Goal: Task Accomplishment & Management: Use online tool/utility

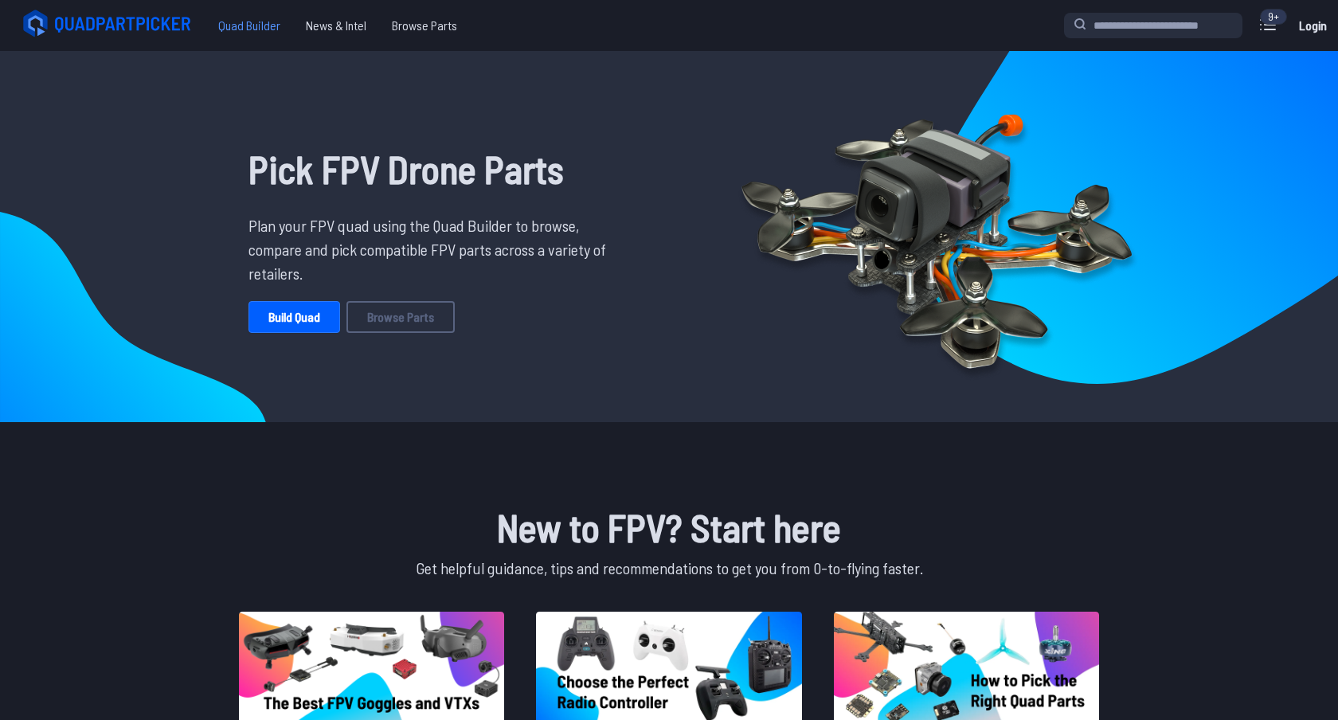
click at [253, 22] on span "Quad Builder" at bounding box center [250, 26] width 88 height 32
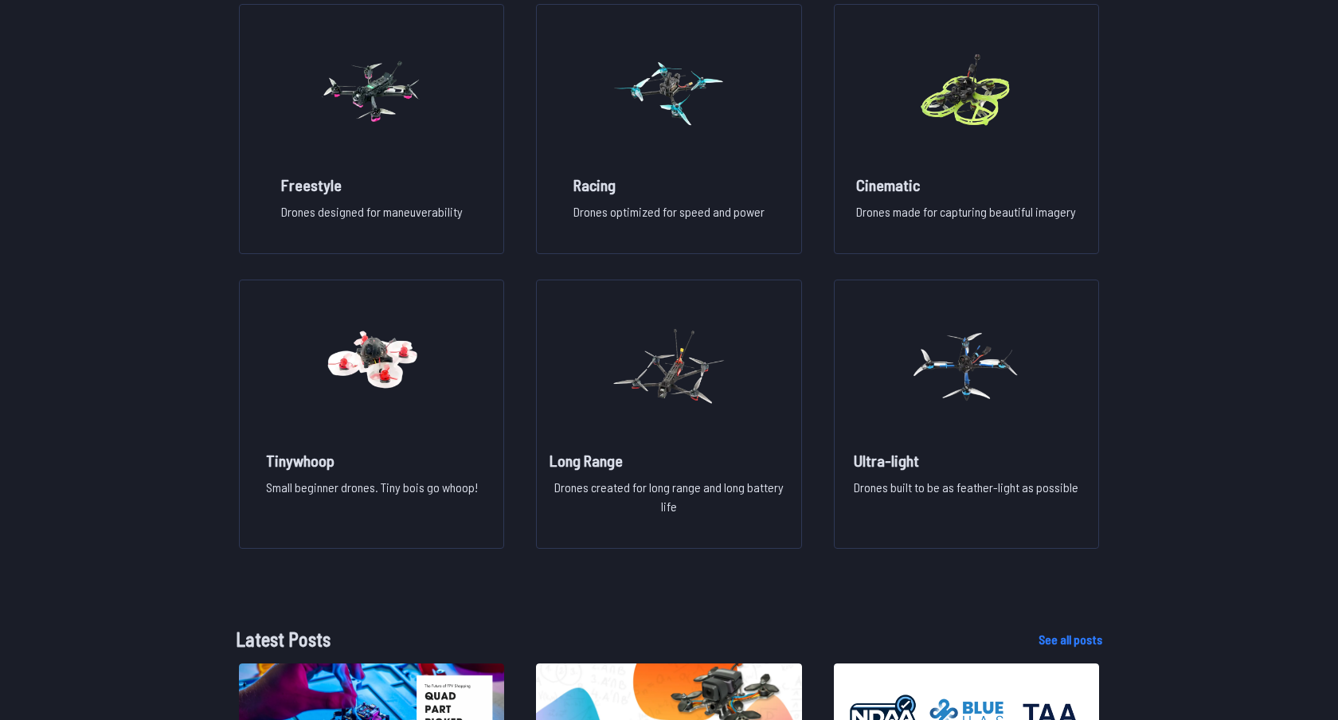
scroll to position [1248, 0]
click at [669, 352] on img at bounding box center [669, 366] width 115 height 140
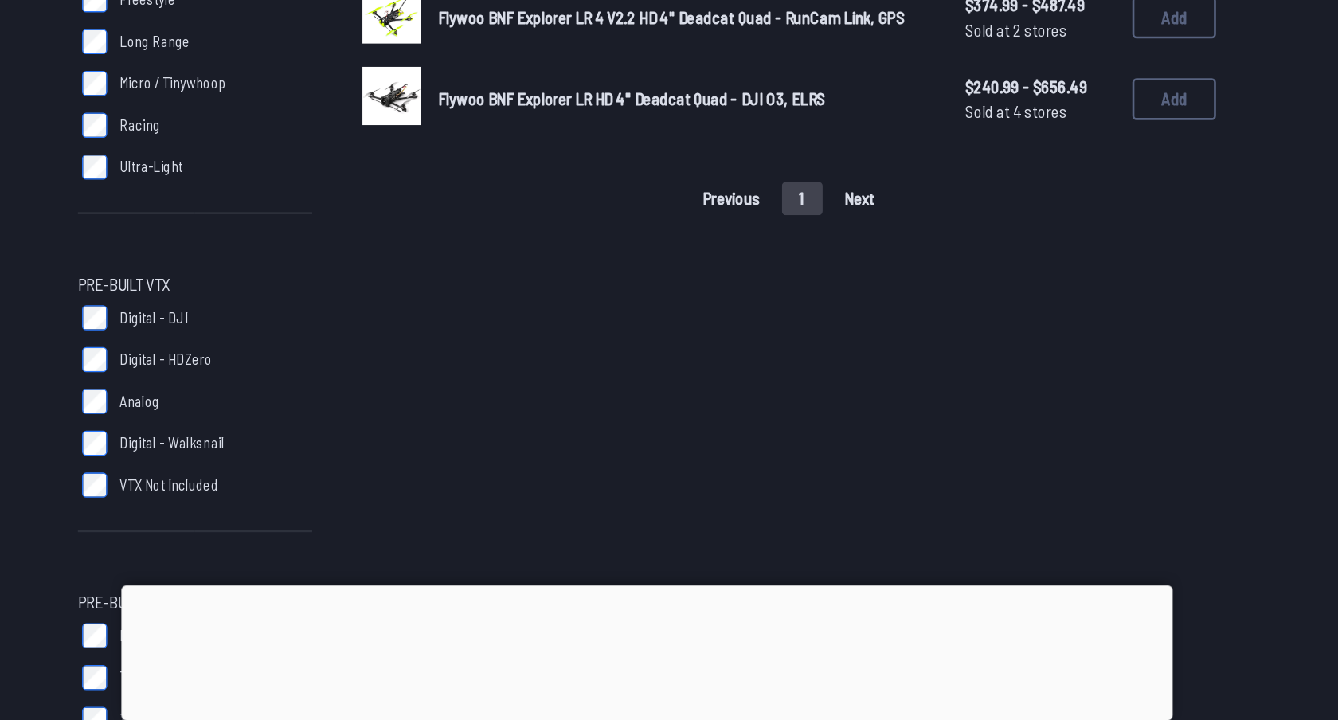
scroll to position [620, 0]
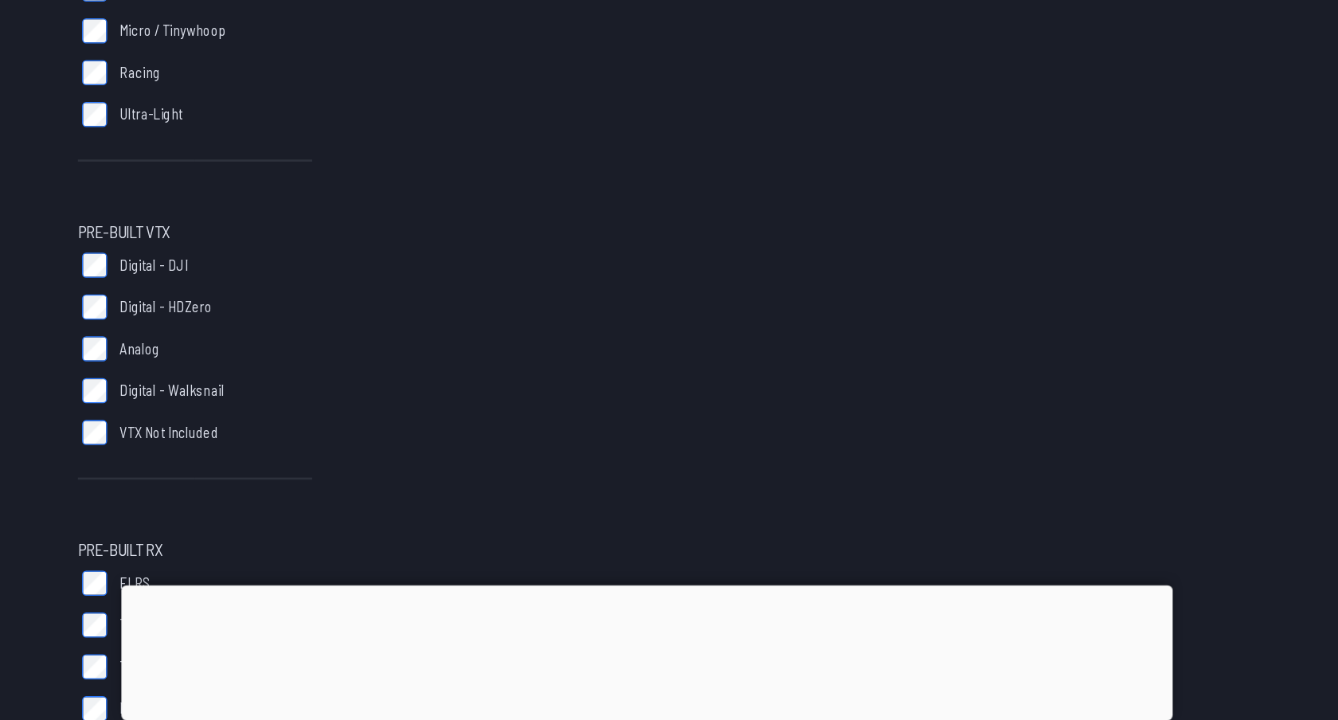
scroll to position [642, 0]
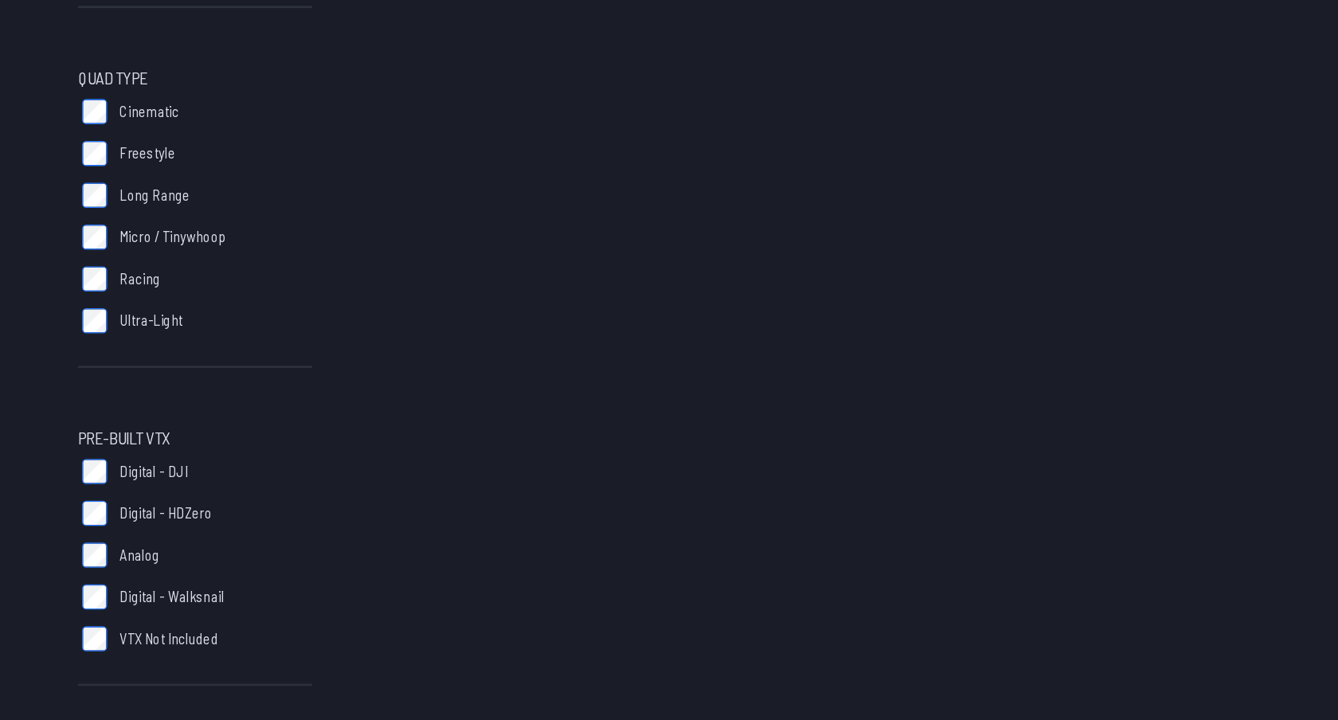
click at [272, 436] on span "Analog" at bounding box center [283, 438] width 30 height 16
click at [272, 470] on span "Digital - Walksnail" at bounding box center [308, 470] width 80 height 16
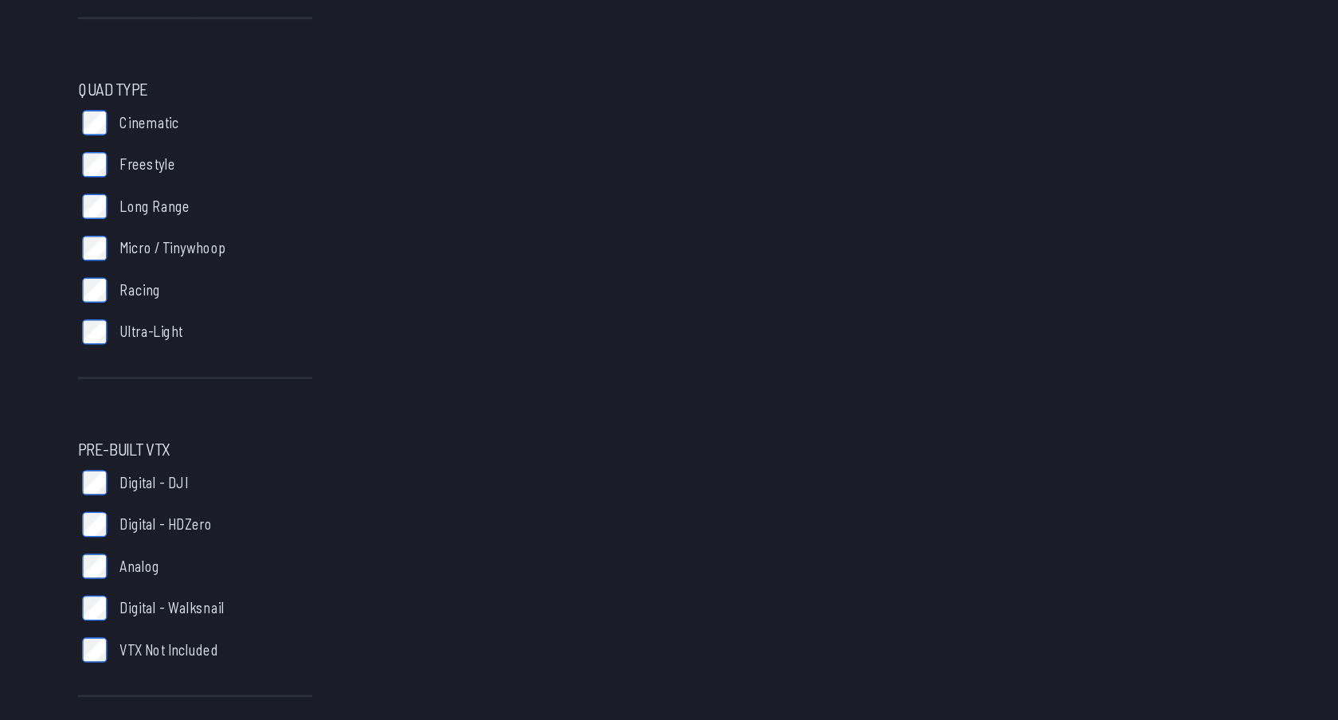
scroll to position [648, 0]
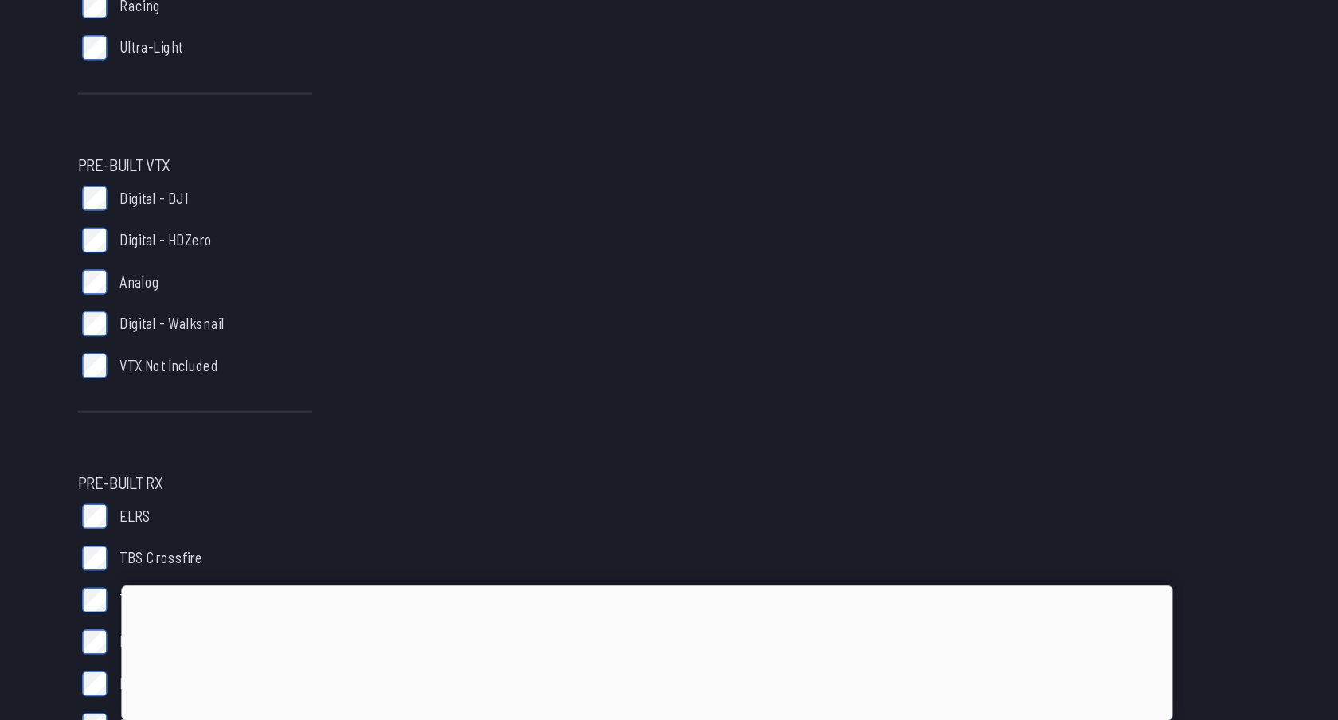
scroll to position [693, 0]
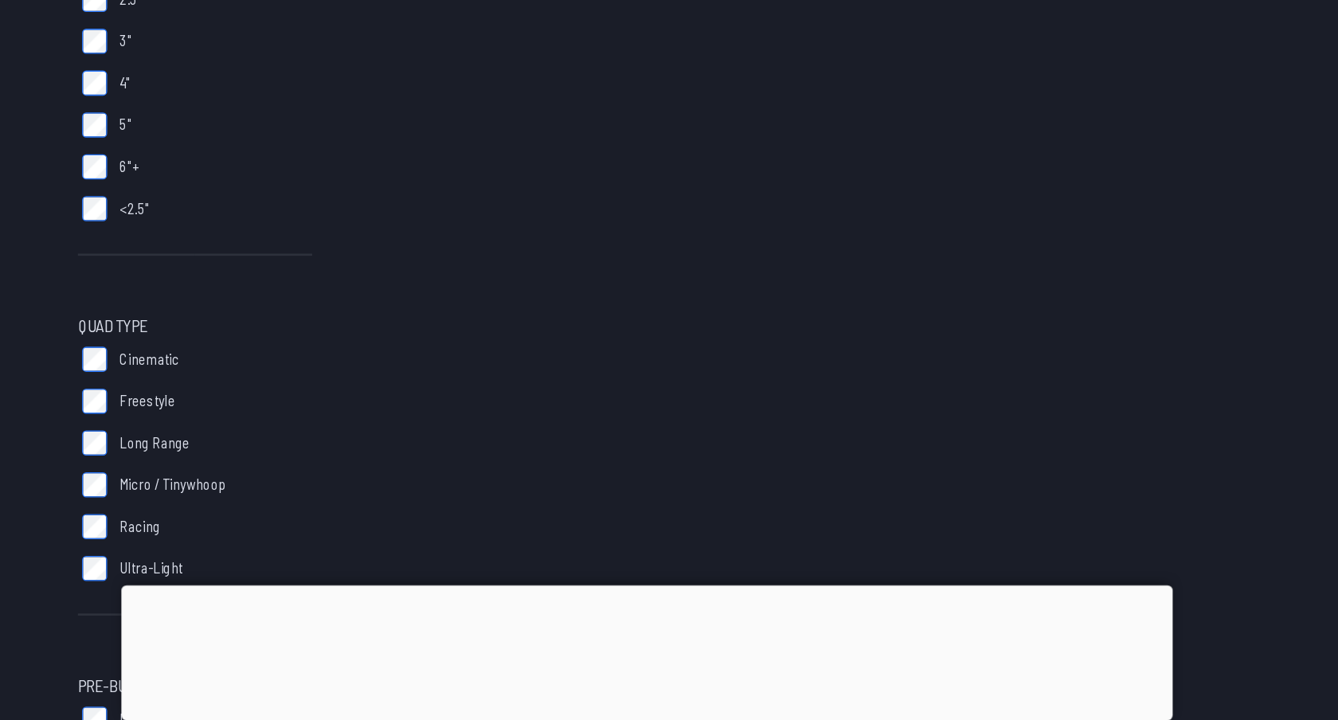
scroll to position [296, 0]
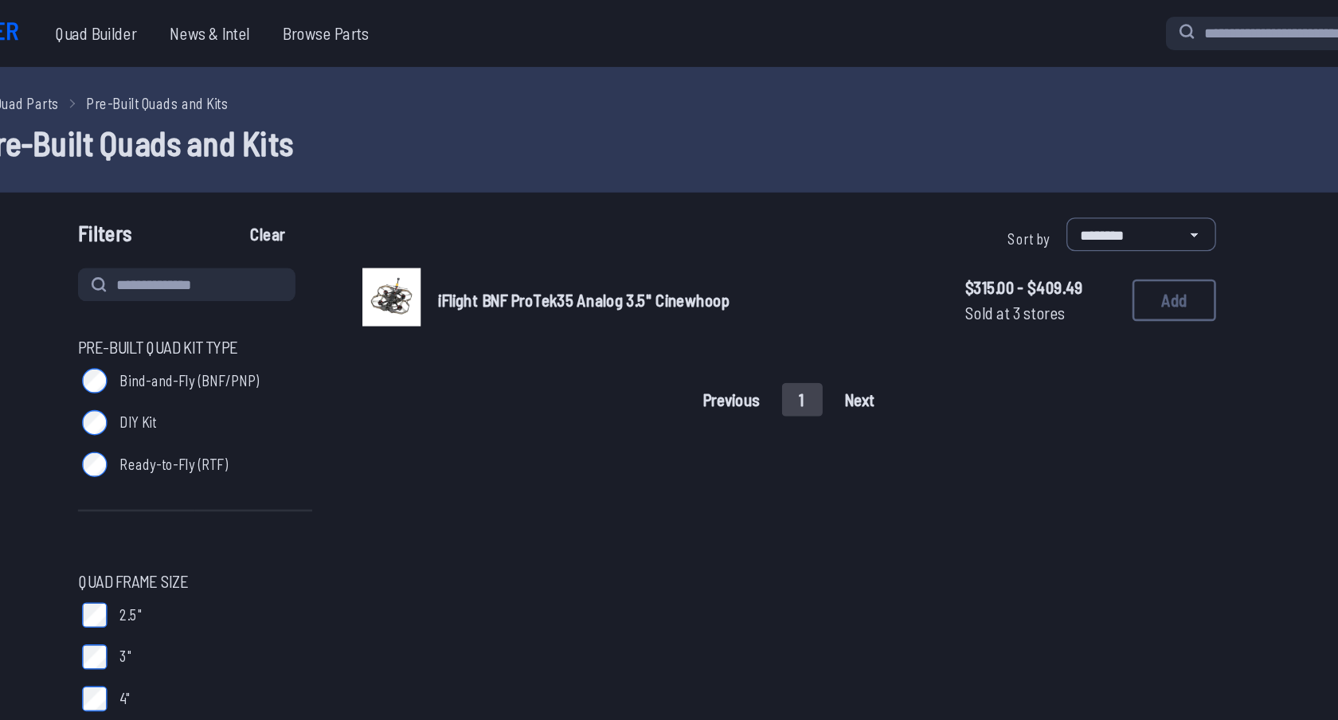
click at [582, 233] on span "iFlight BNF ProTek35 Analog 3.5" Cinewhoop" at bounding box center [621, 228] width 222 height 15
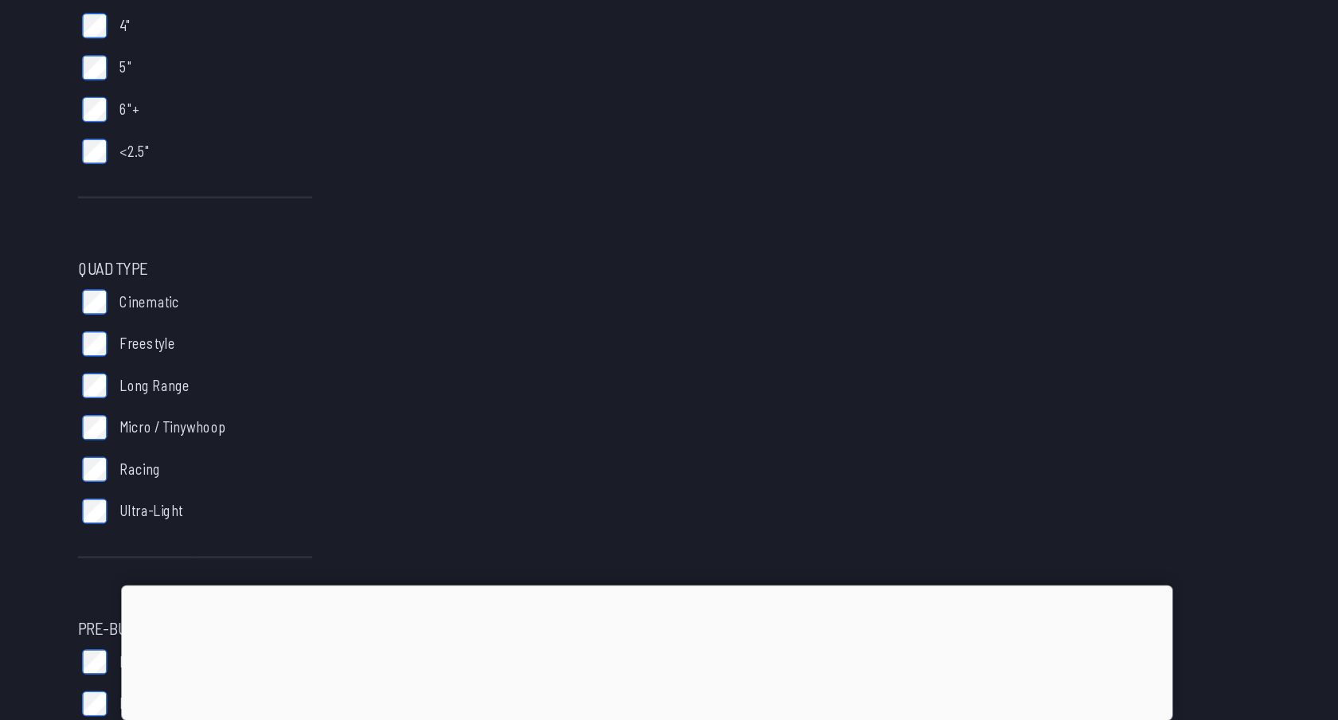
scroll to position [355, 0]
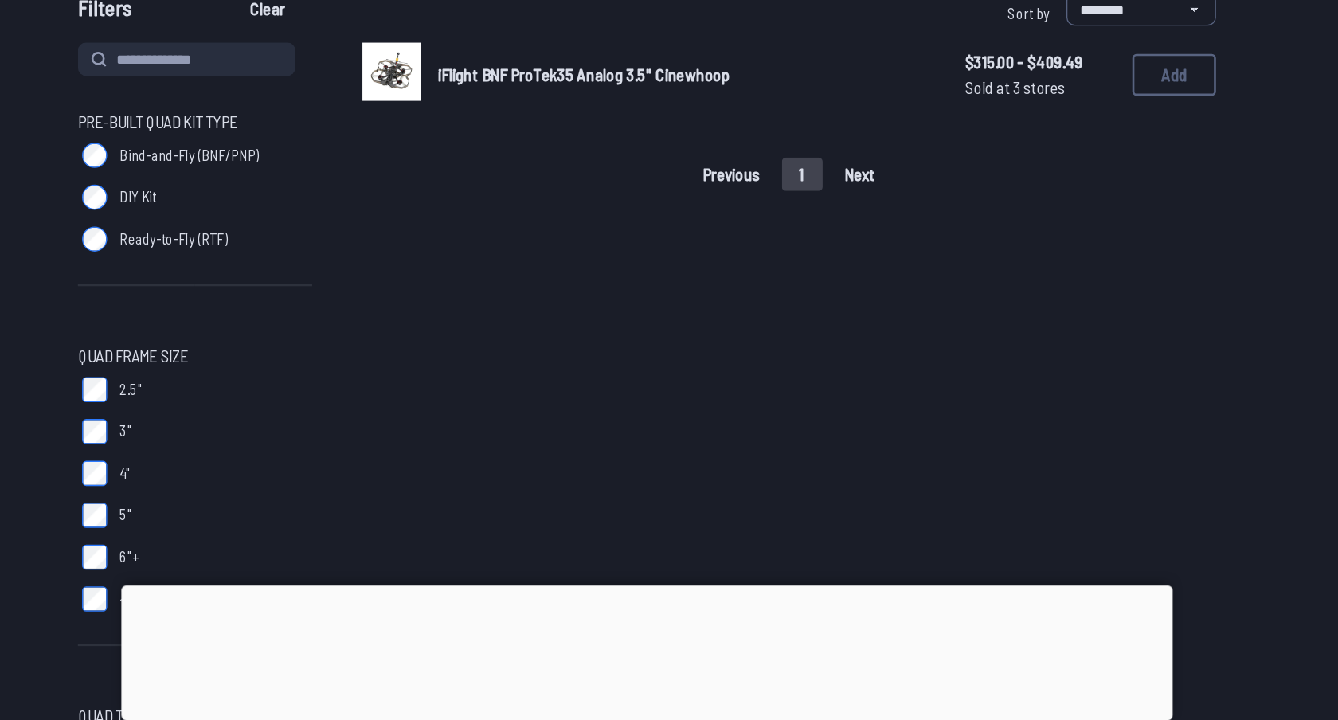
click at [248, 390] on div at bounding box center [325, 388] width 178 height 13
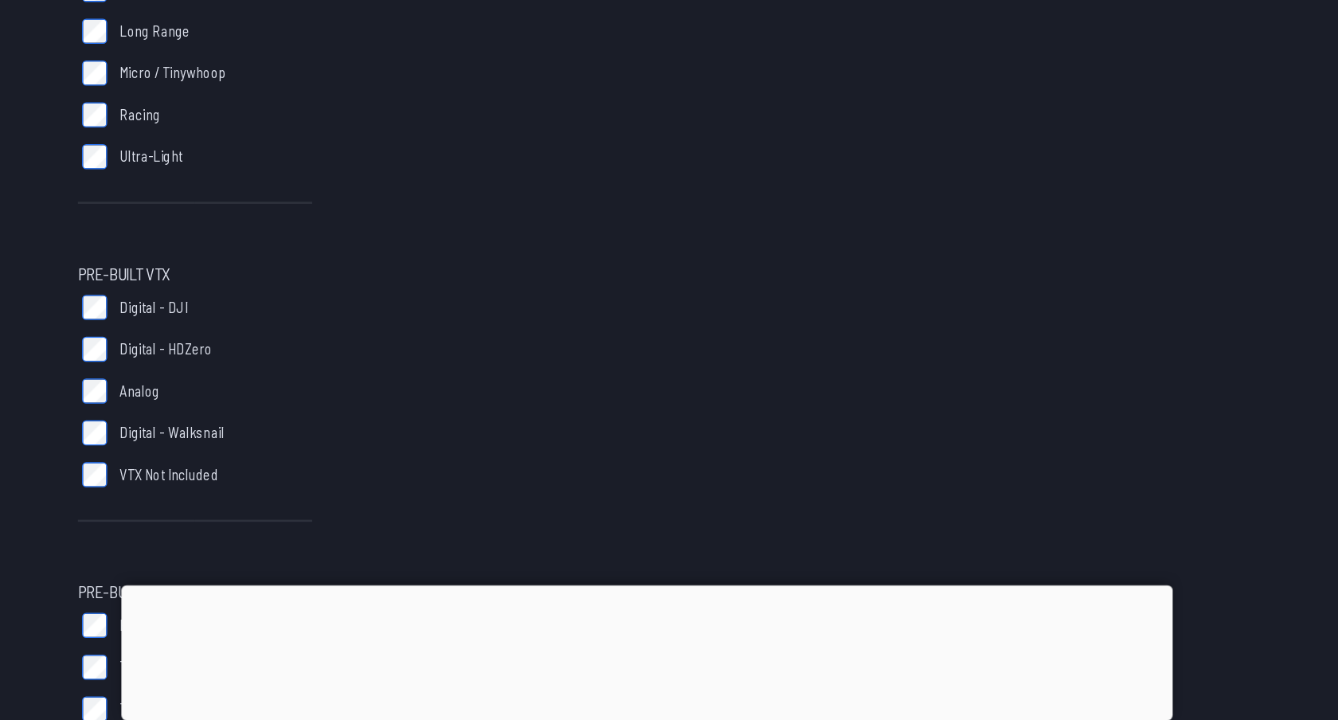
scroll to position [611, 0]
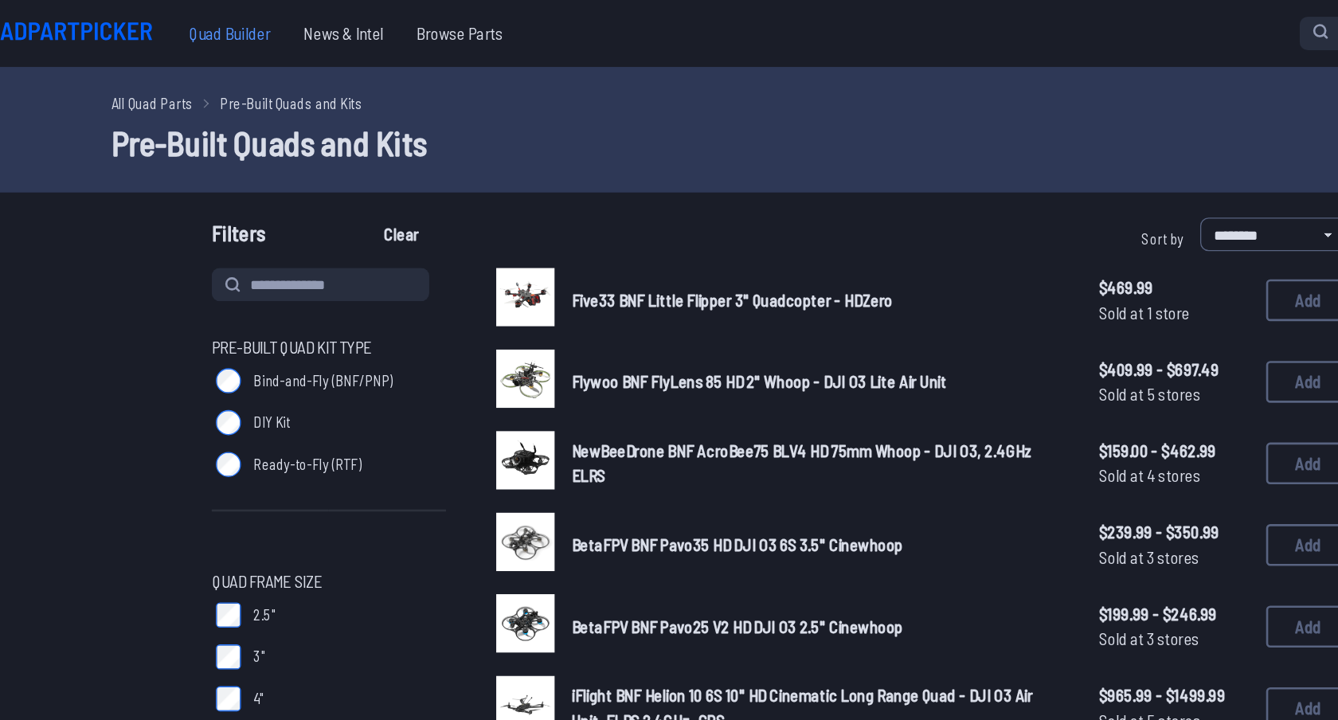
click at [240, 23] on span "Quad Builder" at bounding box center [250, 26] width 88 height 32
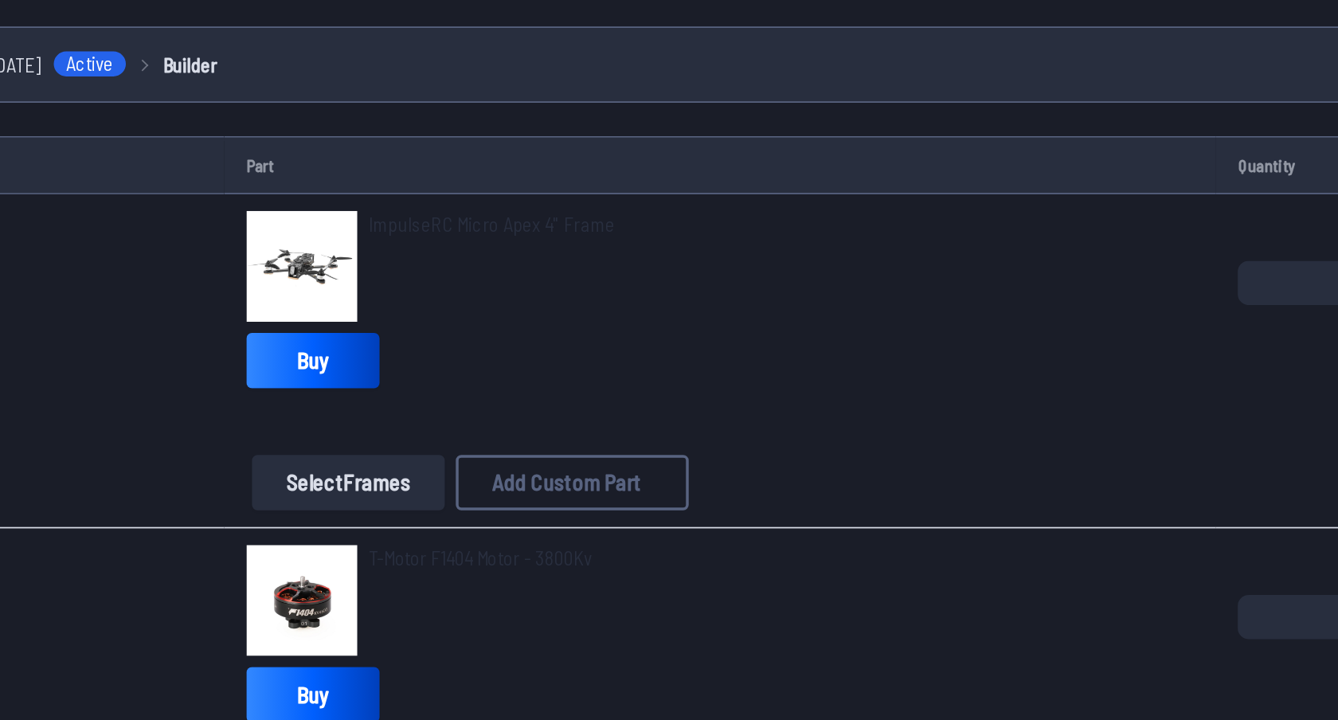
click at [398, 404] on button "Select Frames" at bounding box center [382, 409] width 111 height 32
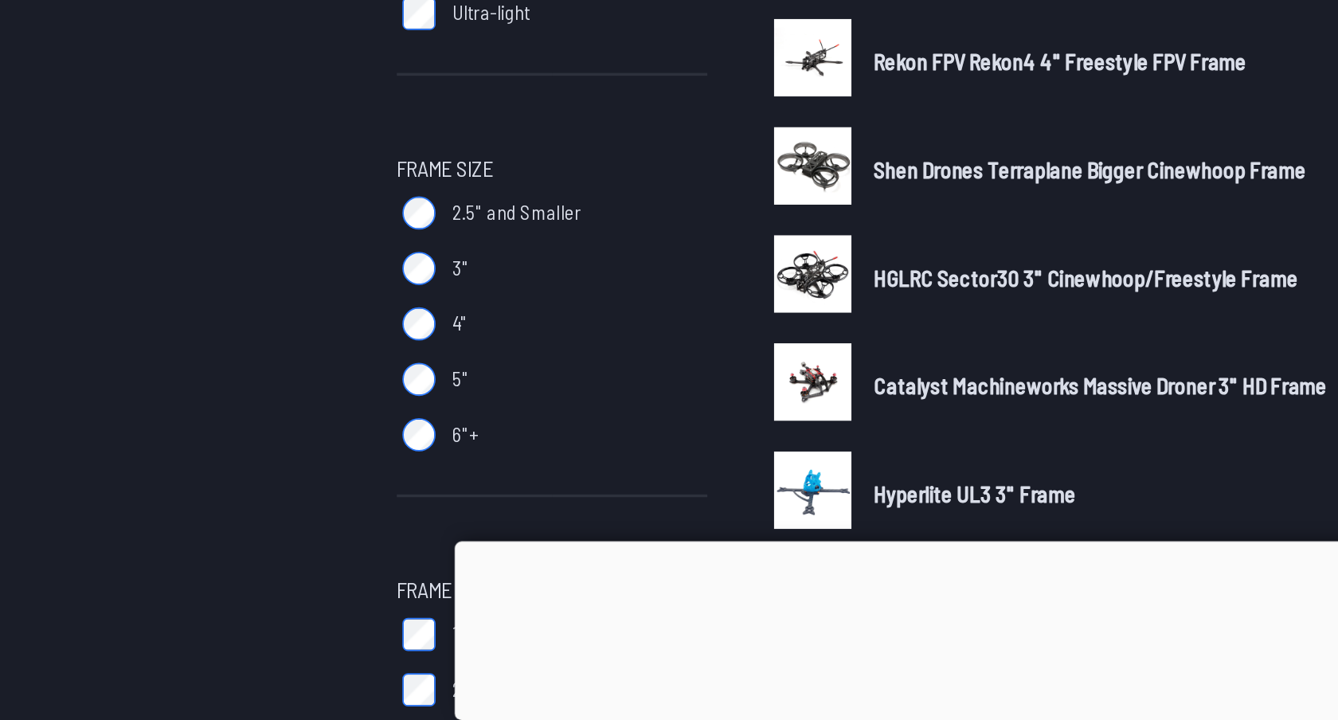
scroll to position [143, 0]
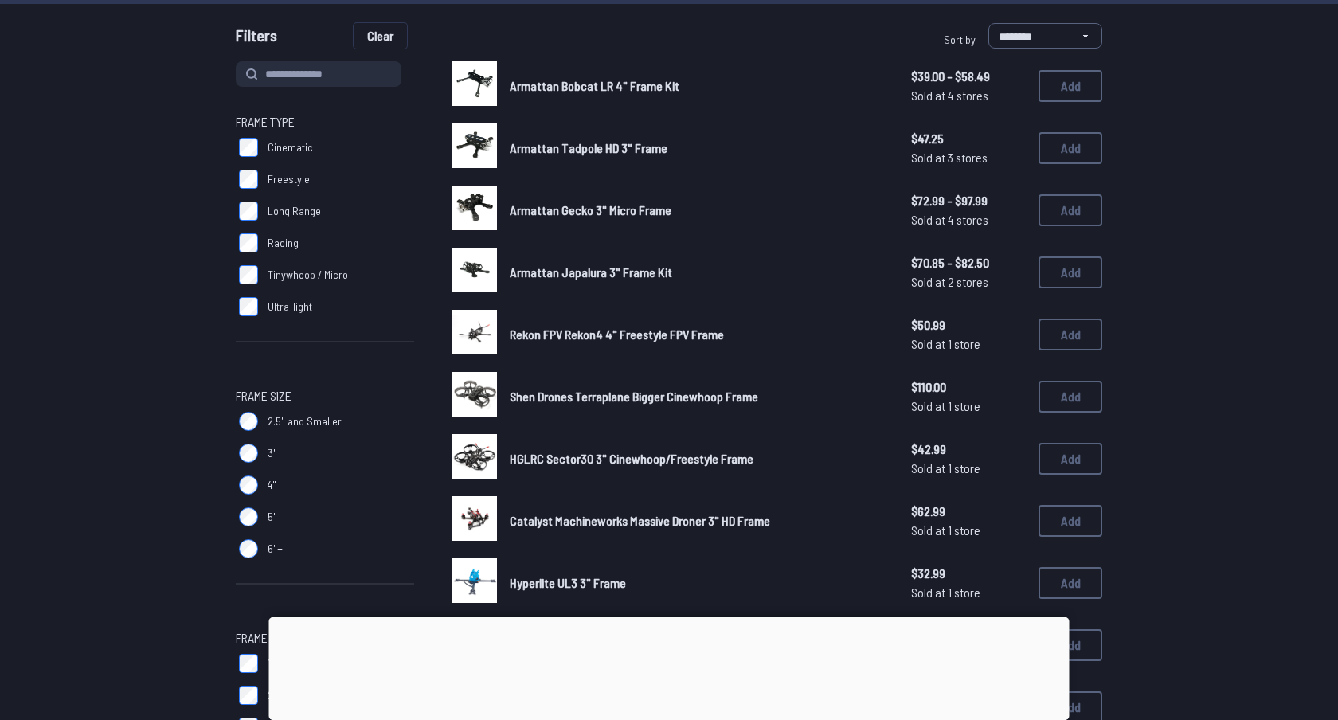
click at [378, 39] on button "Clear" at bounding box center [380, 35] width 53 height 25
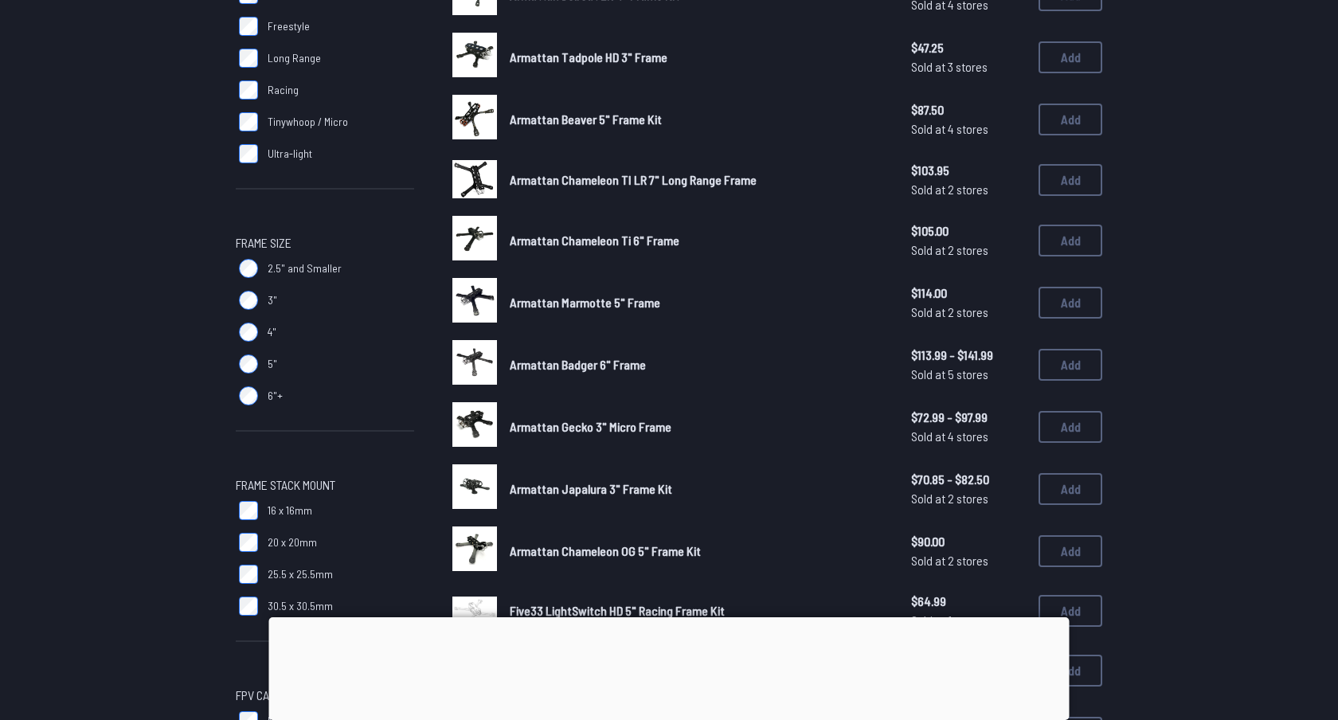
scroll to position [308, 0]
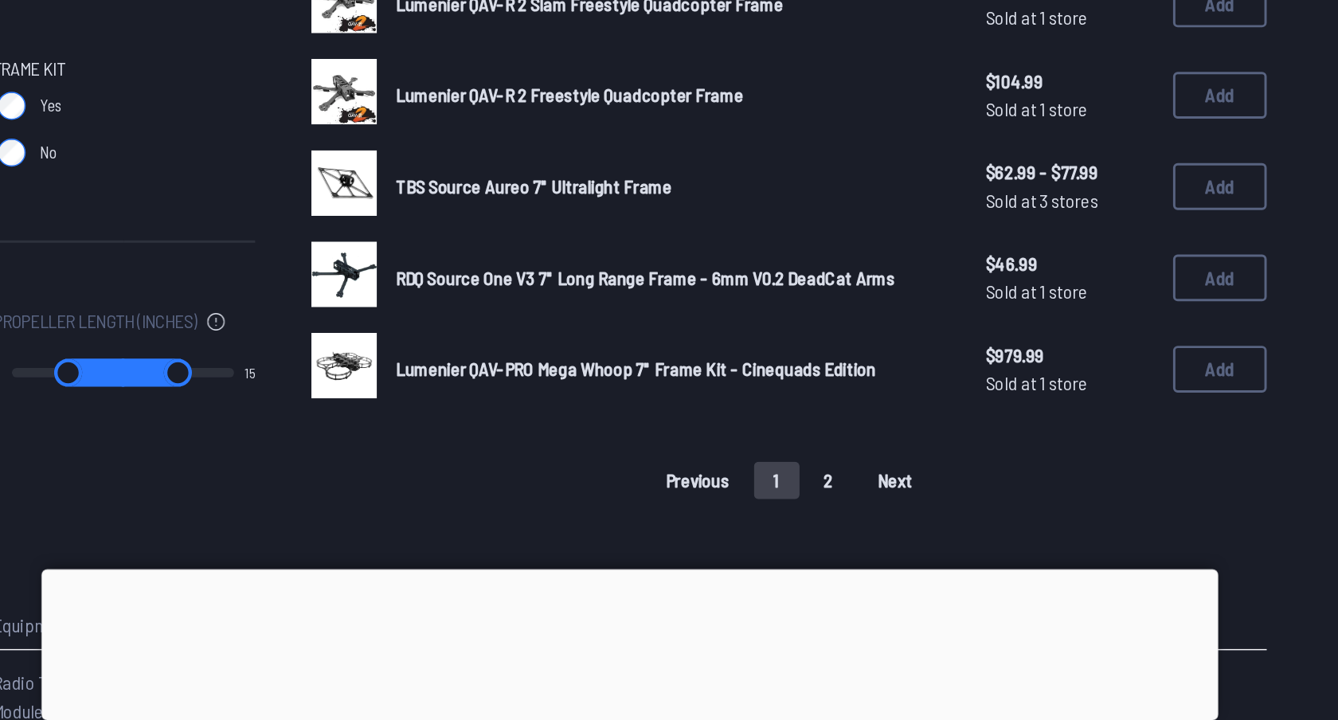
scroll to position [932, 0]
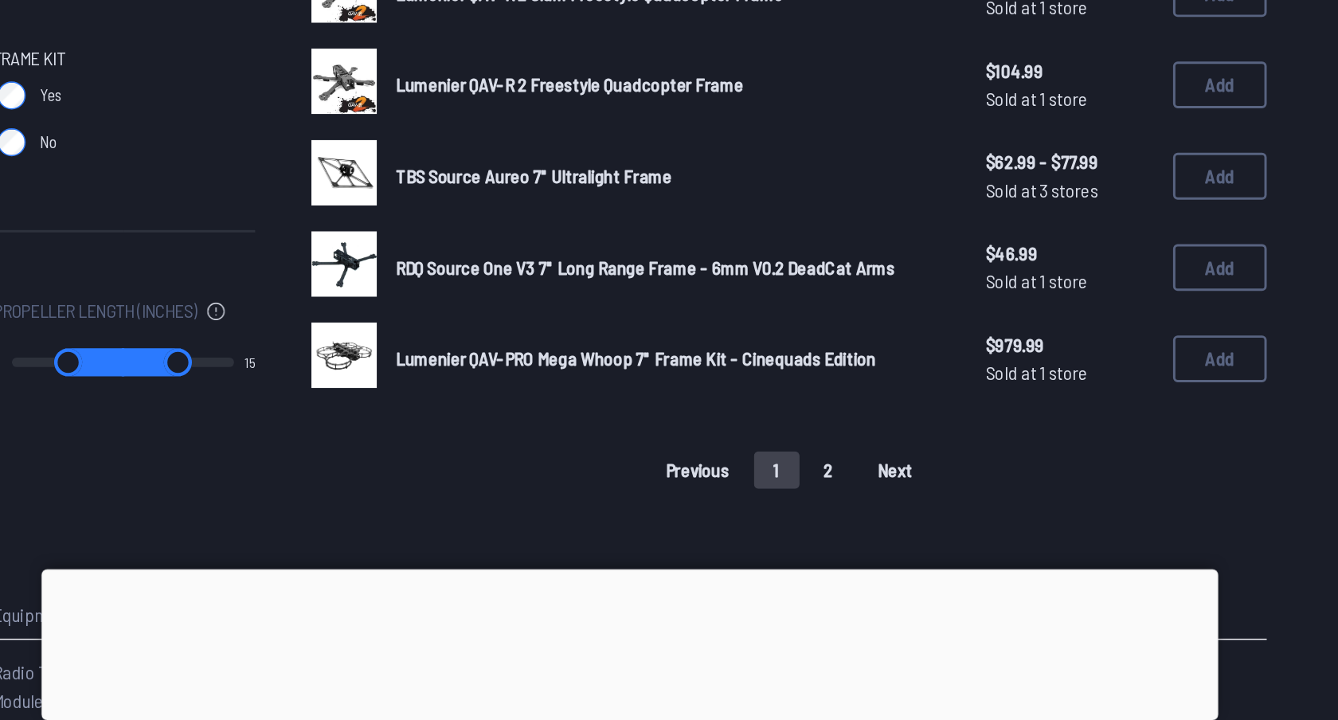
click at [809, 548] on button "2" at bounding box center [804, 549] width 33 height 25
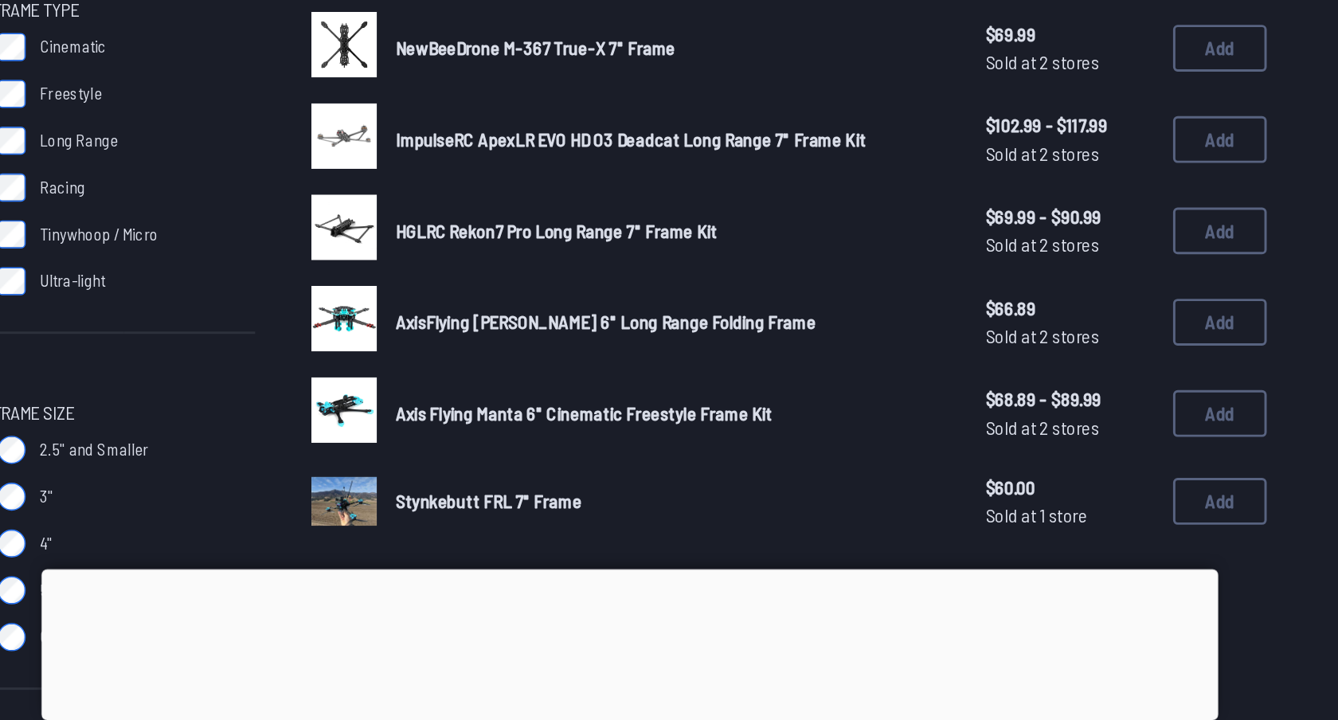
scroll to position [27, 0]
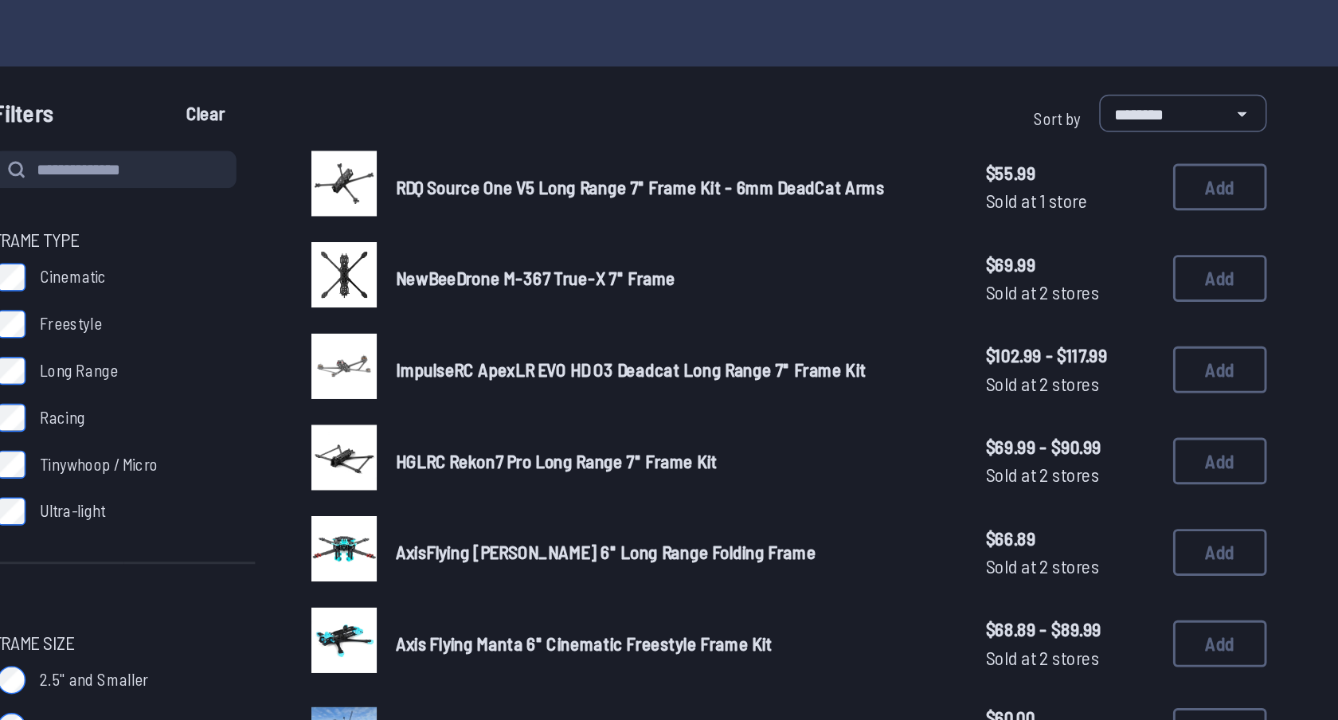
click at [570, 327] on span "ImpulseRC ApexLR EVO HD O3 Deadcat Long Range 7" Frame Kit" at bounding box center [670, 325] width 320 height 15
click at [483, 318] on img at bounding box center [474, 323] width 45 height 45
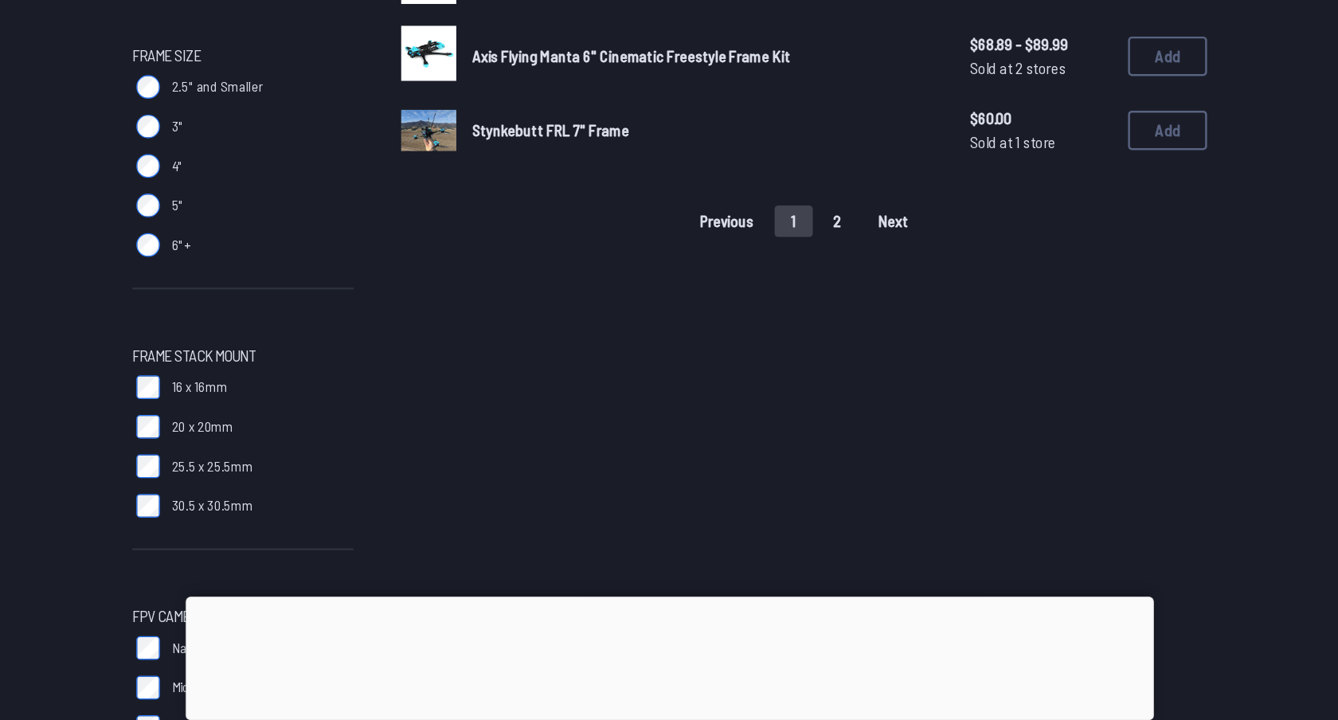
scroll to position [354, 0]
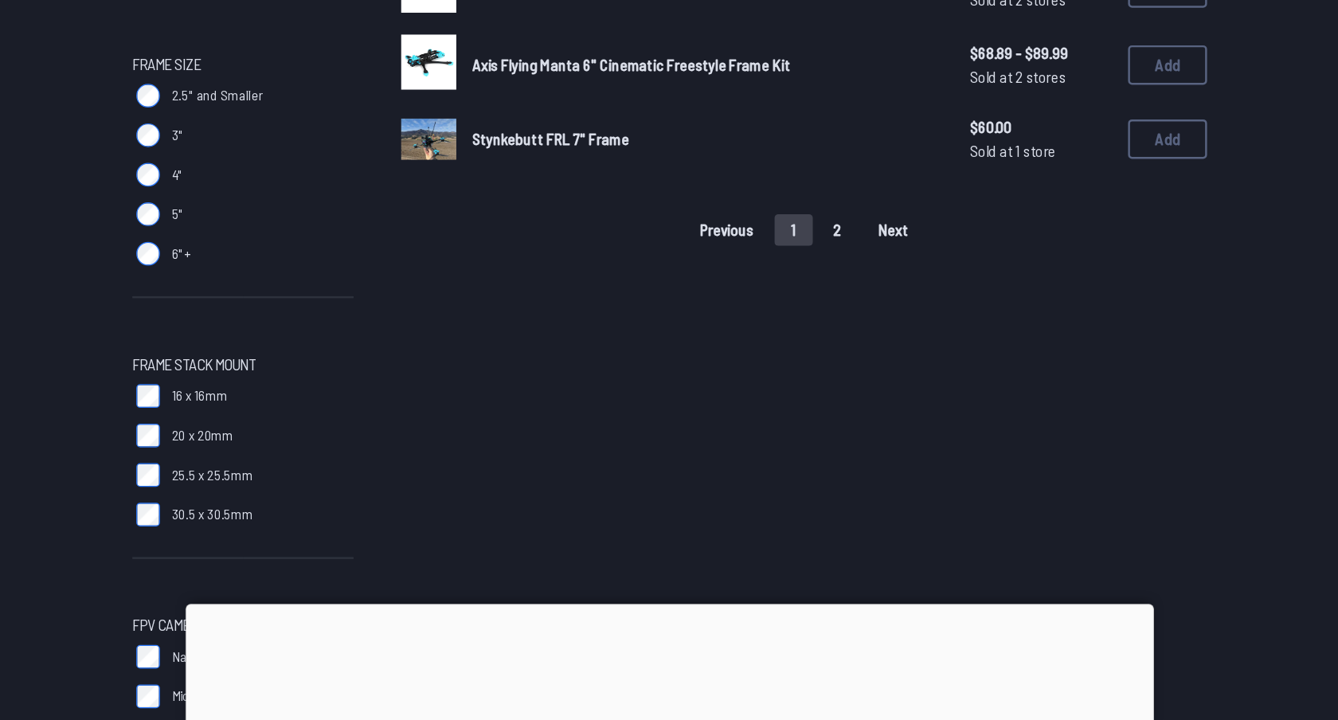
click at [772, 314] on button "1" at bounding box center [769, 318] width 31 height 25
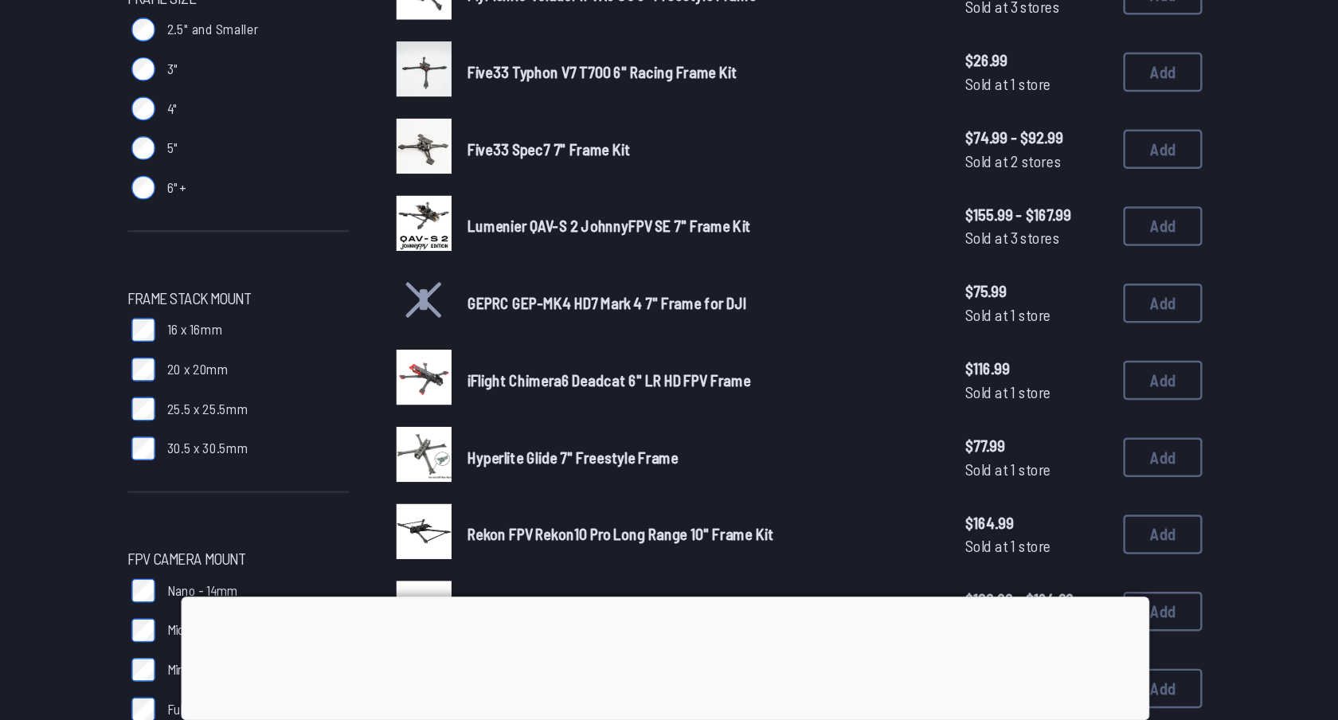
scroll to position [402, 0]
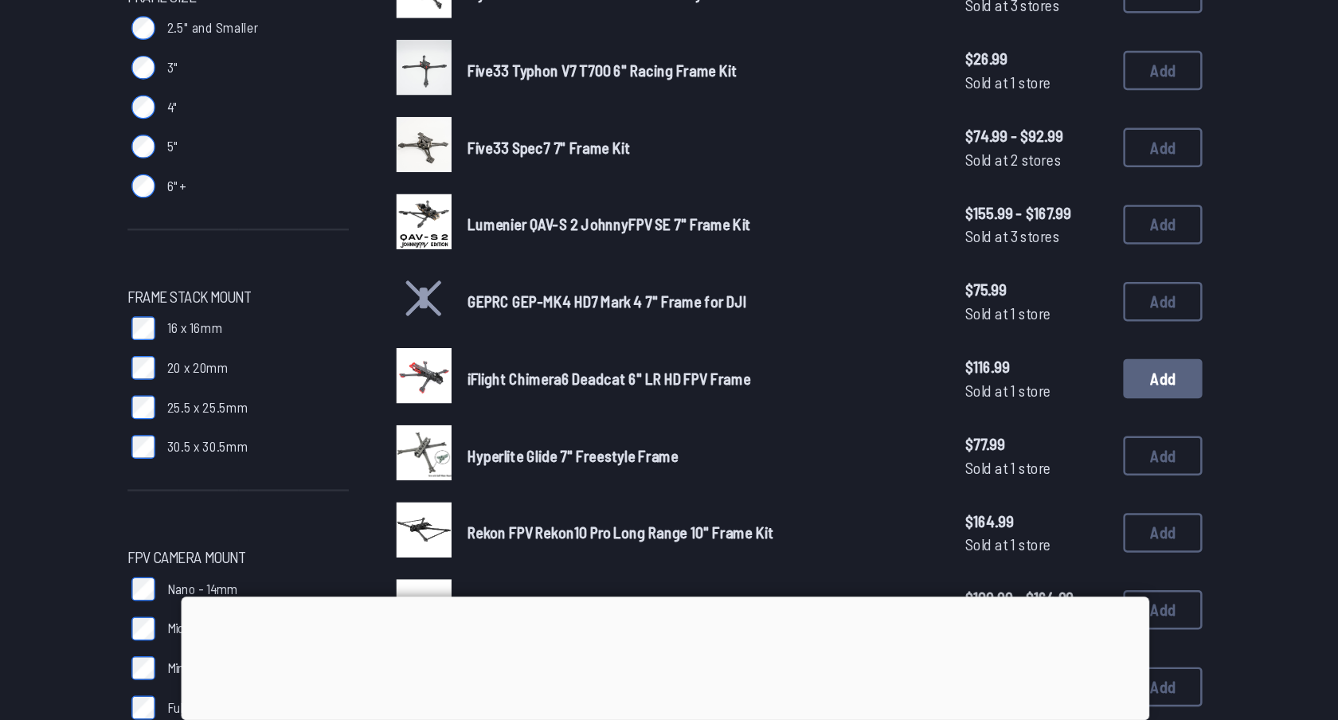
click at [1055, 433] on button "Add" at bounding box center [1071, 445] width 64 height 32
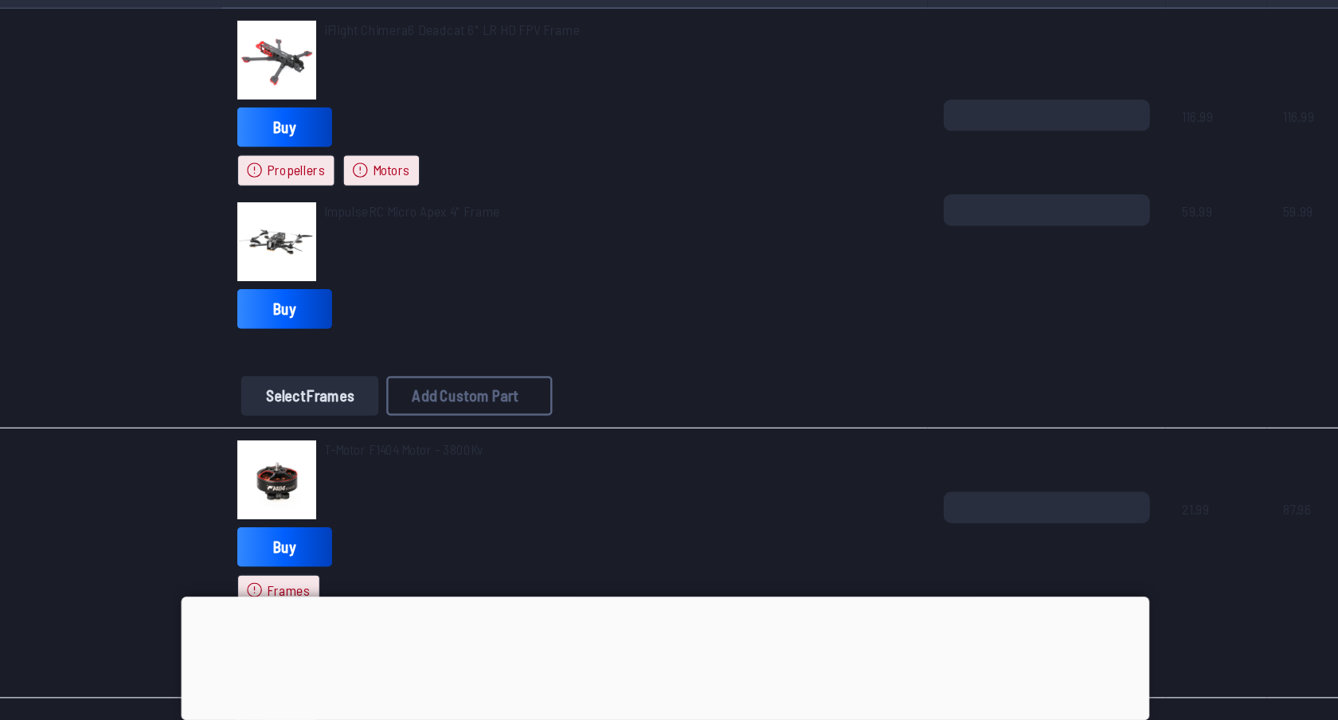
scroll to position [181, 0]
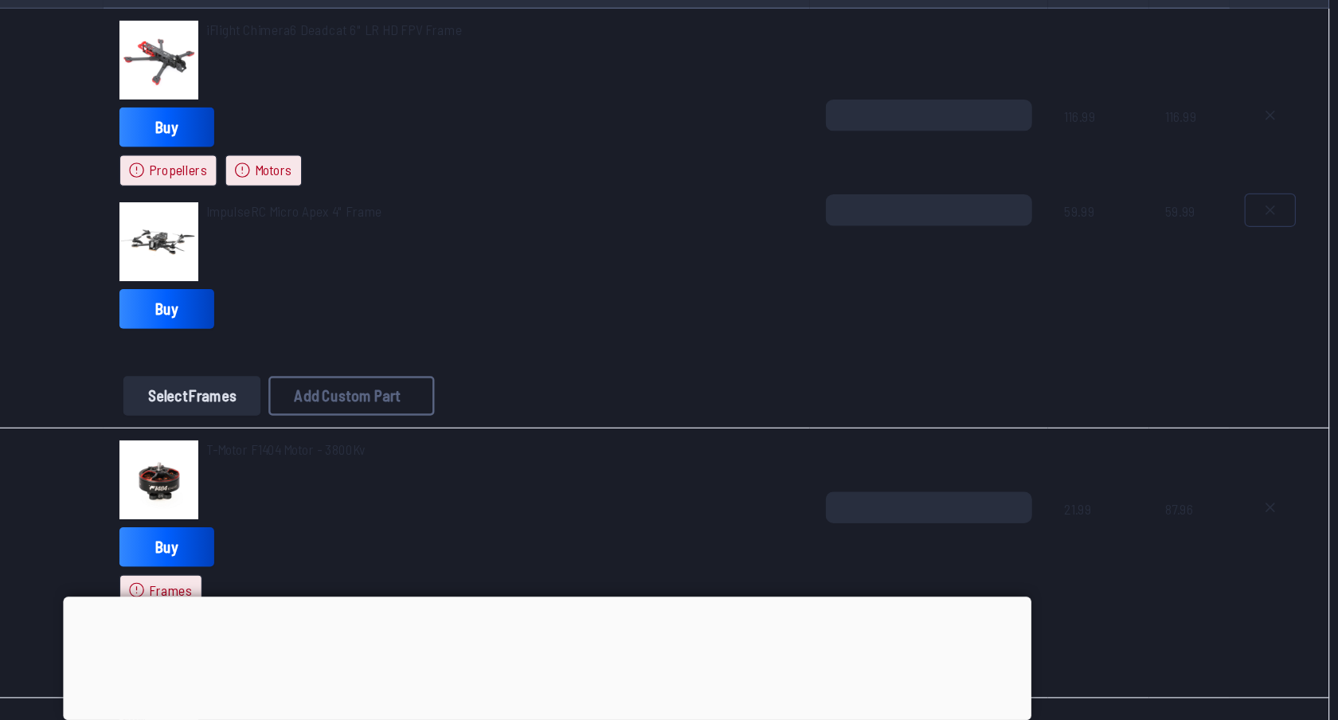
click at [1255, 307] on icon at bounding box center [1252, 309] width 13 height 13
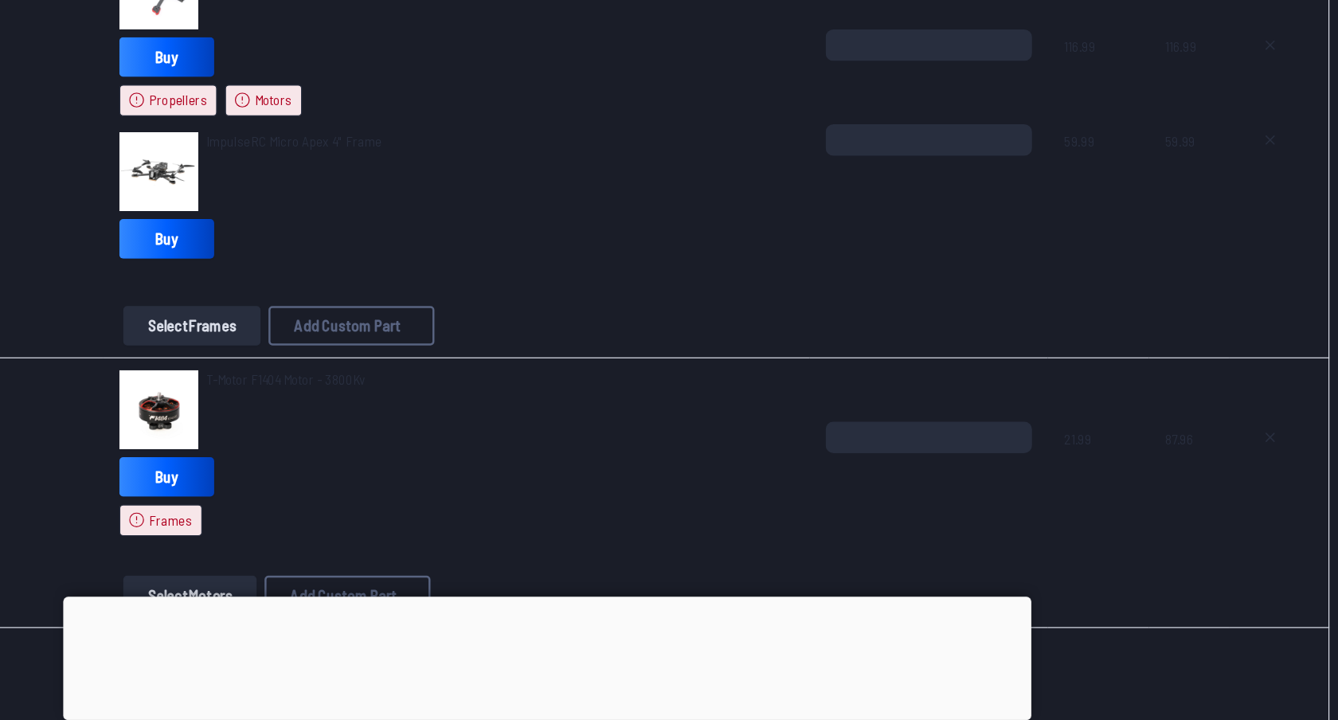
type textarea "**********"
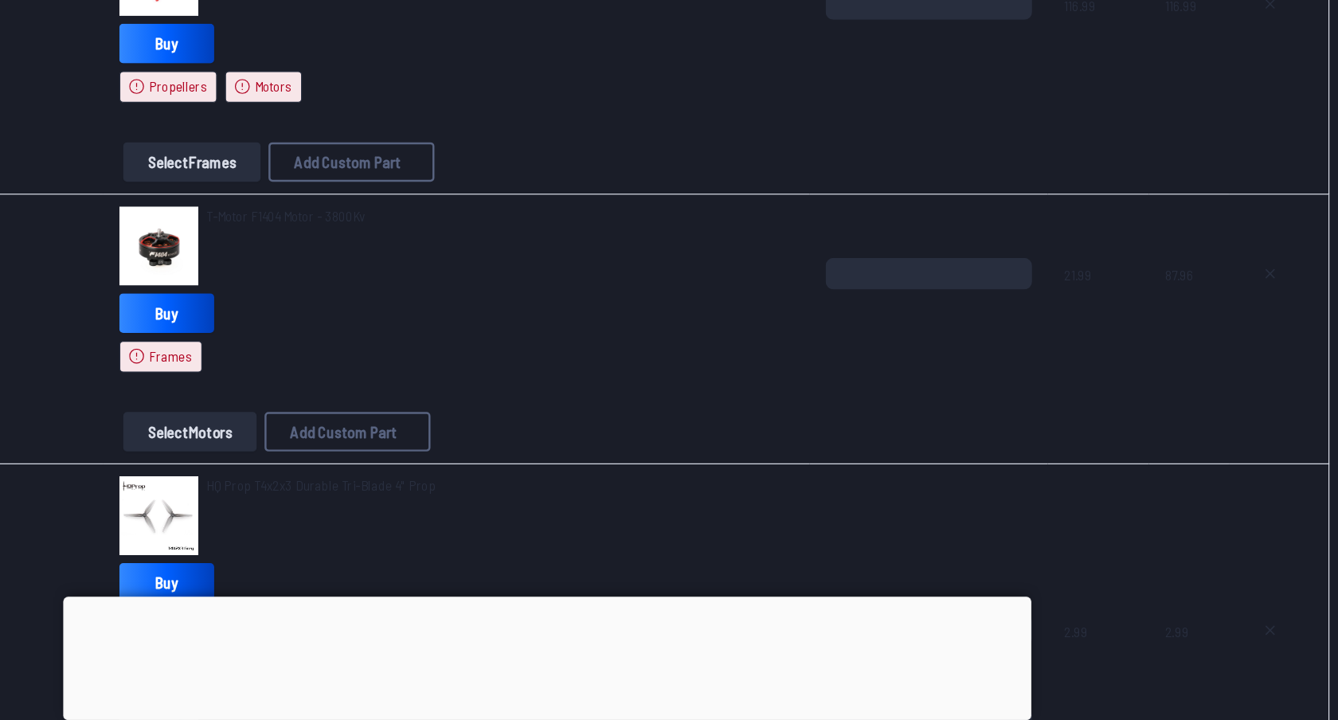
scroll to position [276, 0]
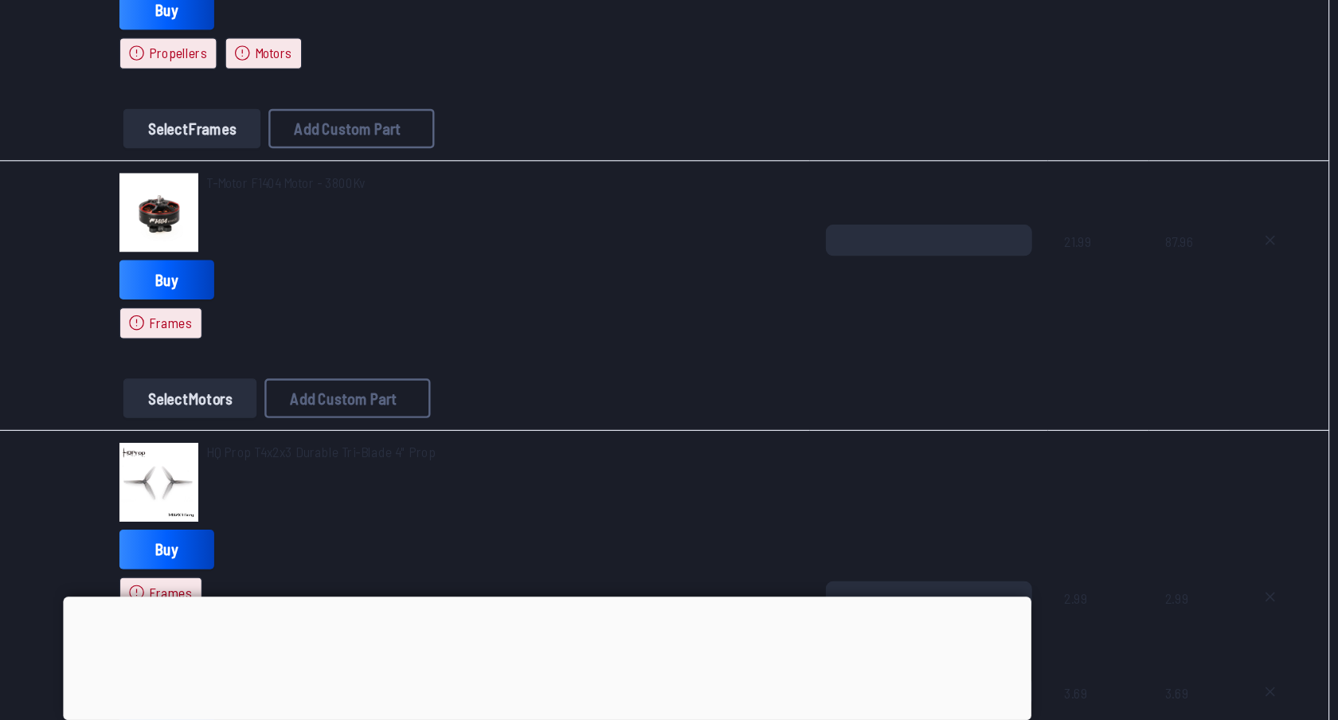
click at [405, 461] on button "Select Motors" at bounding box center [381, 461] width 108 height 32
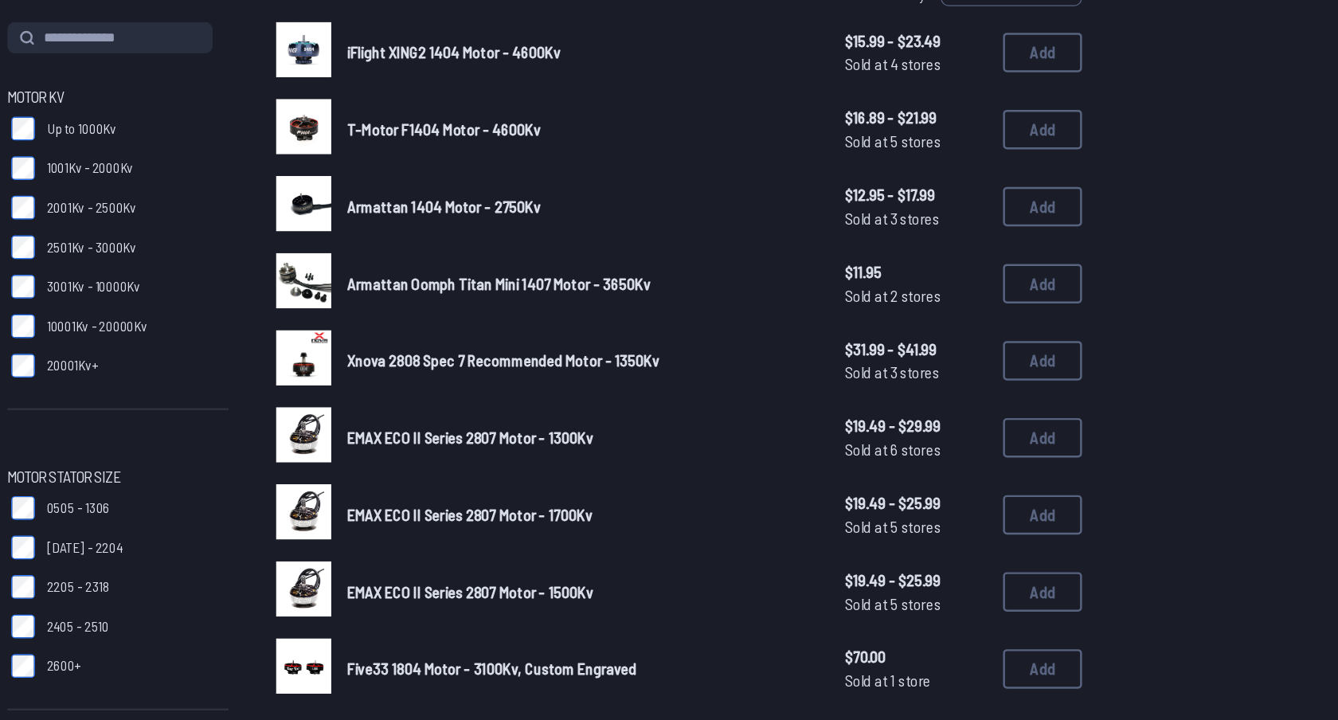
scroll to position [179, 0]
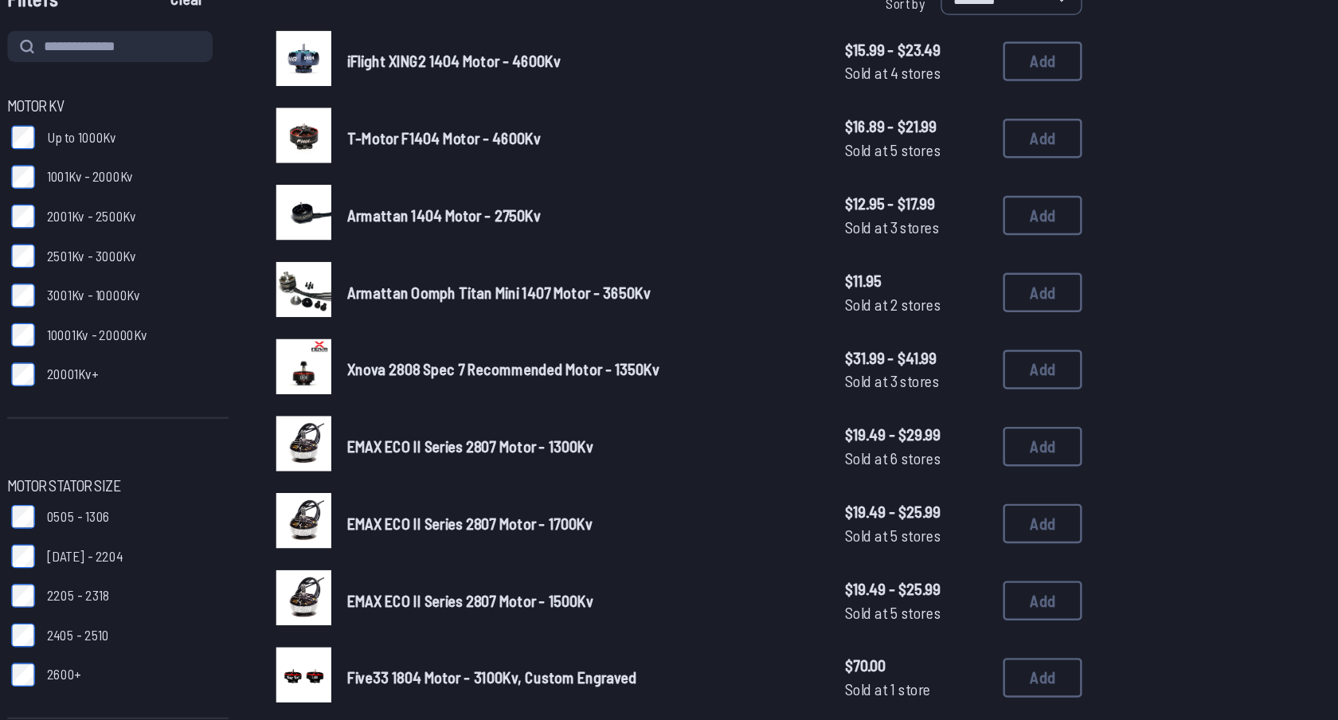
click at [272, 141] on span "1001Kv - 2000Kv" at bounding box center [302, 143] width 69 height 16
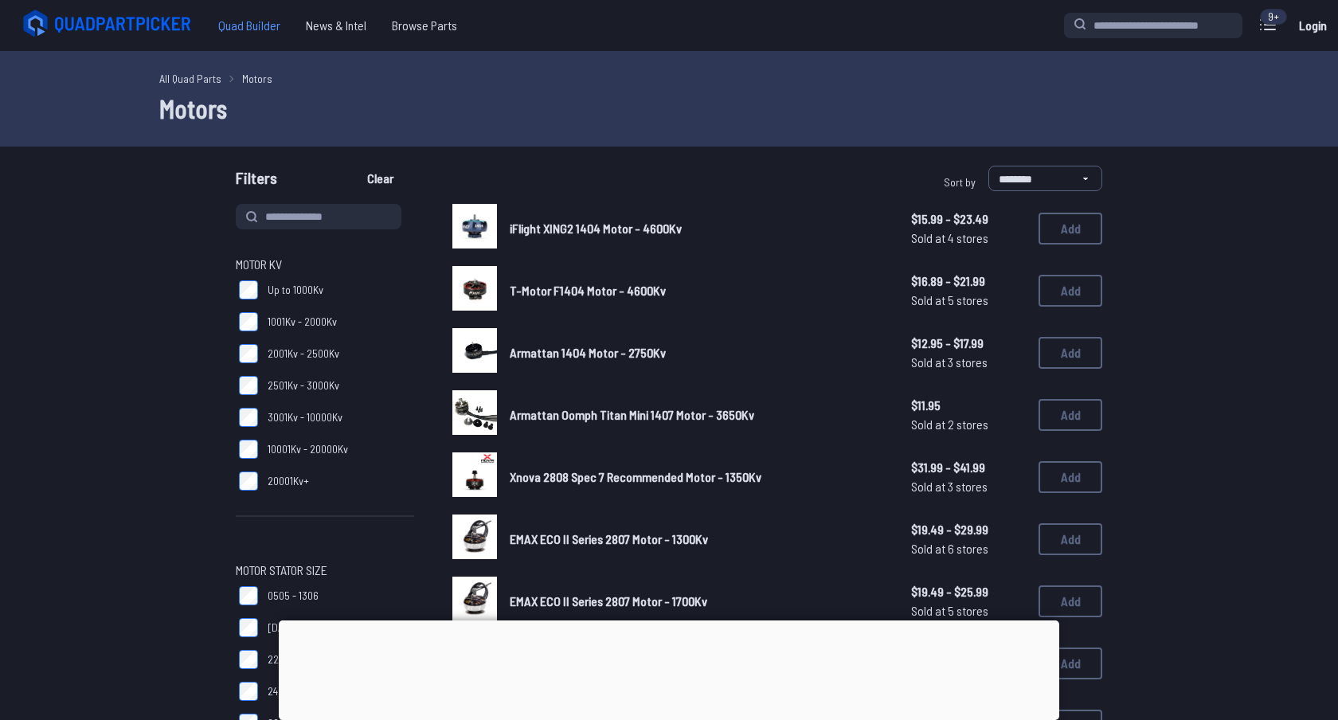
click at [256, 14] on span "Quad Builder" at bounding box center [250, 26] width 88 height 32
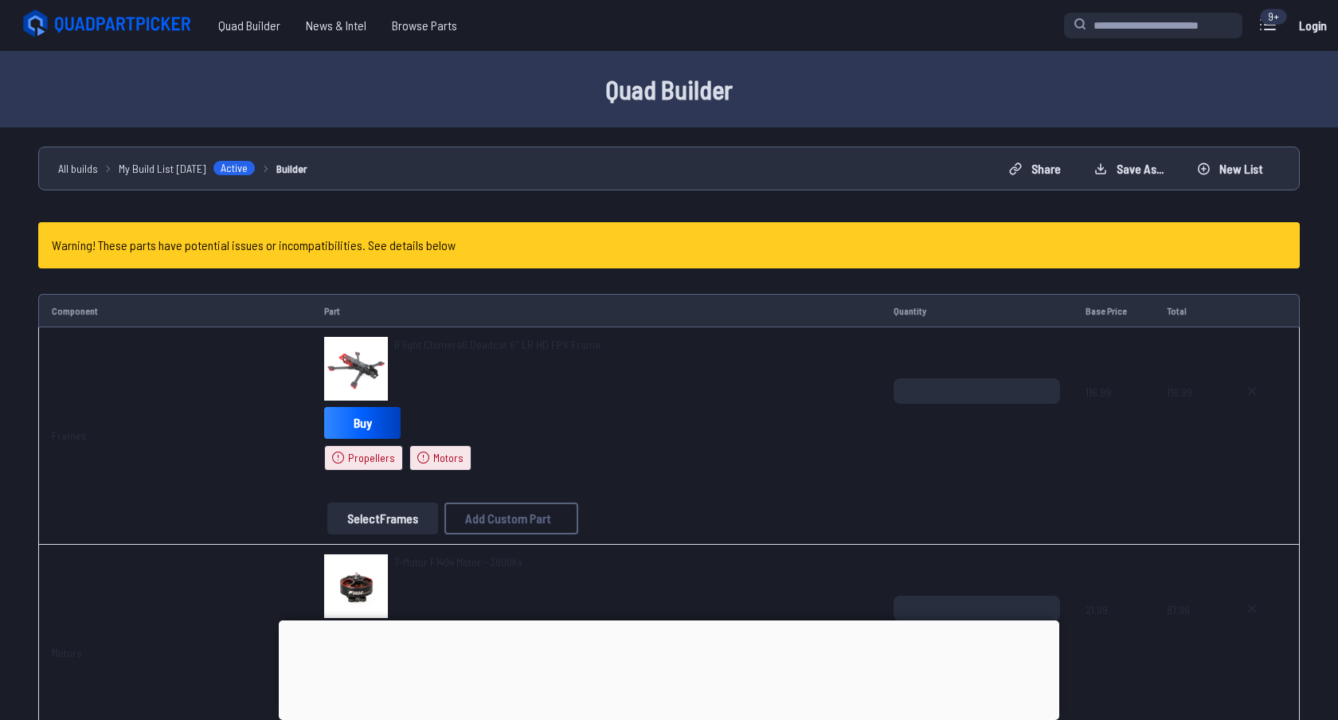
click at [382, 507] on button "Select Frames" at bounding box center [382, 519] width 111 height 32
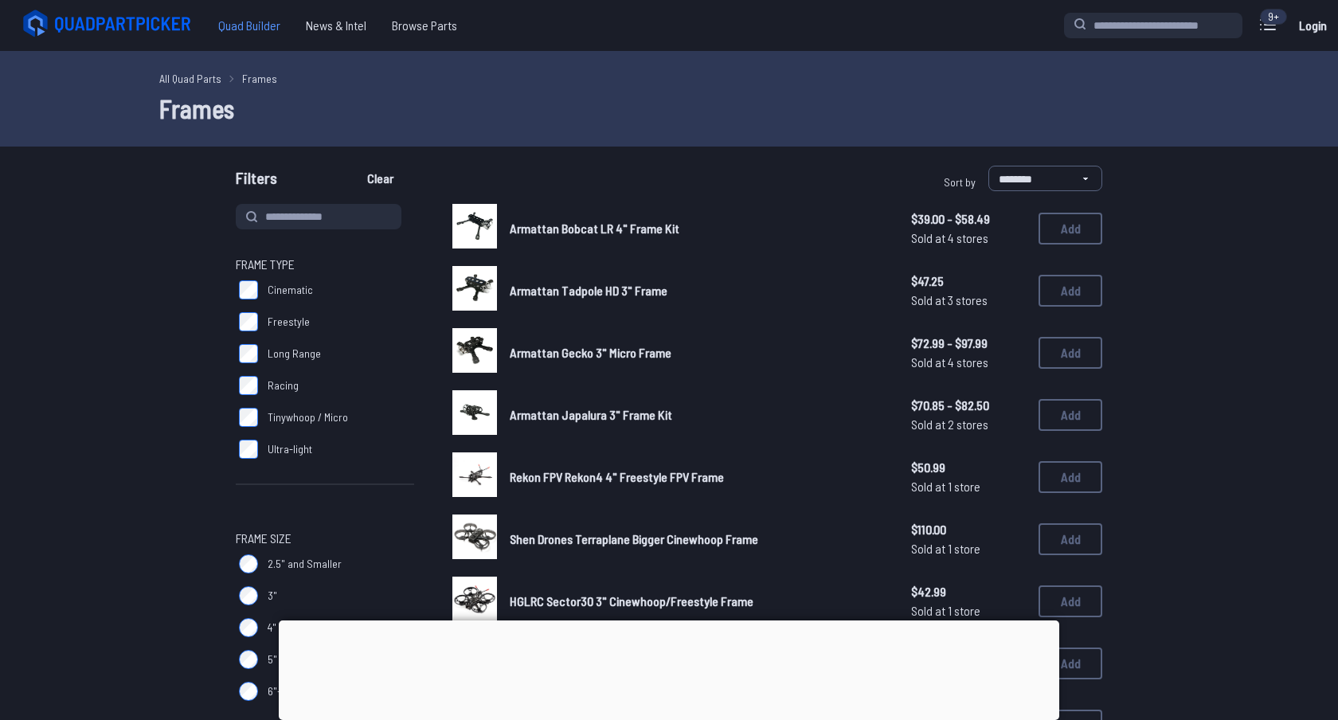
click at [254, 28] on span "Quad Builder" at bounding box center [250, 26] width 88 height 32
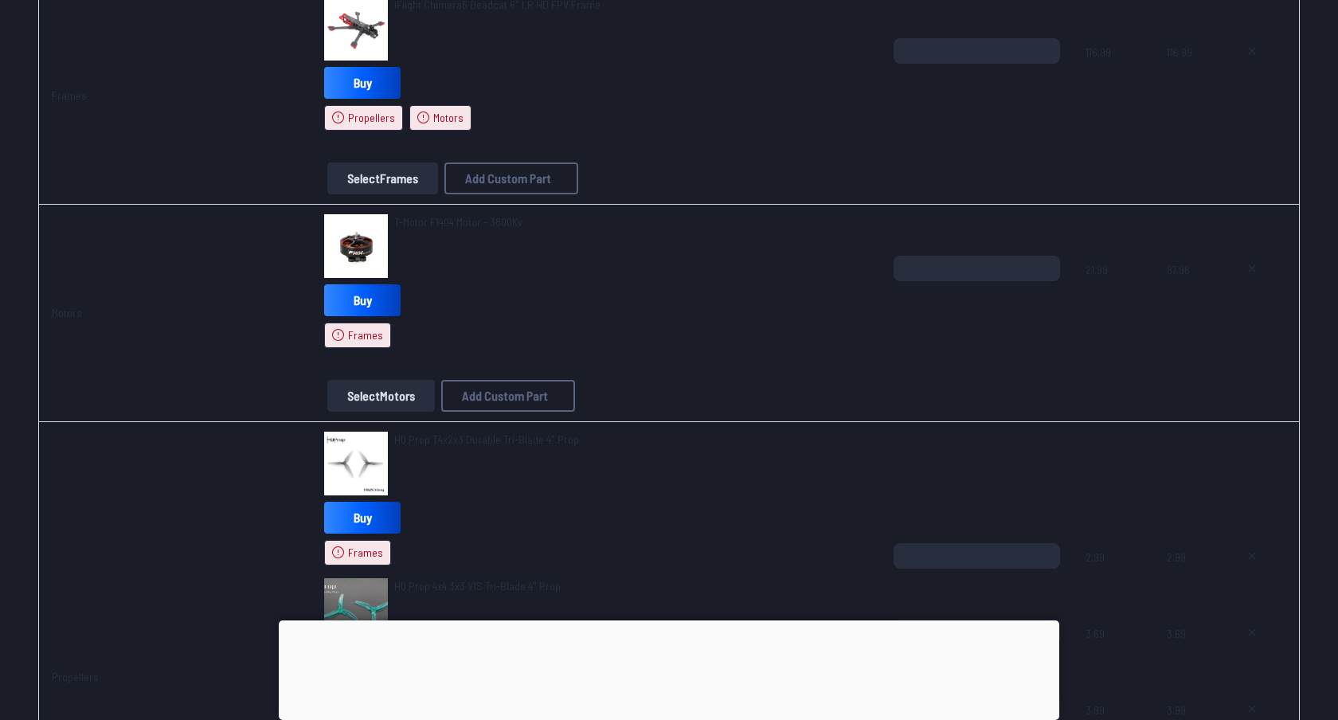
scroll to position [358, 0]
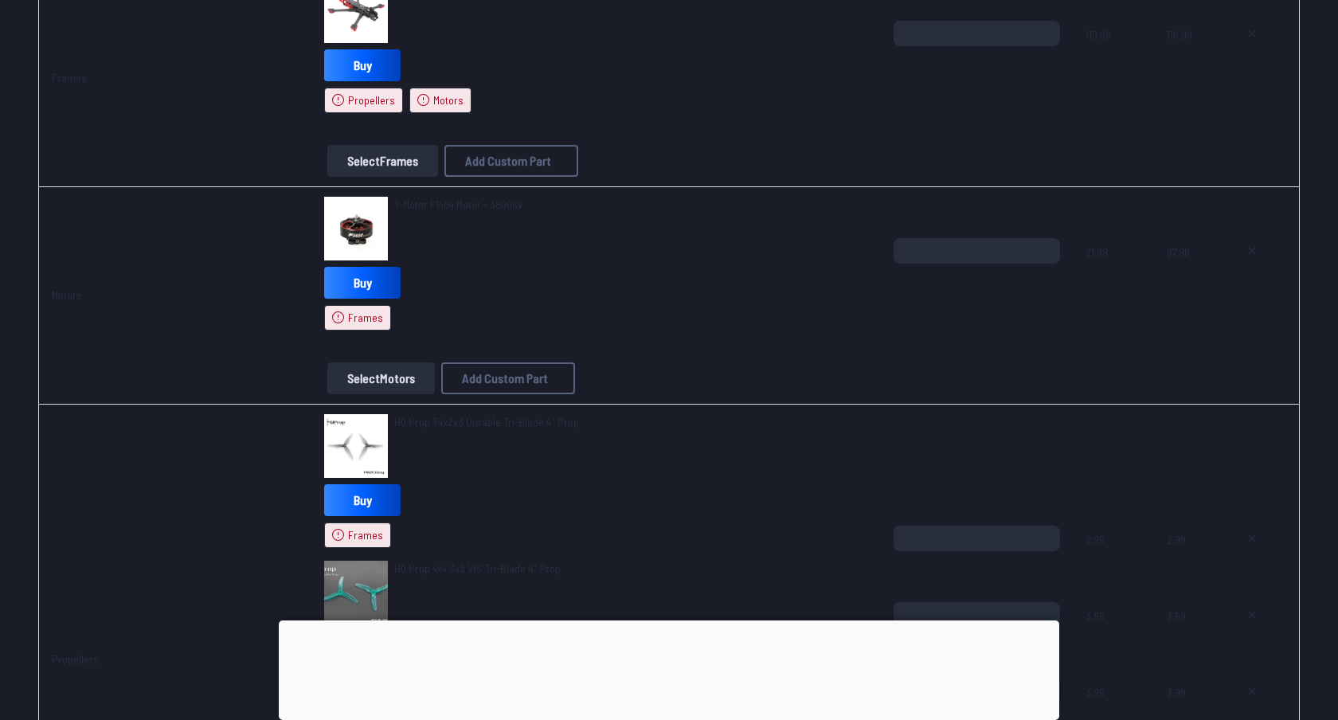
click at [382, 371] on button "Select Motors" at bounding box center [381, 378] width 108 height 32
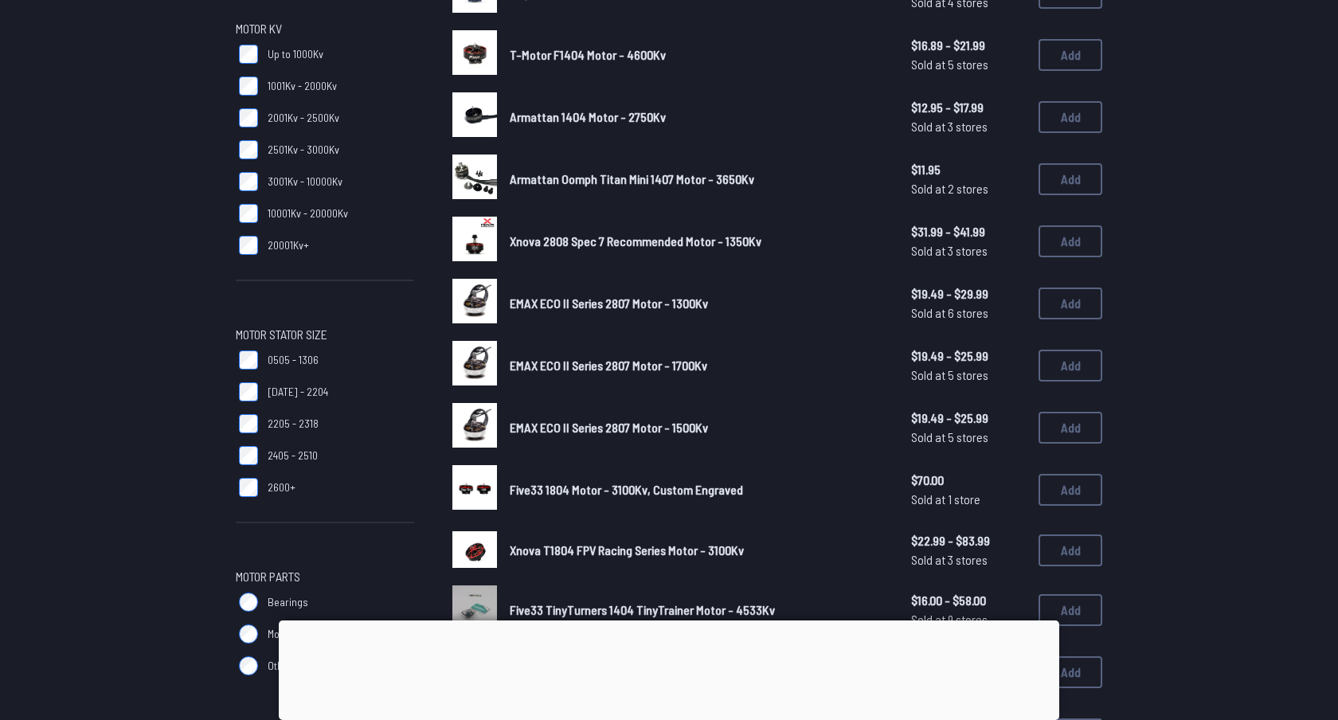
scroll to position [237, 0]
click at [283, 382] on label "1404 - 2204" at bounding box center [325, 391] width 178 height 32
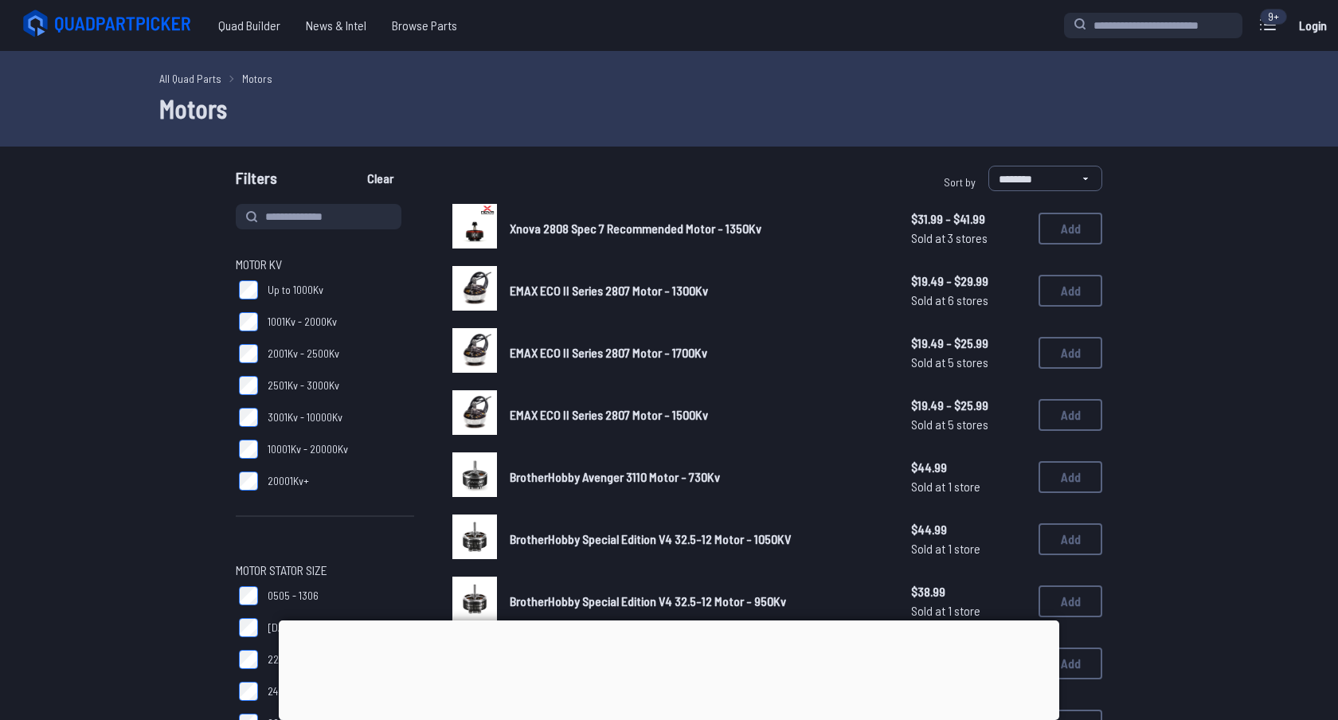
click at [276, 319] on span "1001Kv - 2000Kv" at bounding box center [302, 322] width 69 height 16
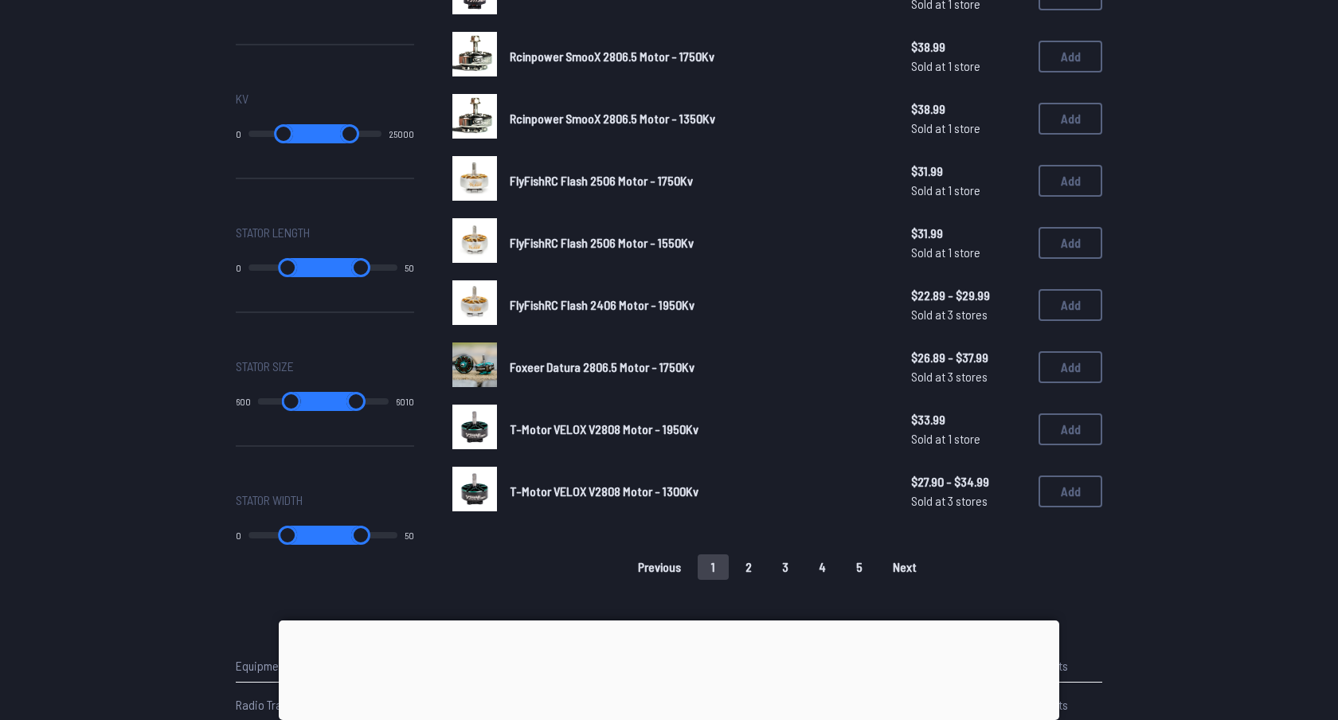
scroll to position [967, 0]
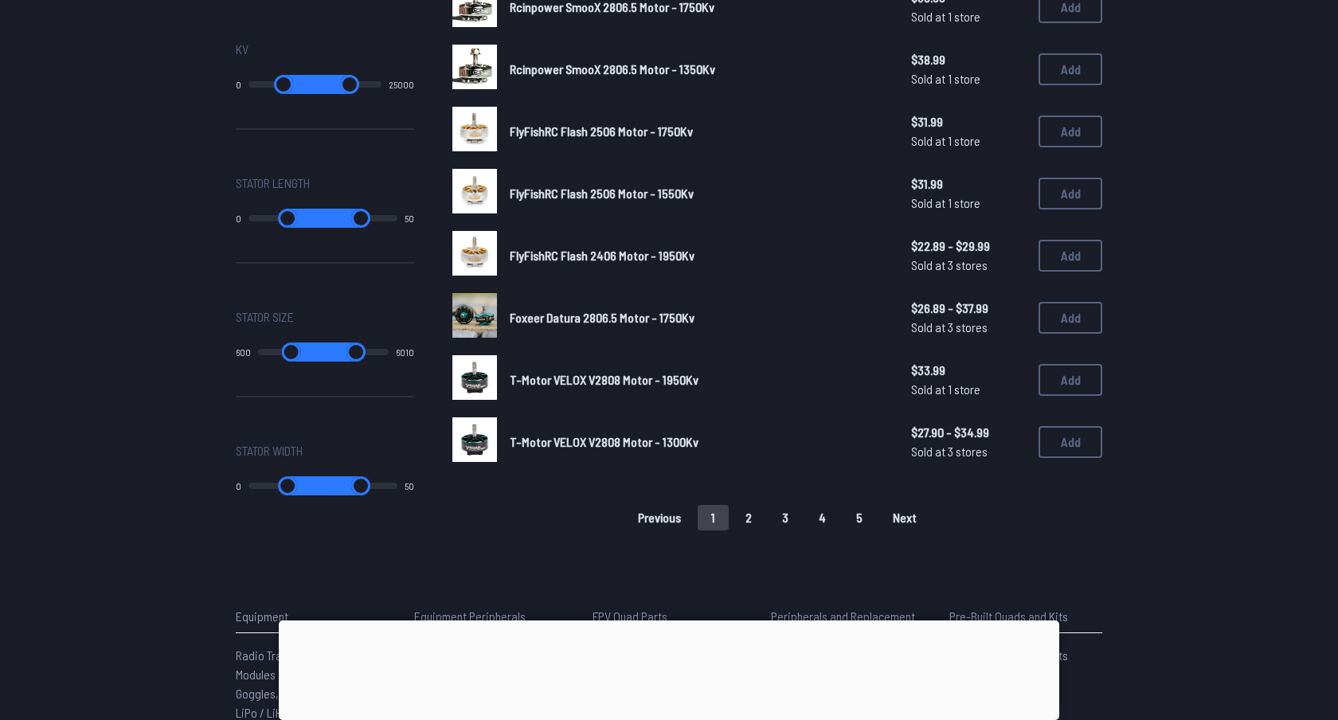
click at [750, 505] on button "2" at bounding box center [748, 517] width 33 height 25
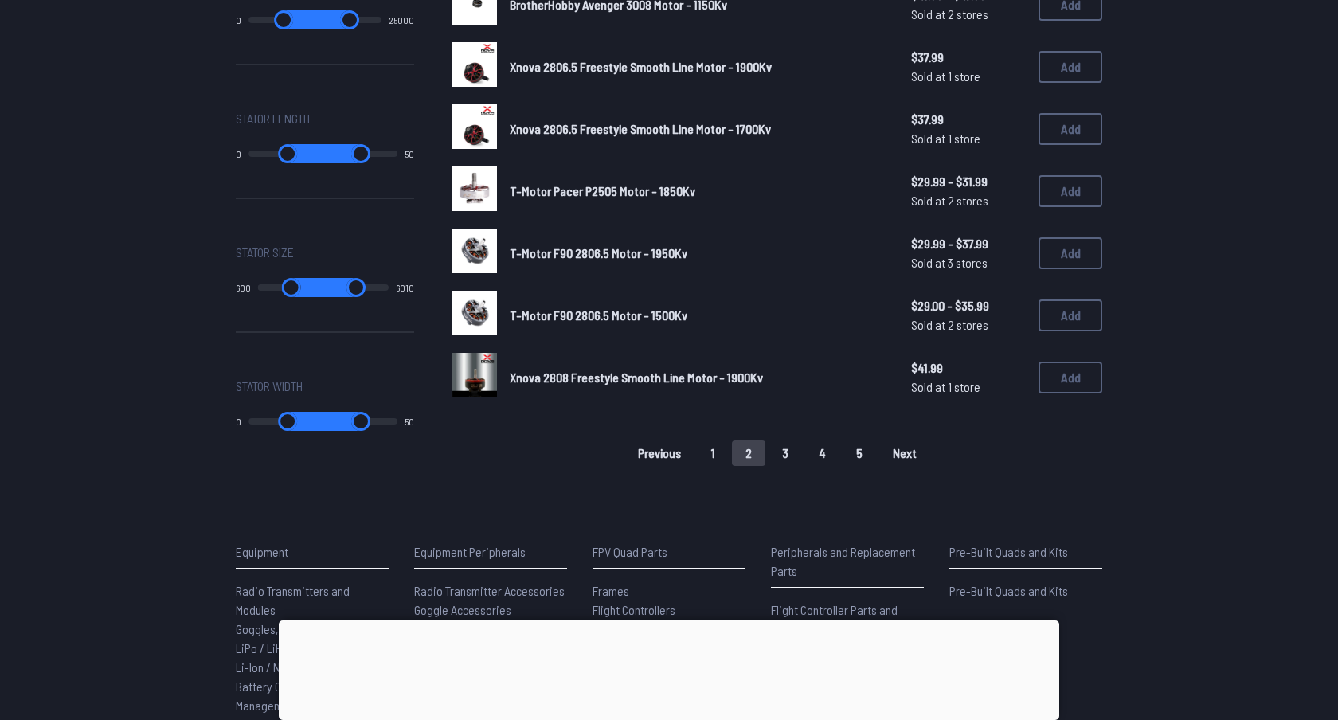
scroll to position [1039, 0]
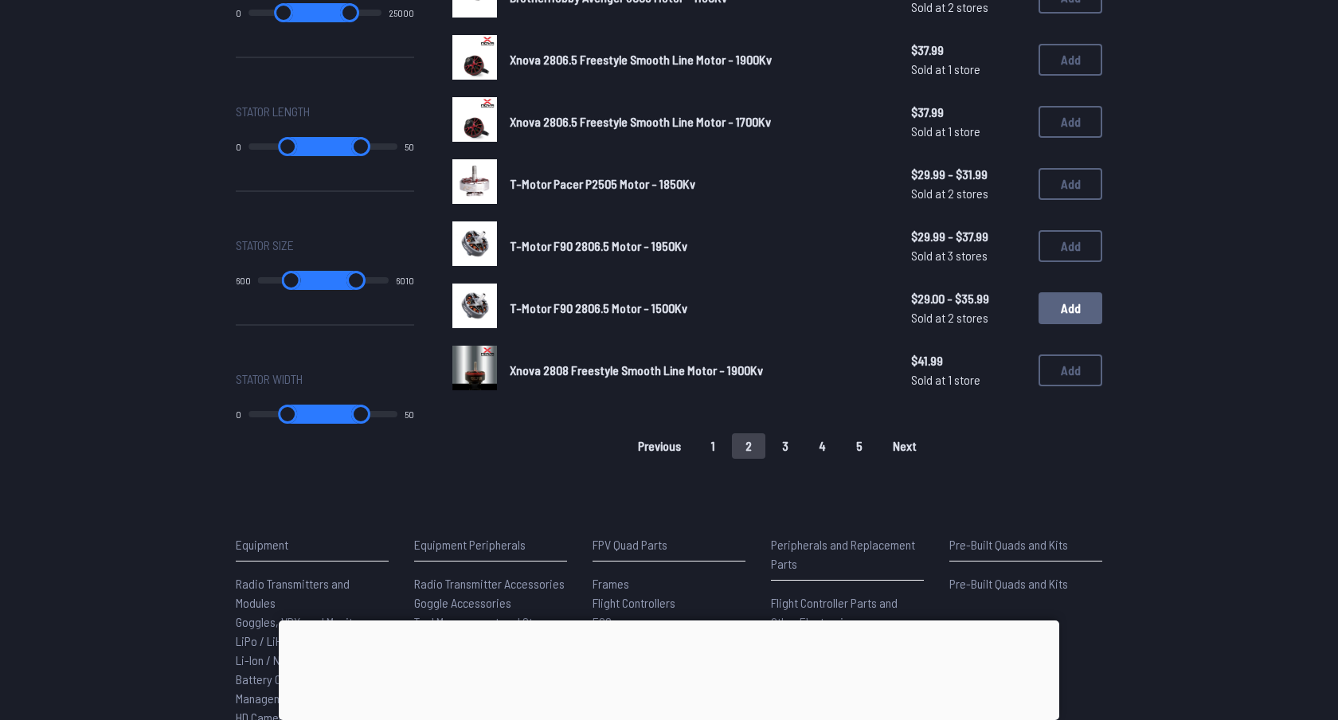
click at [1075, 298] on button "Add" at bounding box center [1071, 308] width 64 height 32
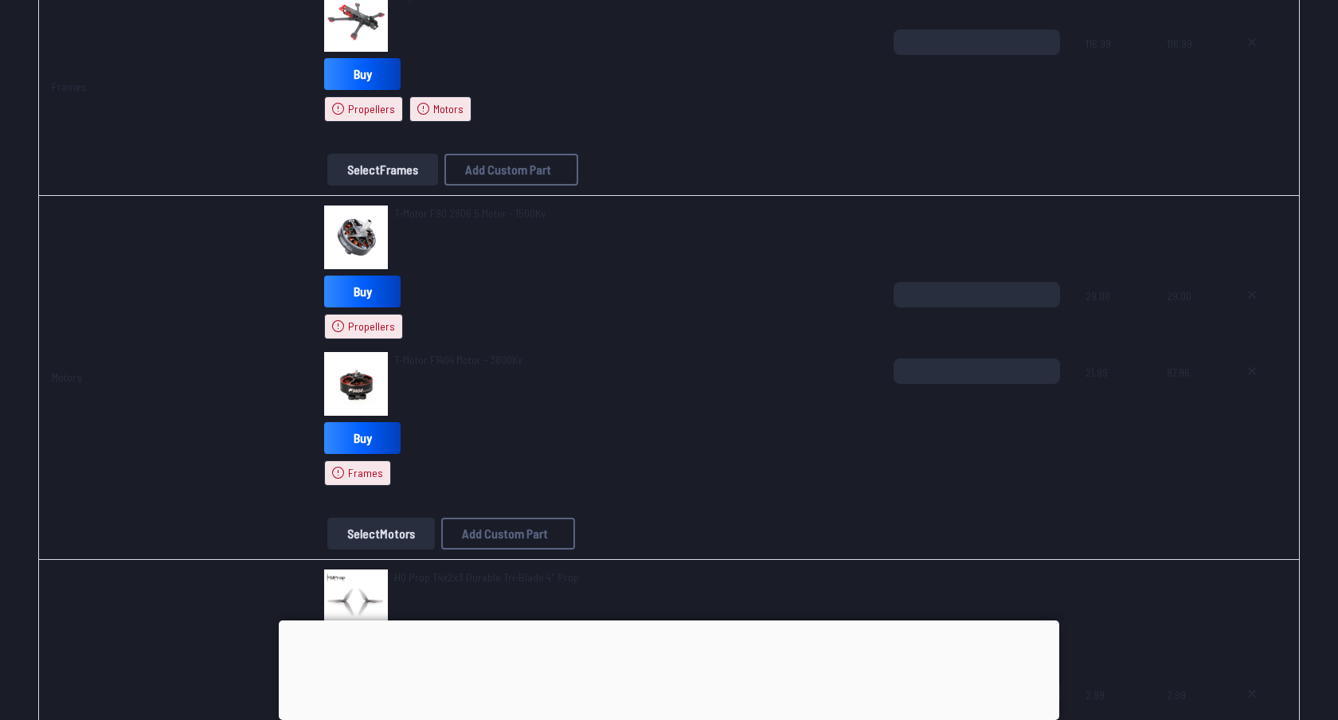
scroll to position [360, 0]
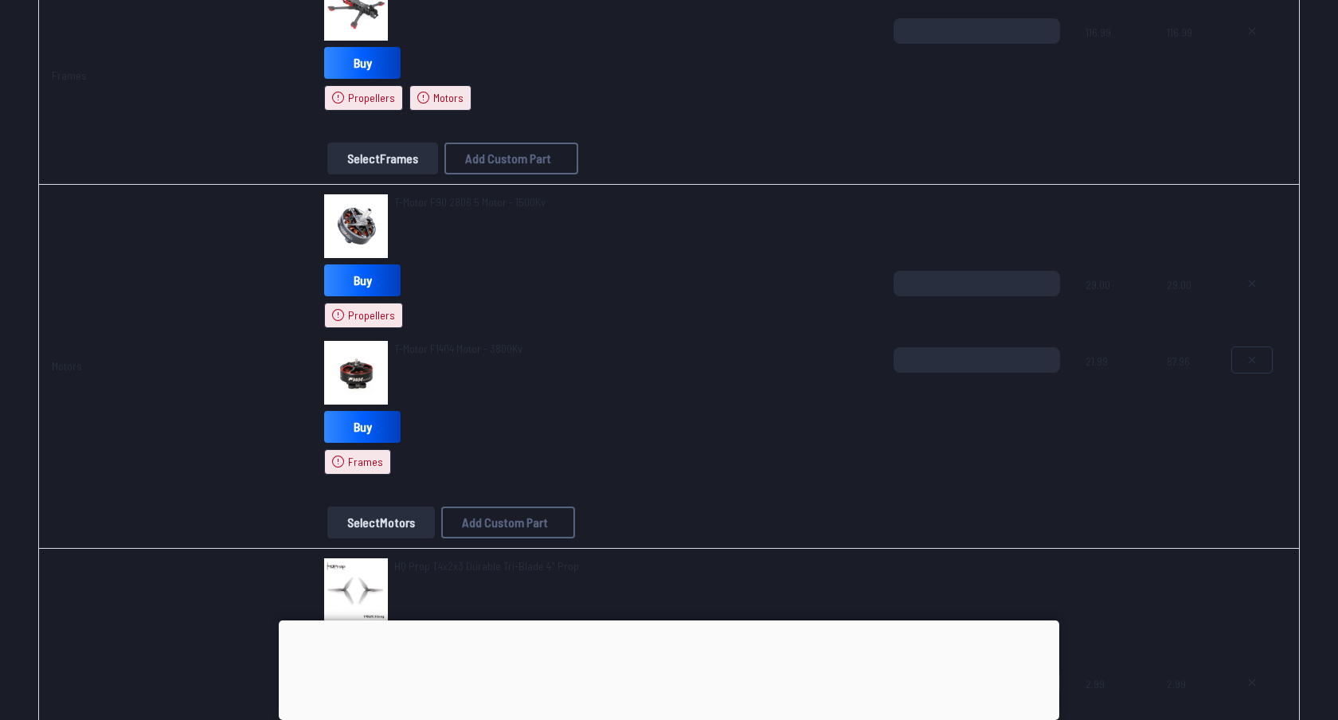
click at [1253, 356] on icon at bounding box center [1252, 360] width 13 height 13
type textarea "**********"
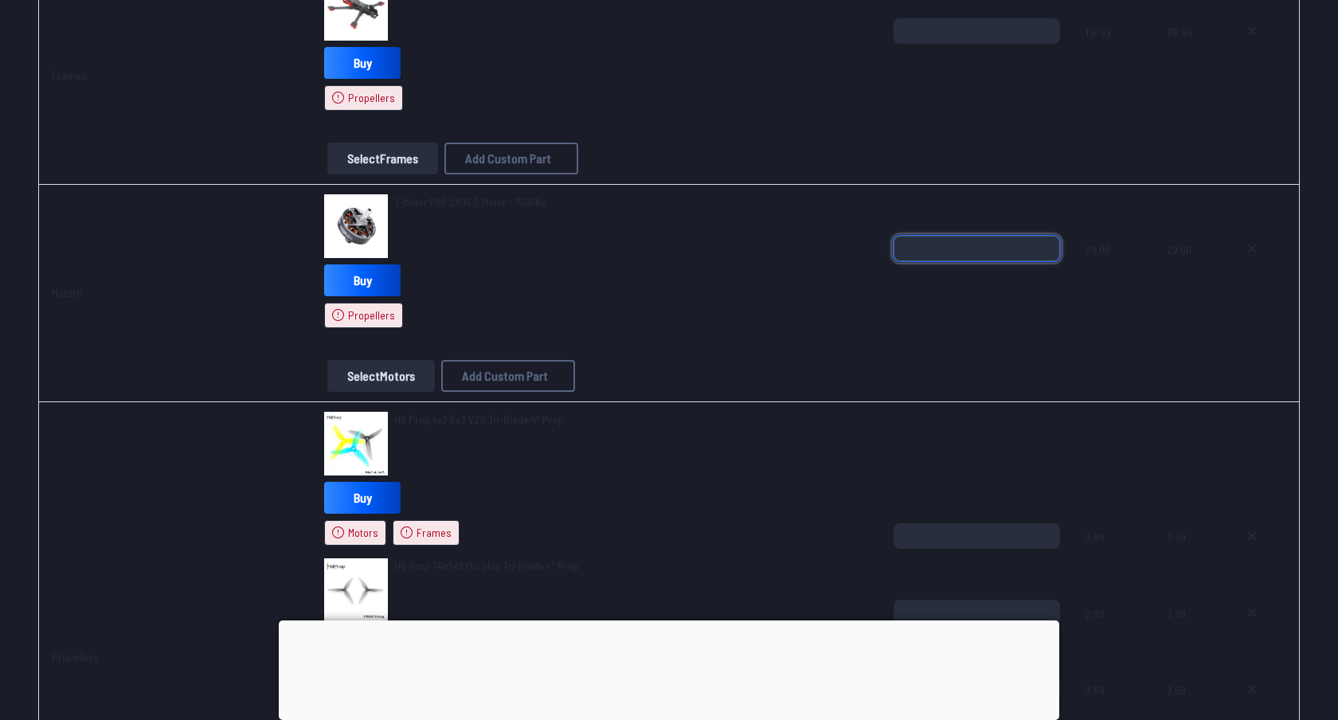
click at [946, 247] on input "*" at bounding box center [977, 248] width 166 height 25
type input "*"
click at [732, 395] on td "T-Motor F90 2806.5 Motor - 1500Kv Buy Propellers Select Motors Add Custom Part …" at bounding box center [596, 293] width 570 height 217
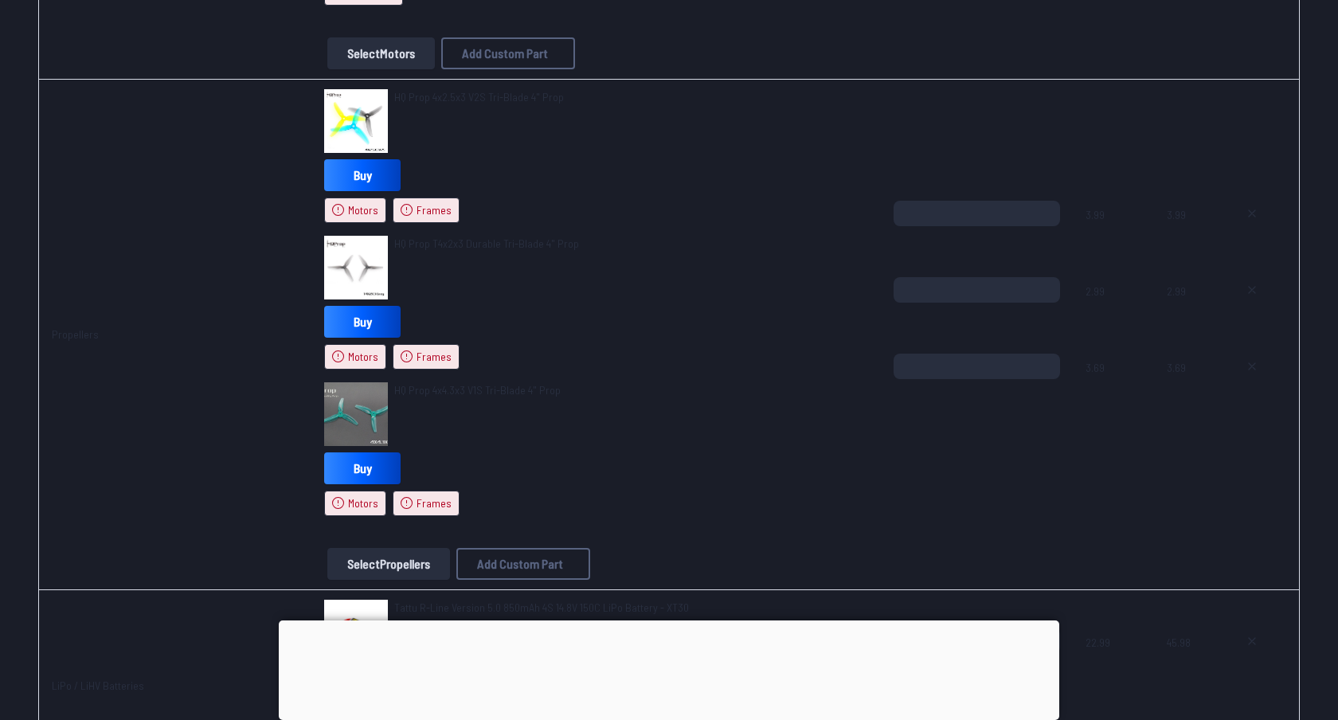
scroll to position [691, 0]
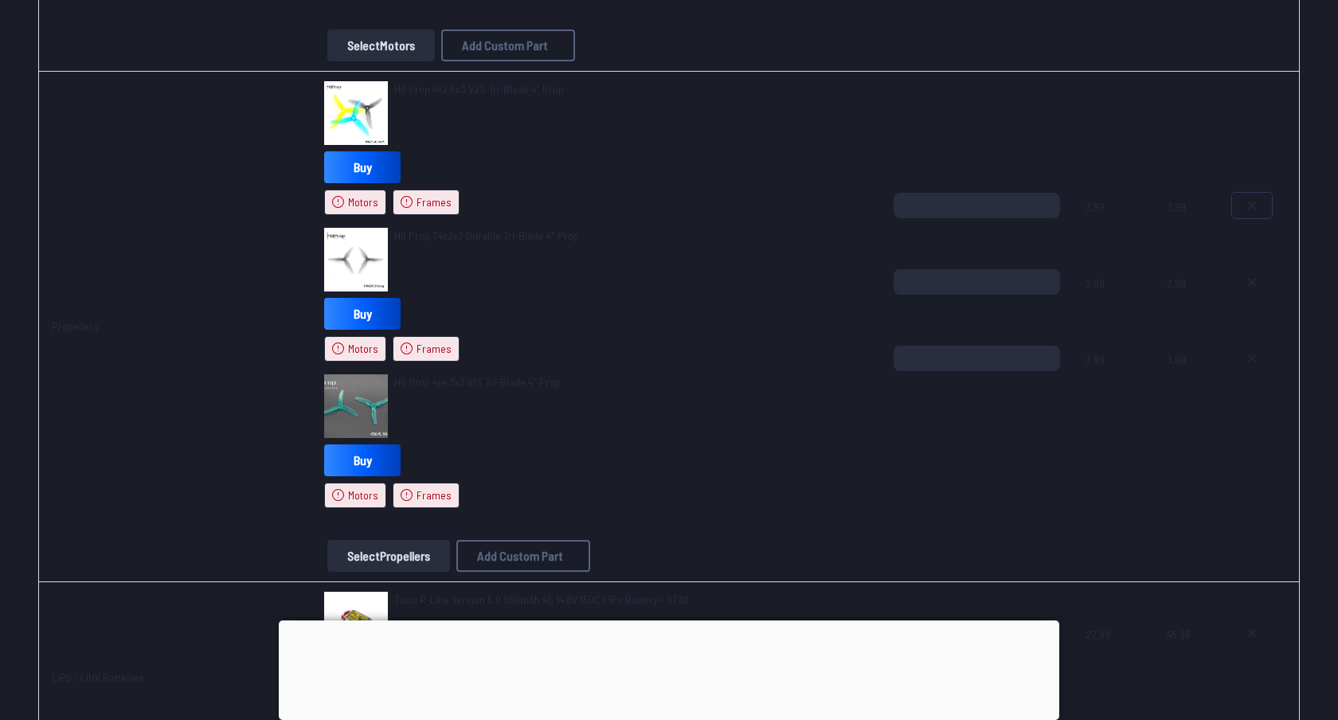
click at [1251, 194] on button at bounding box center [1252, 205] width 40 height 25
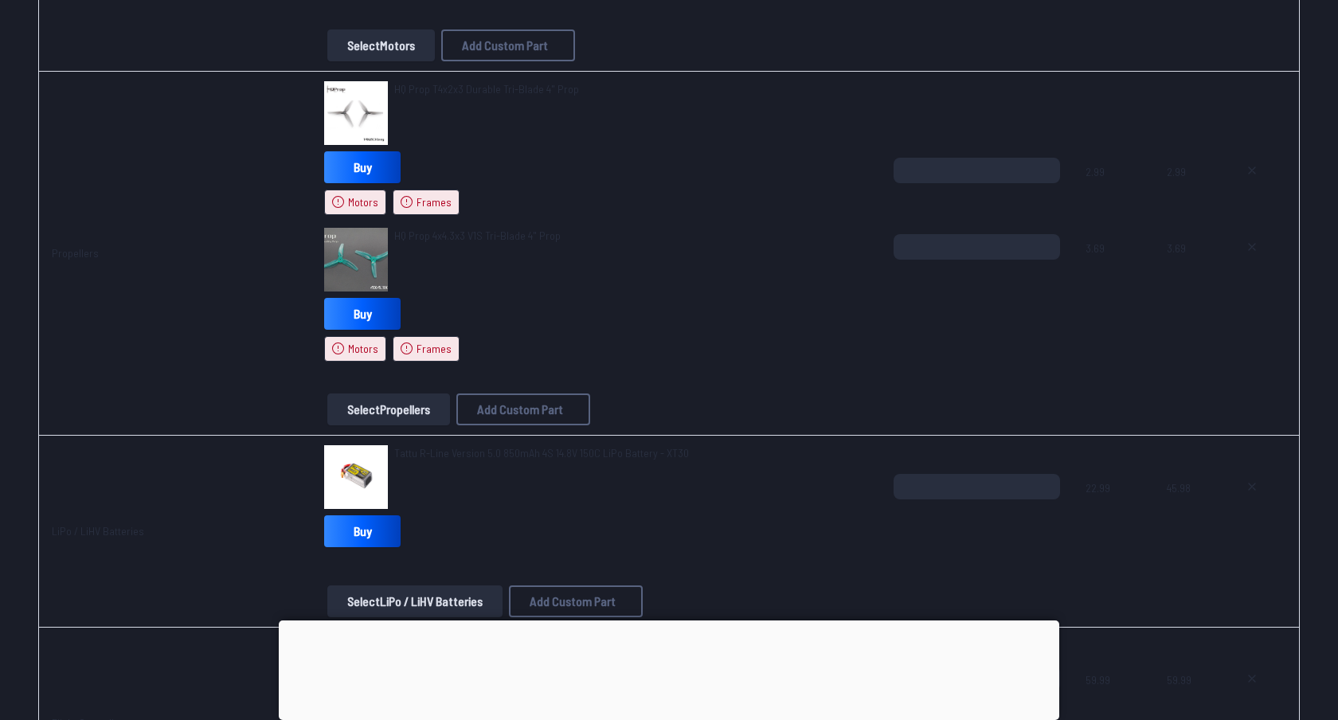
click at [1251, 186] on div at bounding box center [1259, 196] width 54 height 76
click at [1251, 174] on icon at bounding box center [1252, 170] width 13 height 13
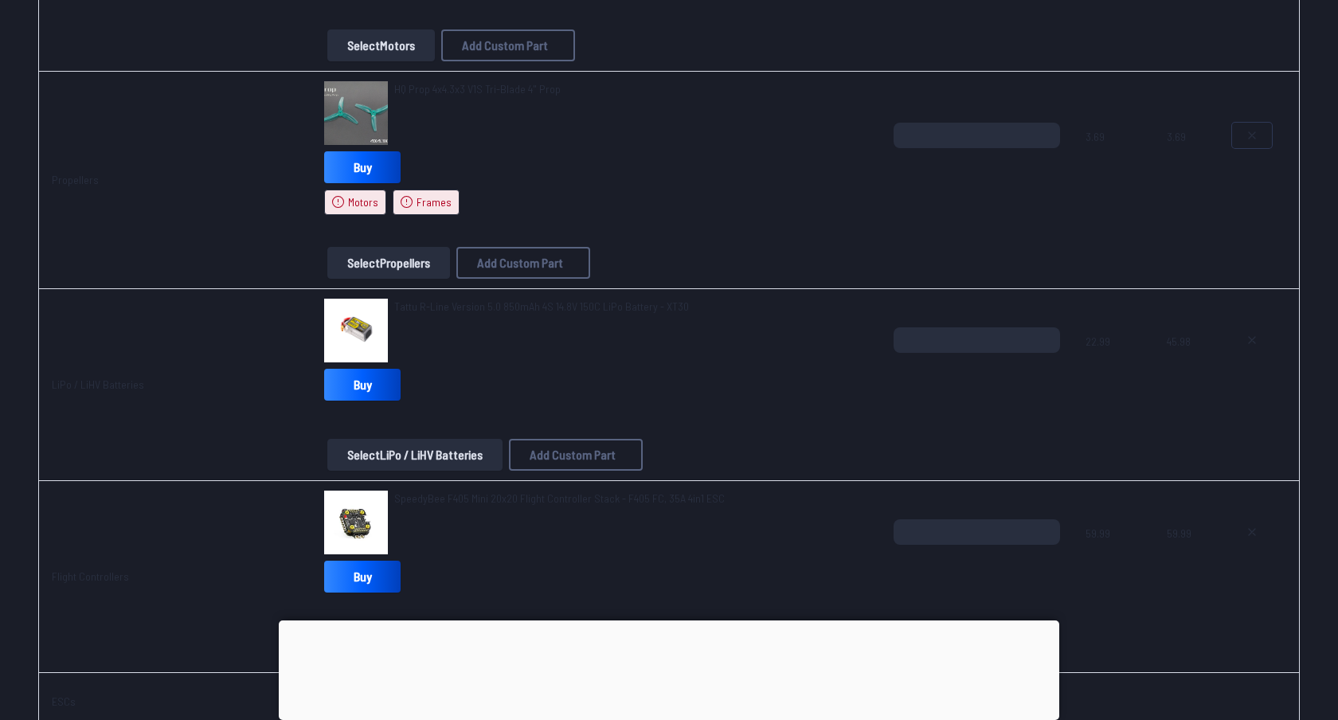
click at [1251, 142] on button at bounding box center [1252, 135] width 40 height 25
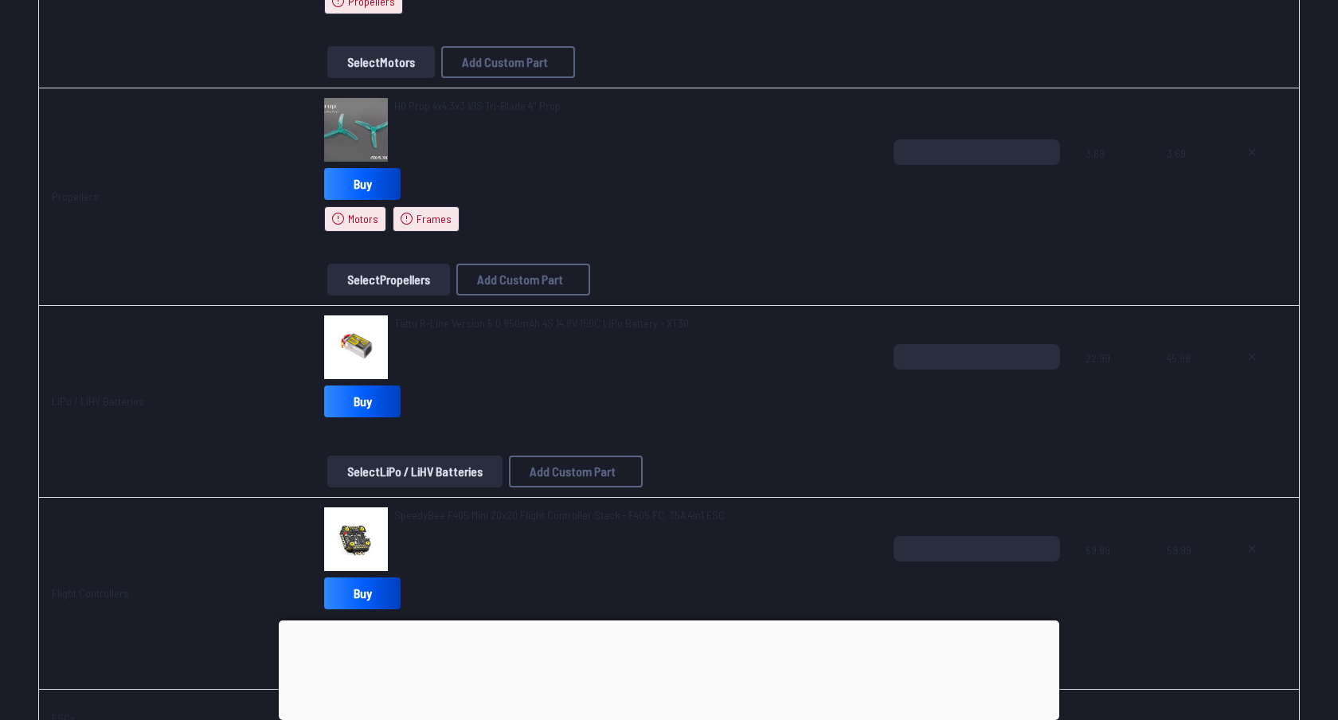
type textarea "**********"
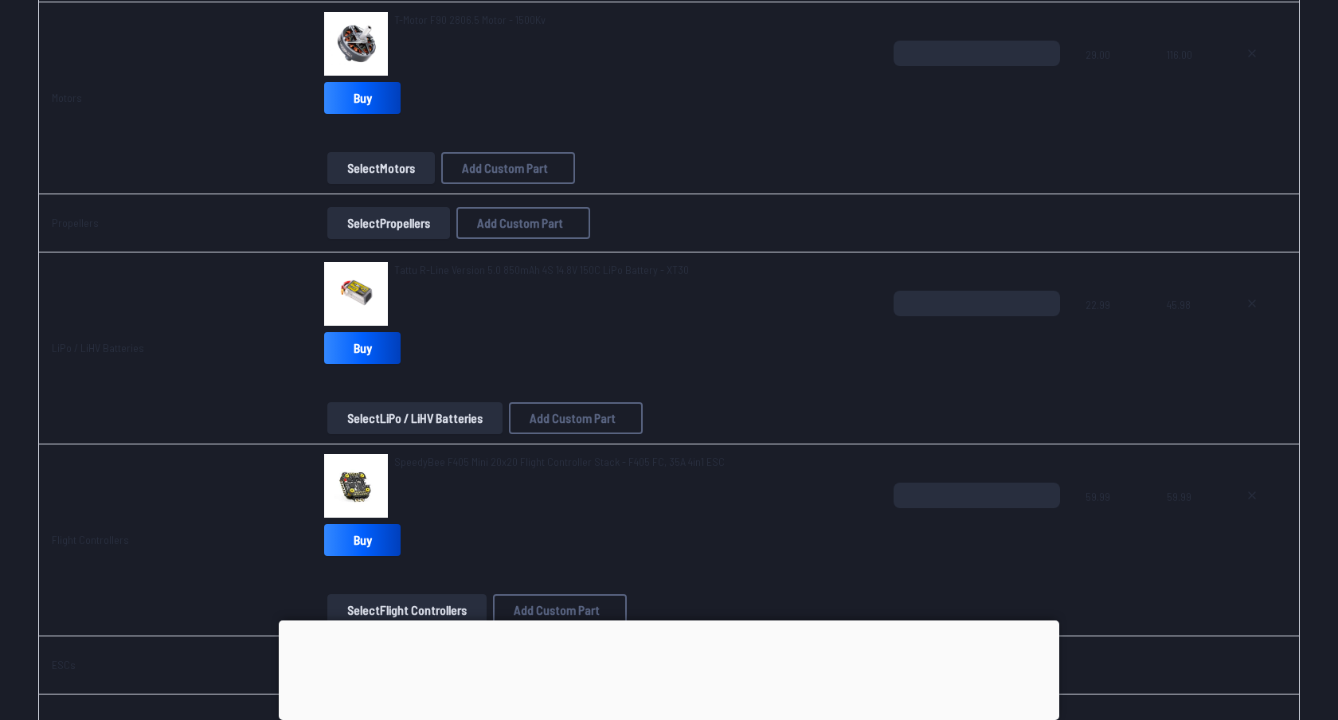
scroll to position [398, 0]
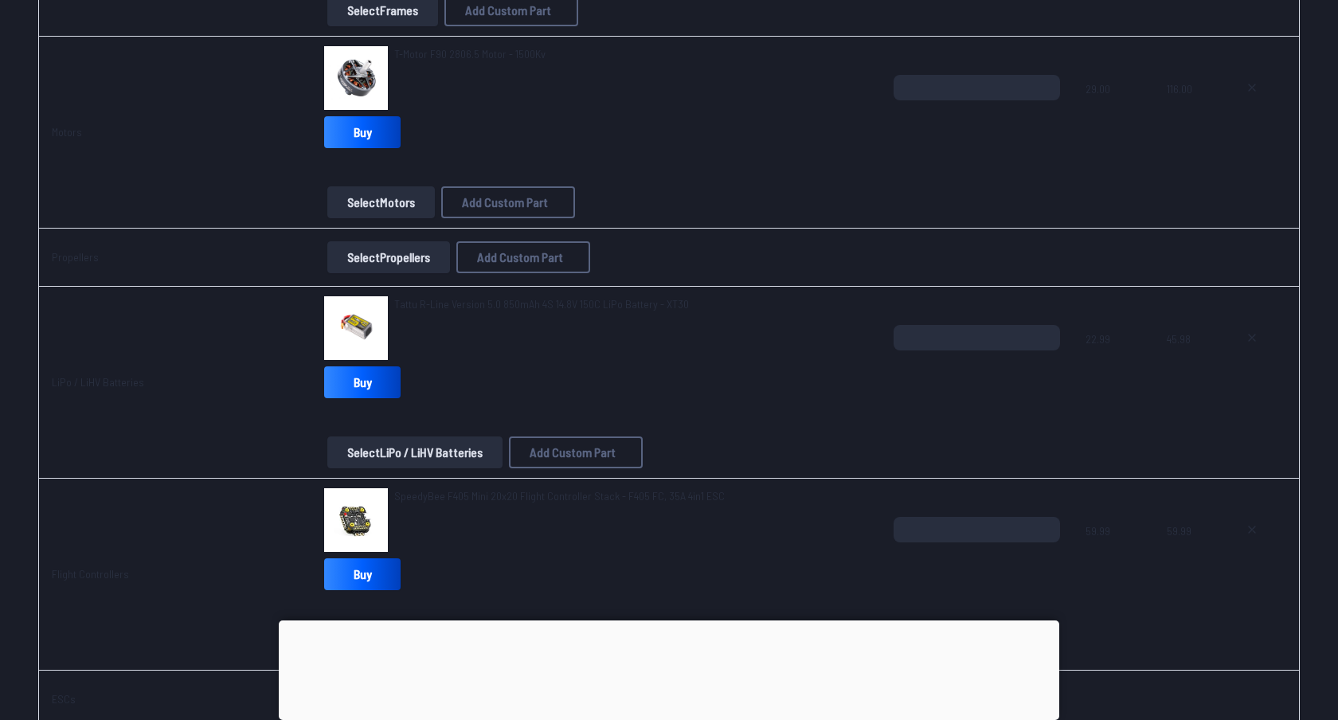
click at [398, 258] on button "Select Propellers" at bounding box center [388, 257] width 123 height 32
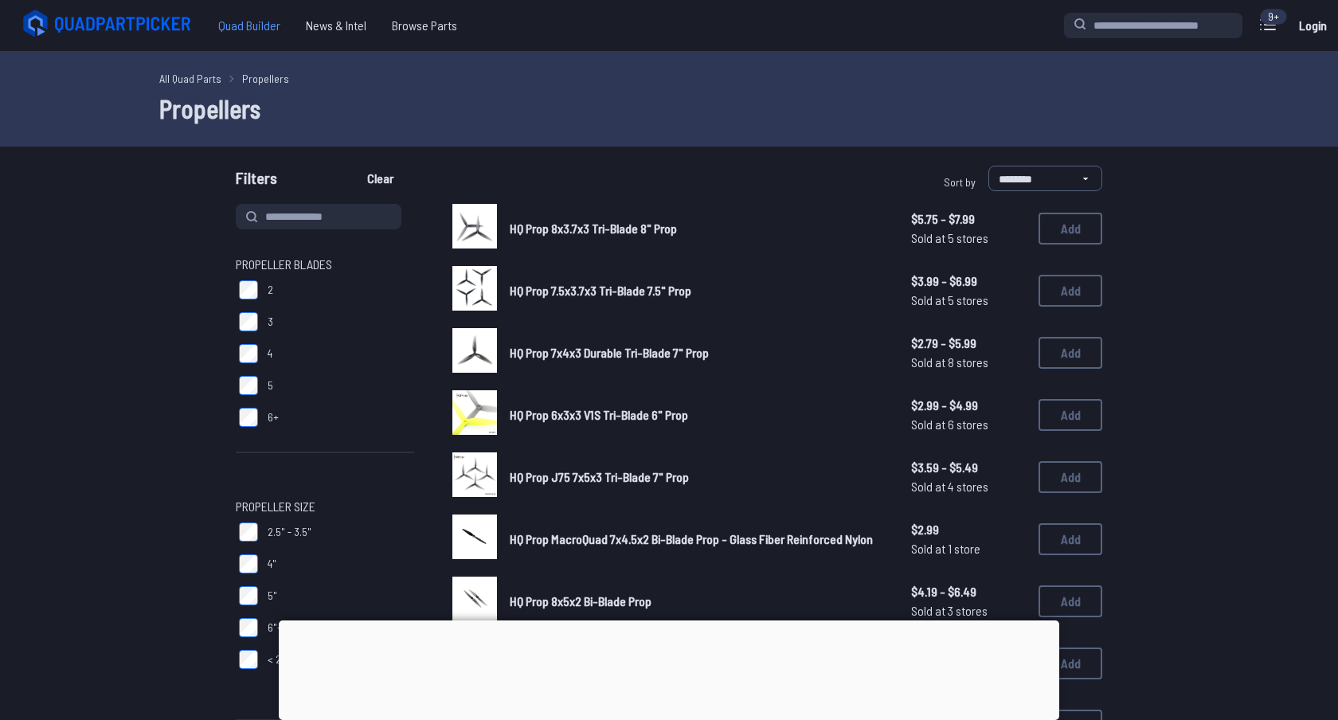
click at [234, 19] on span "Quad Builder" at bounding box center [250, 26] width 88 height 32
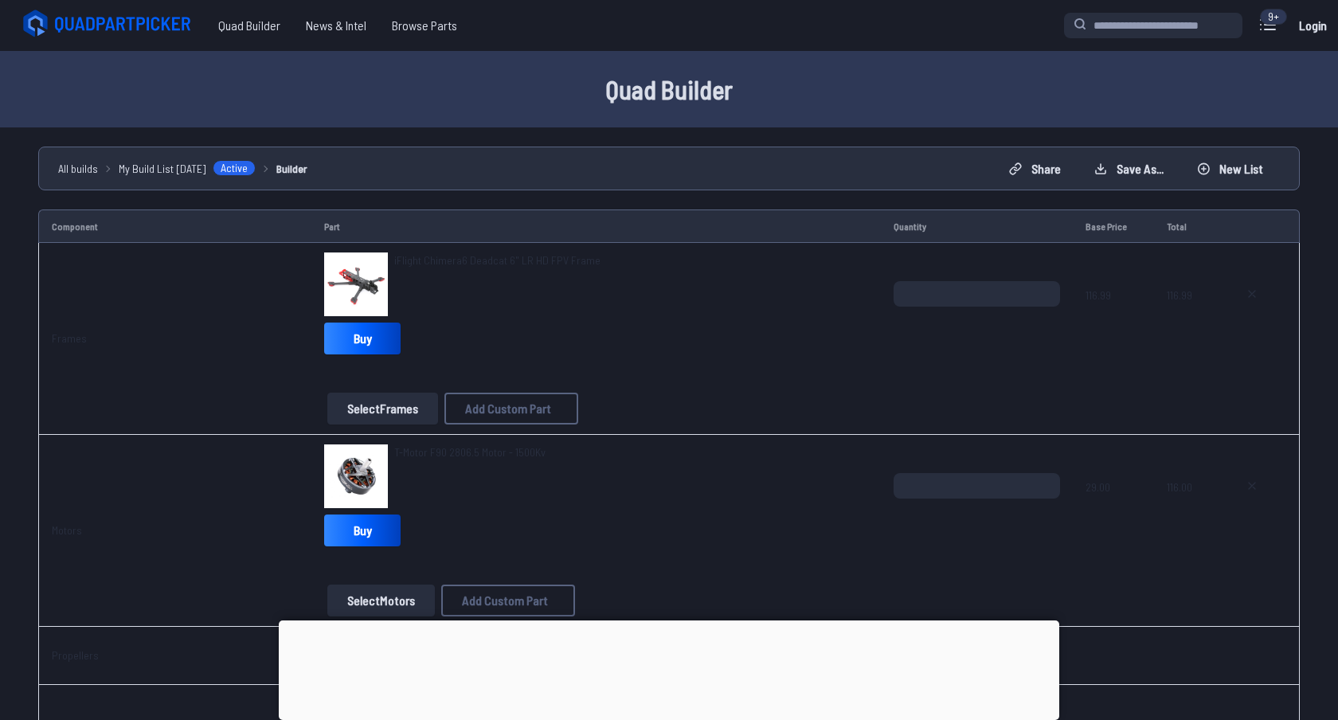
click at [366, 260] on img at bounding box center [356, 285] width 64 height 64
click at [378, 281] on img at bounding box center [356, 285] width 64 height 64
click at [443, 261] on span "iFlight Chimera6 Deadcat 6" LR HD FPV Frame" at bounding box center [497, 260] width 206 height 14
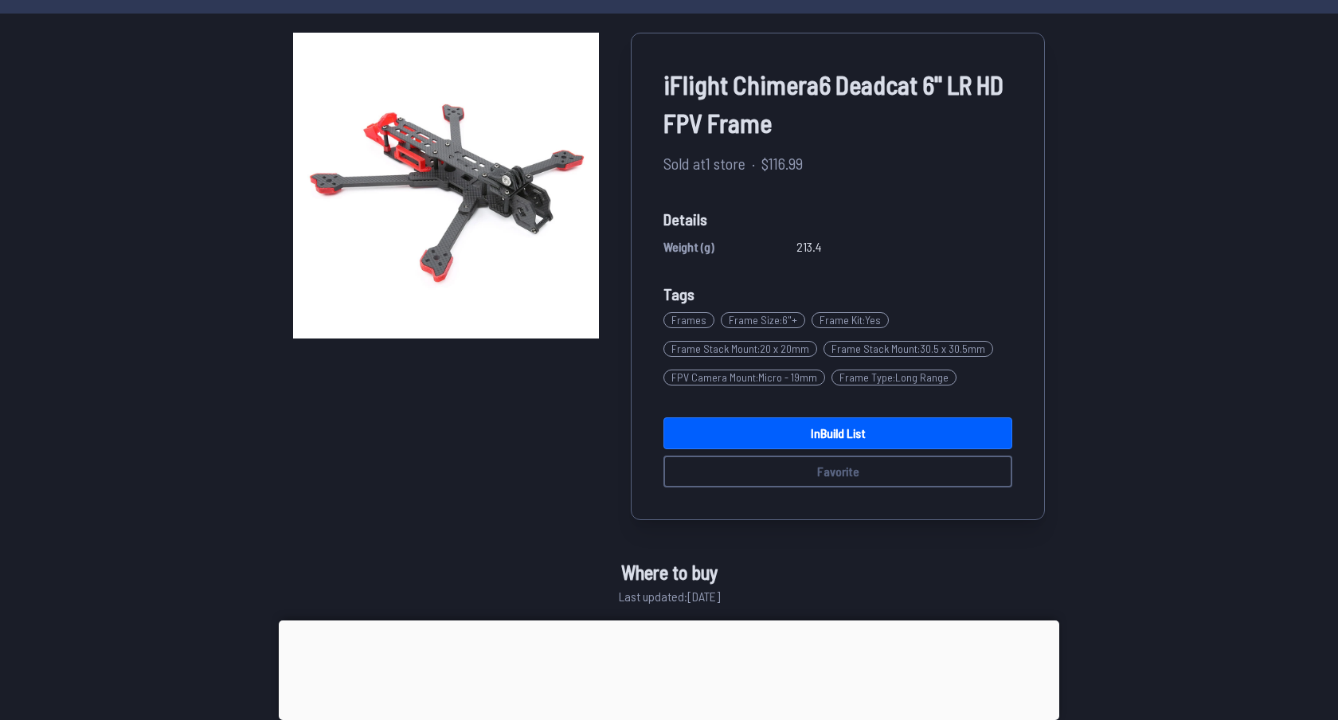
scroll to position [90, 0]
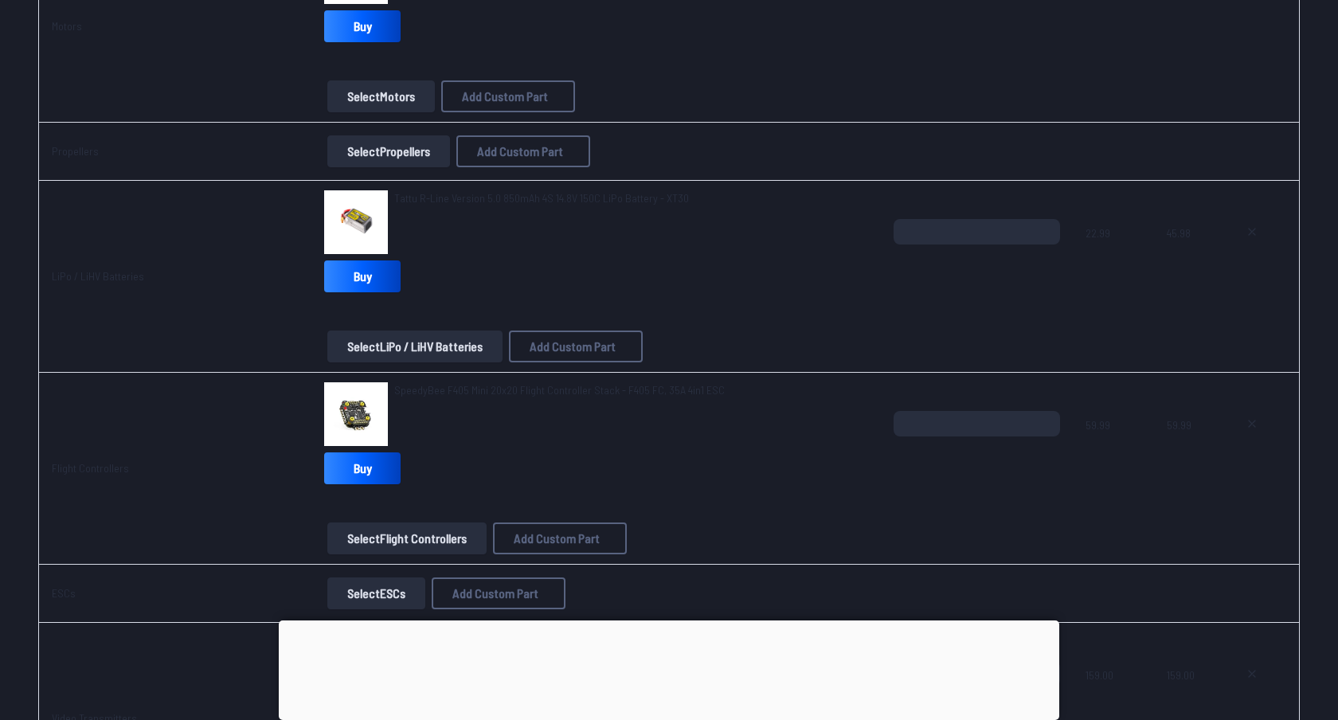
scroll to position [495, 0]
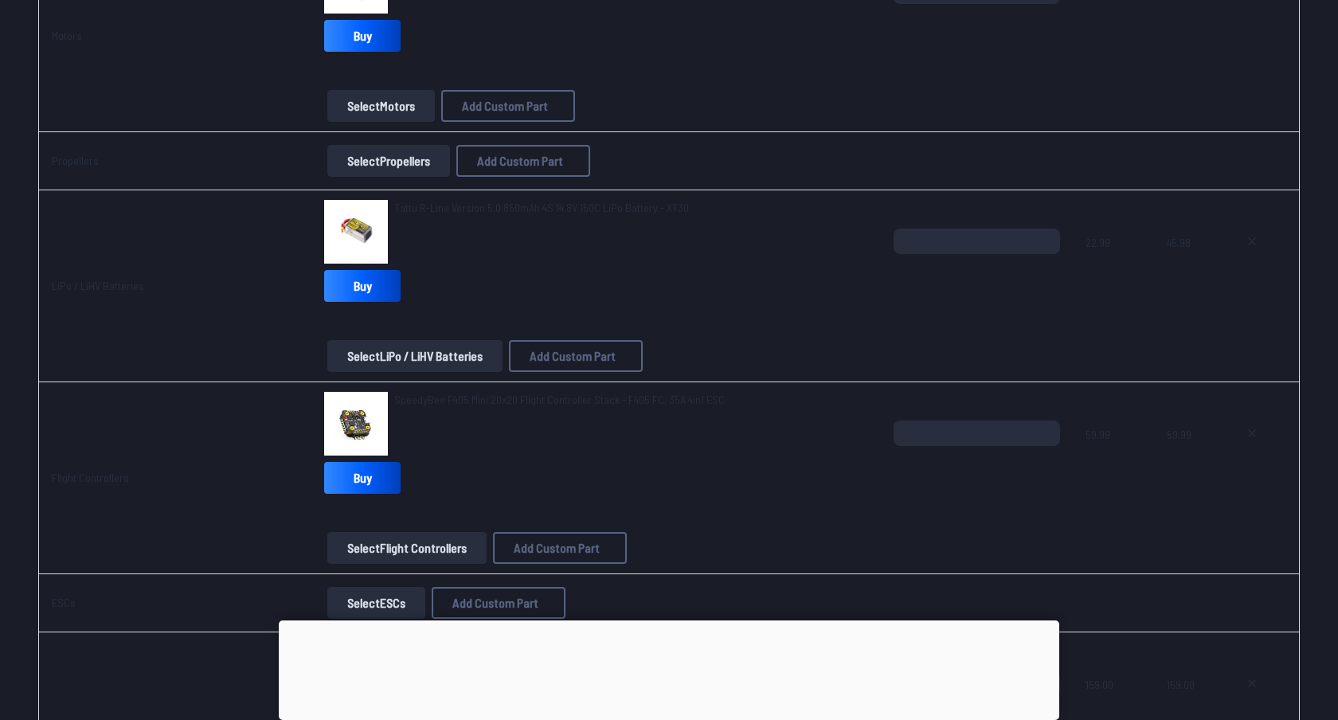
click at [398, 159] on button "Select Propellers" at bounding box center [388, 161] width 123 height 32
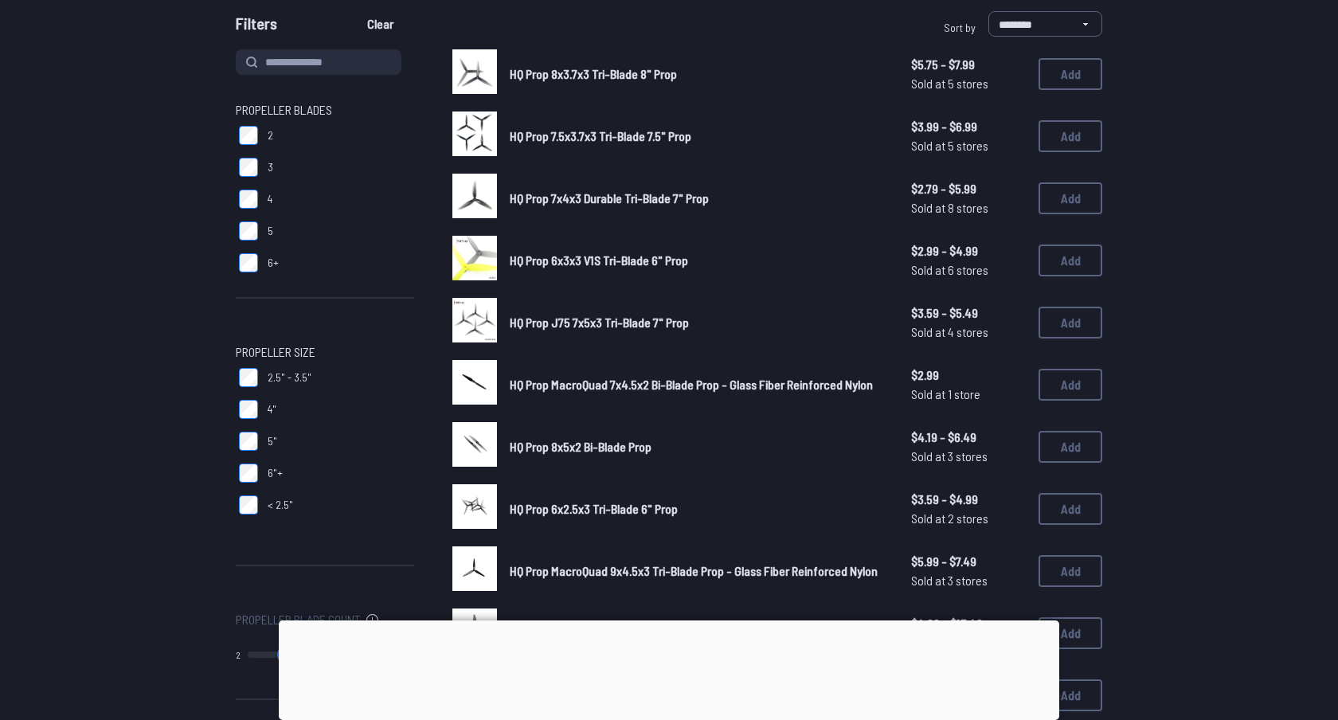
scroll to position [167, 0]
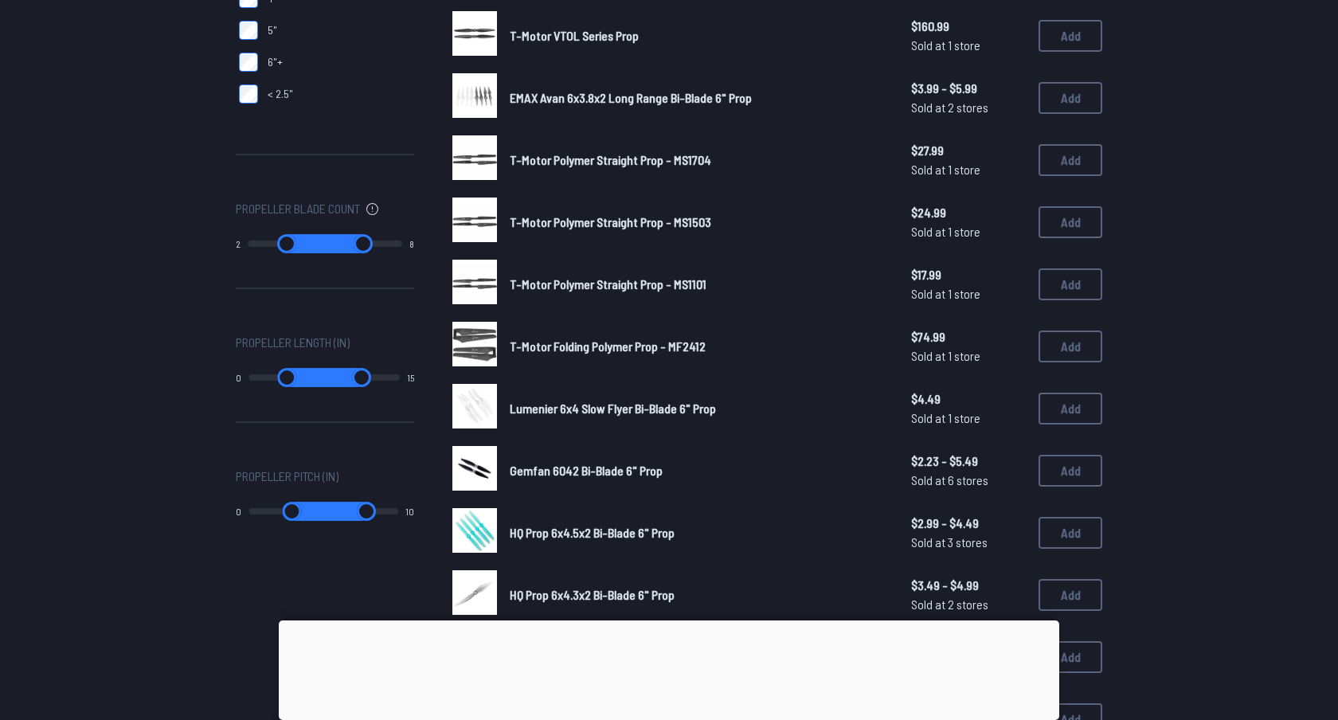
scroll to position [571, 0]
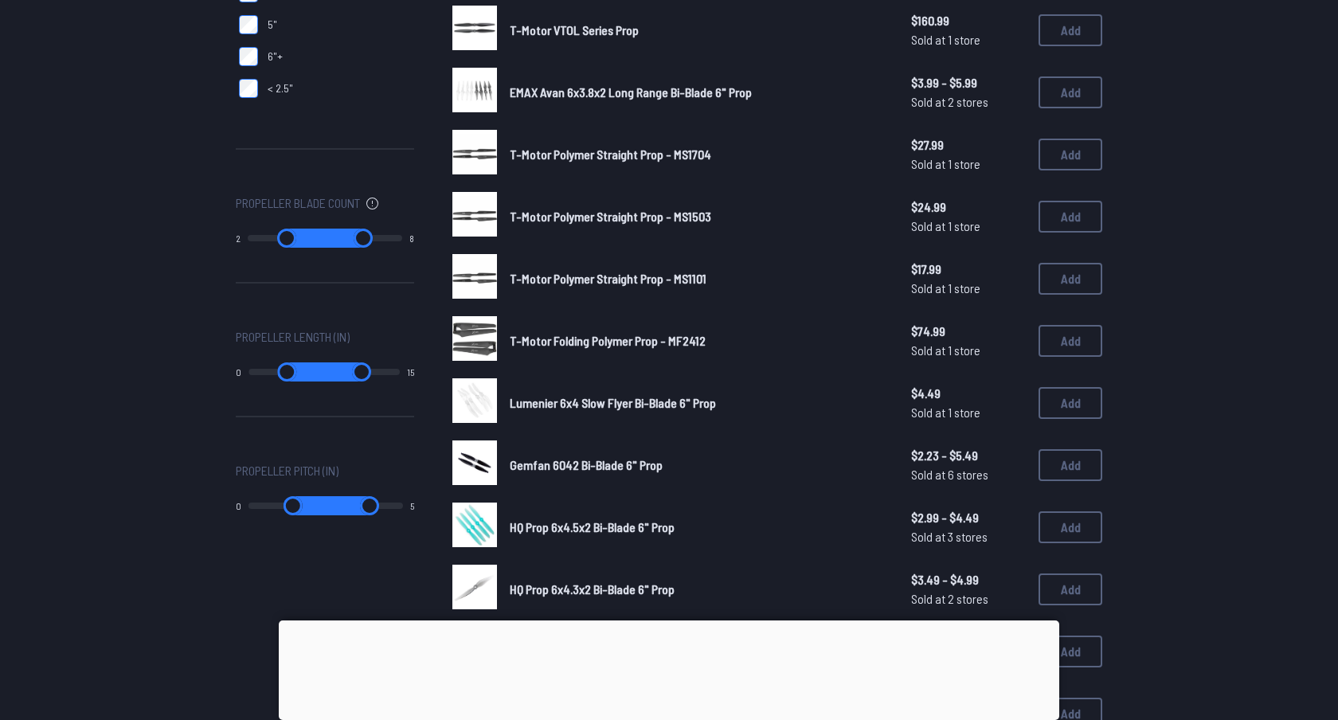
drag, startPoint x: 383, startPoint y: 507, endPoint x: 285, endPoint y: 503, distance: 98.0
type input "*"
click at [325, 503] on input "range" at bounding box center [364, 505] width 78 height 19
type input "*"
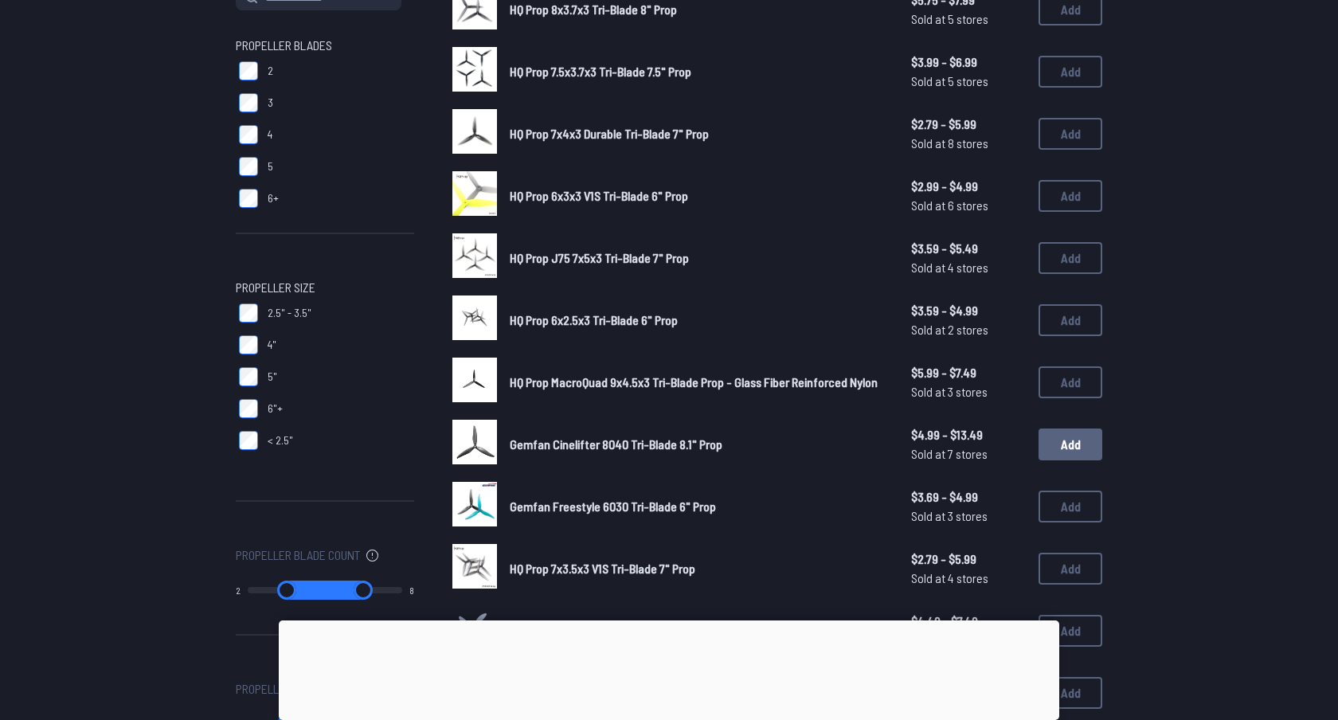
scroll to position [217, 0]
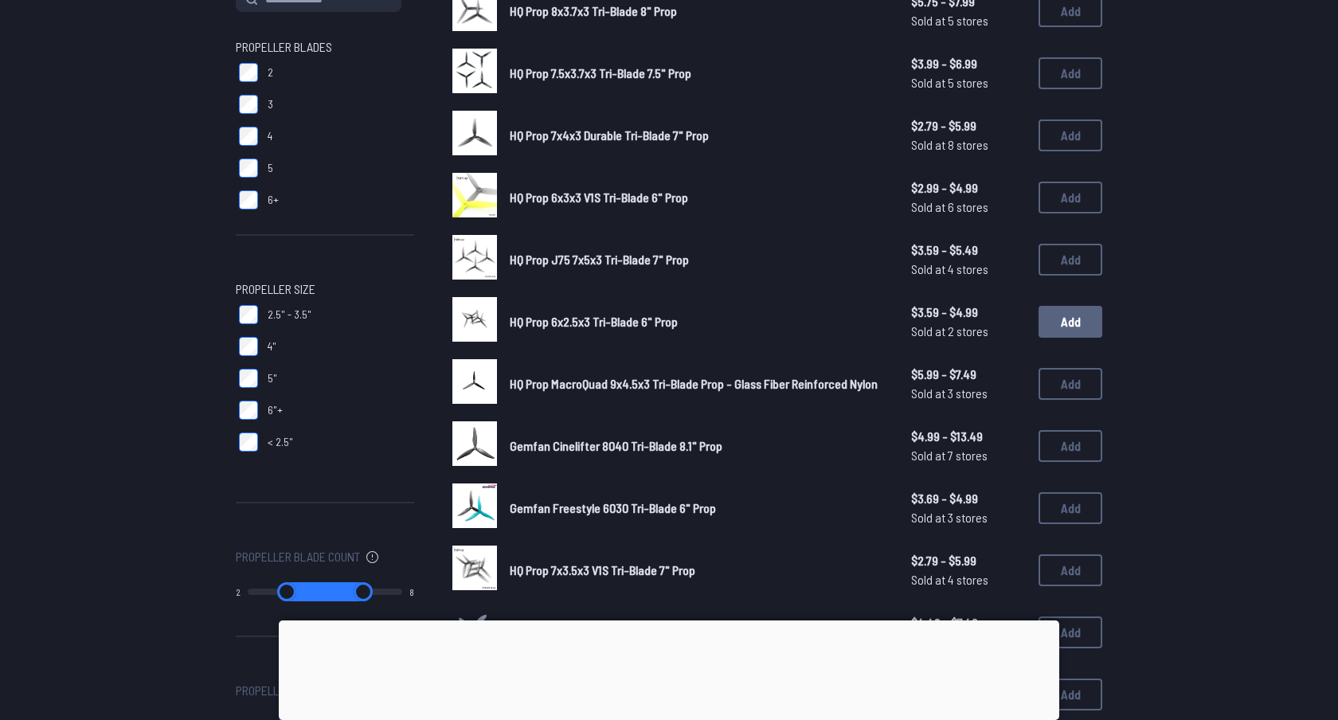
click at [1062, 312] on button "Add" at bounding box center [1071, 322] width 64 height 32
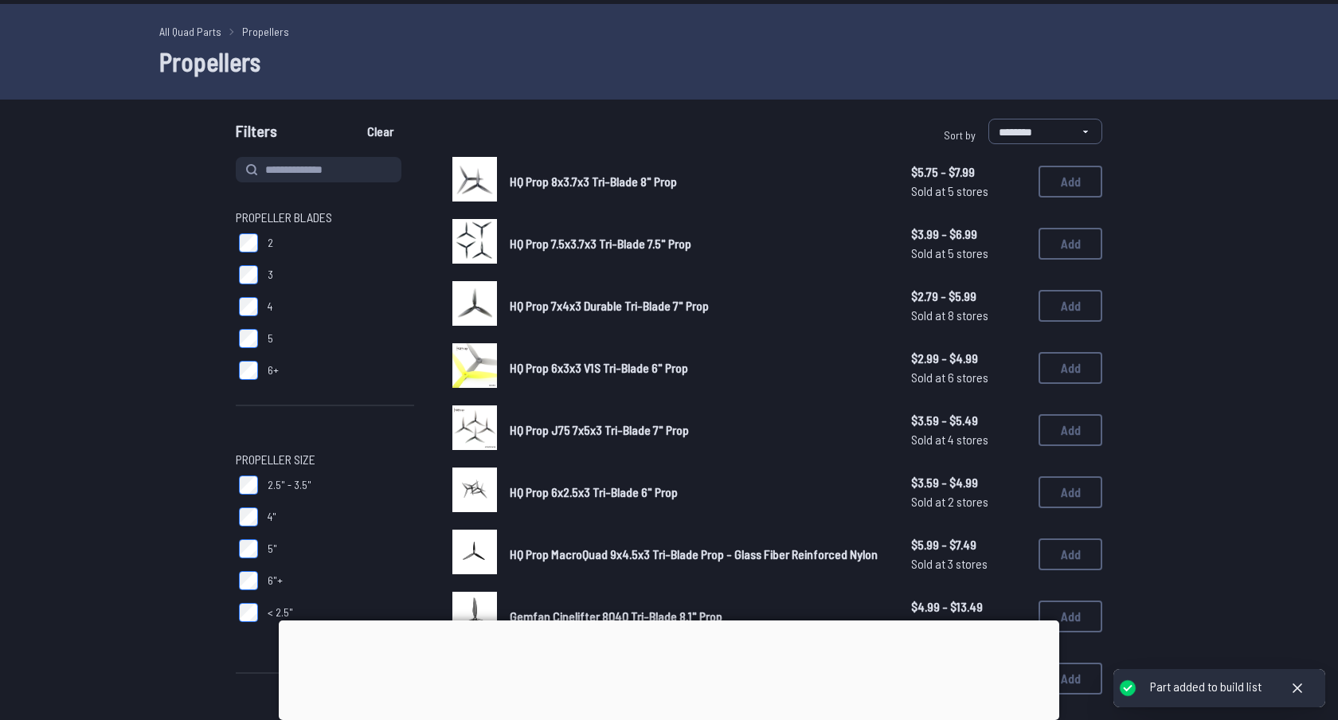
scroll to position [0, 0]
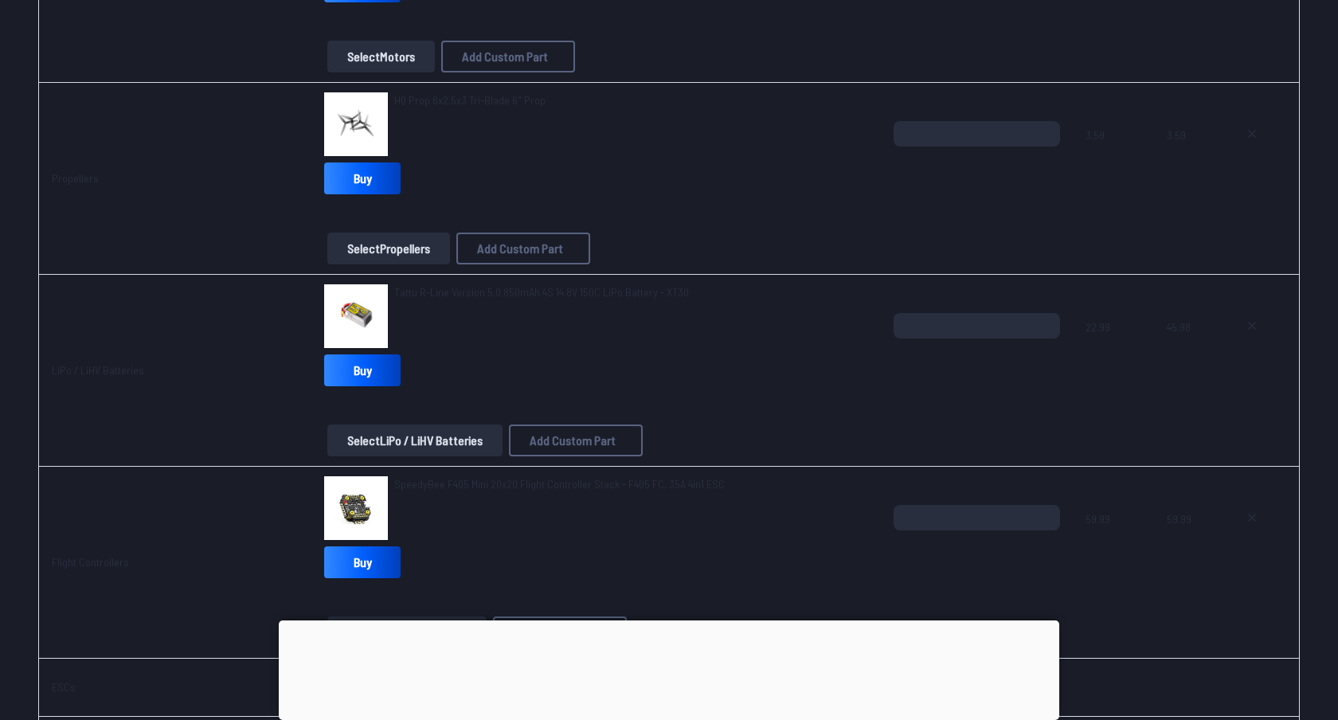
scroll to position [542, 0]
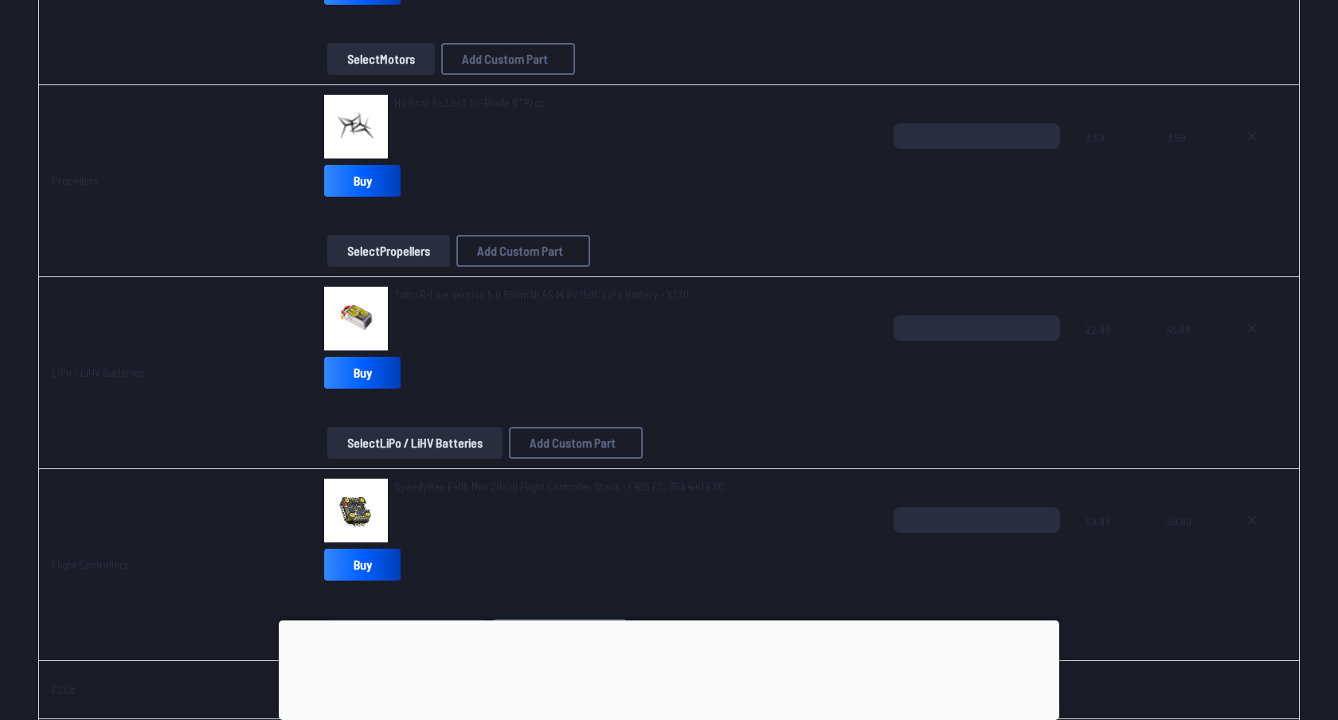
click at [408, 252] on button "Select Propellers" at bounding box center [388, 251] width 123 height 32
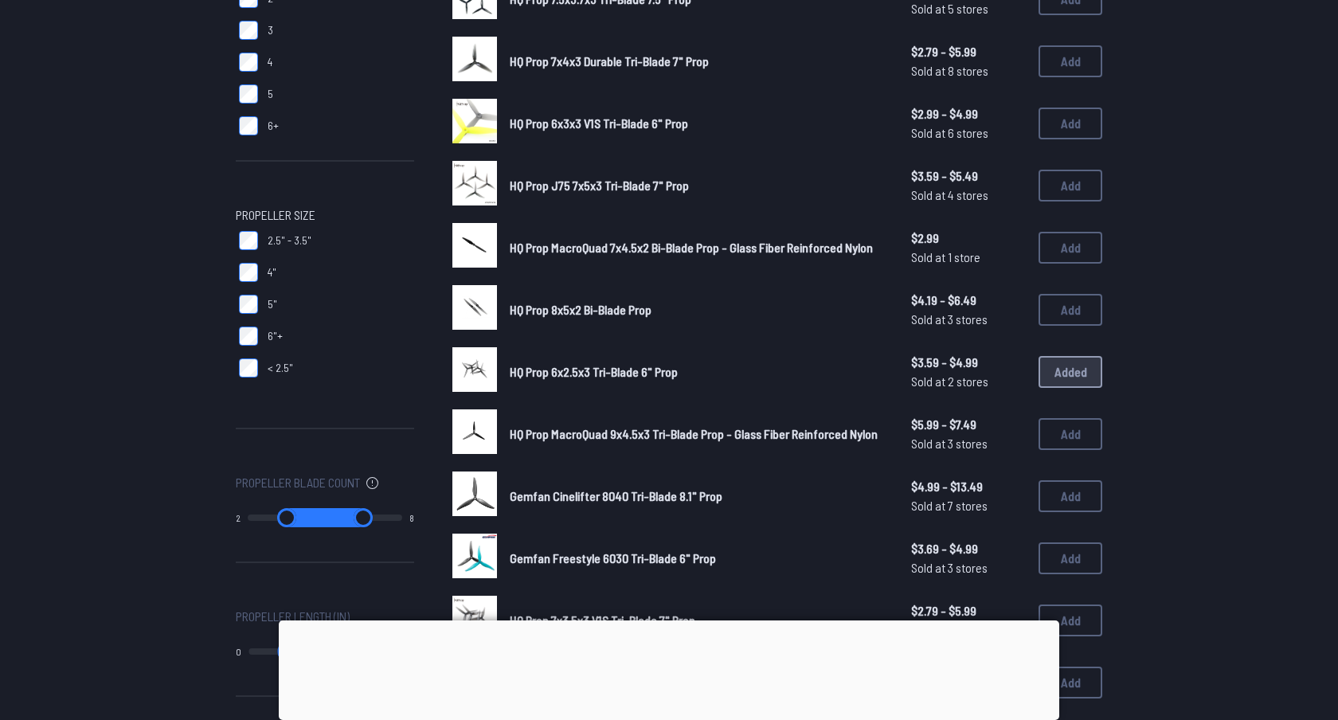
scroll to position [76, 0]
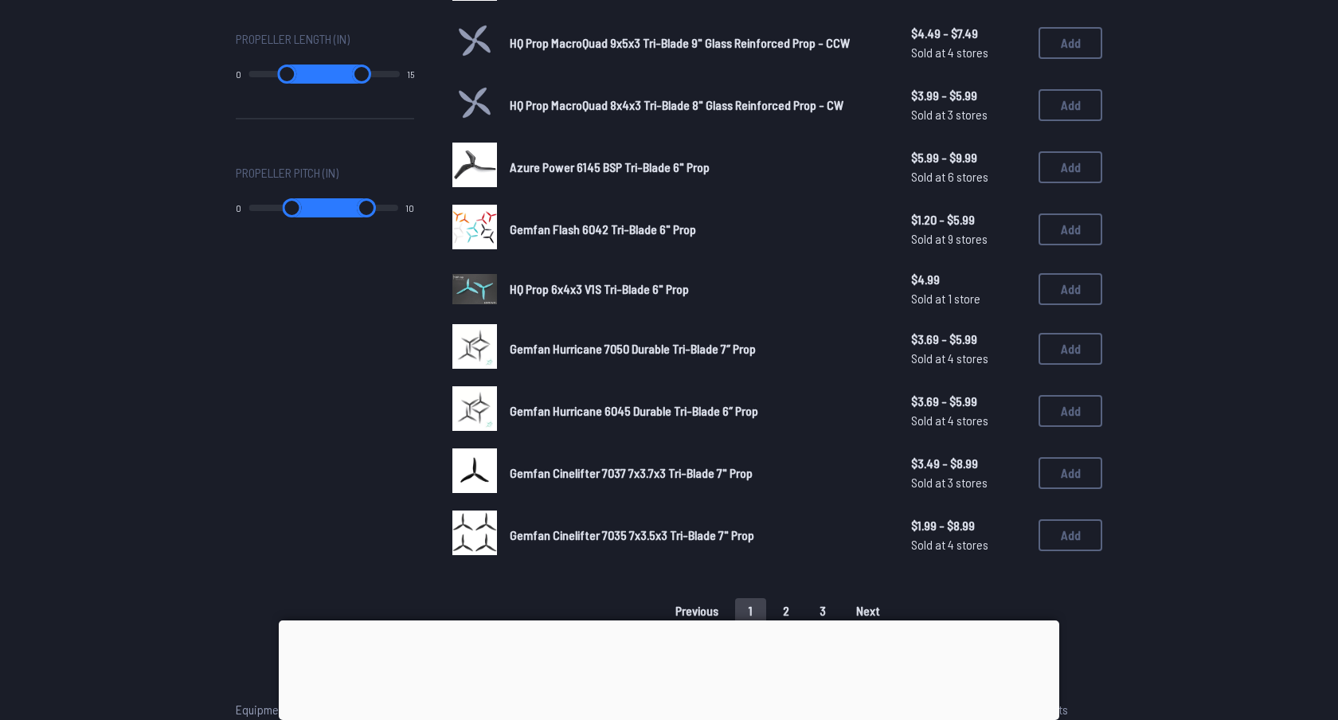
scroll to position [861, 0]
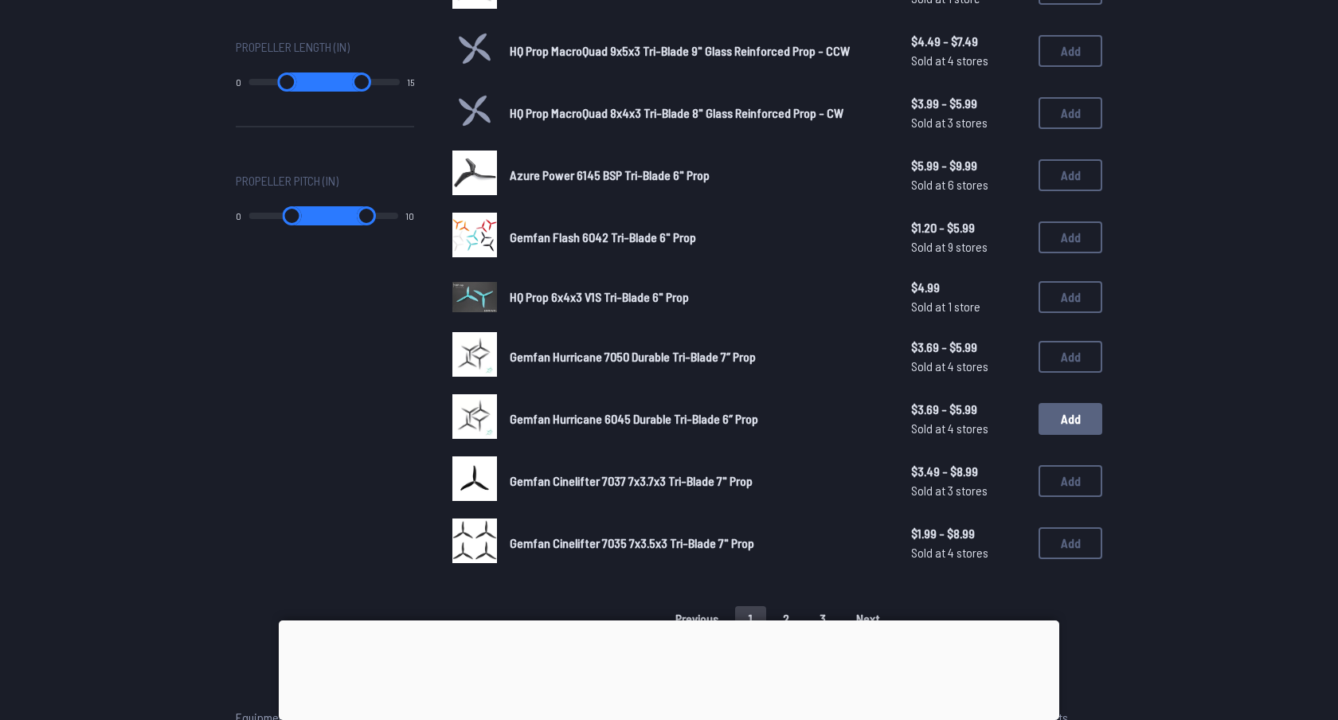
click at [1063, 409] on button "Add" at bounding box center [1071, 419] width 64 height 32
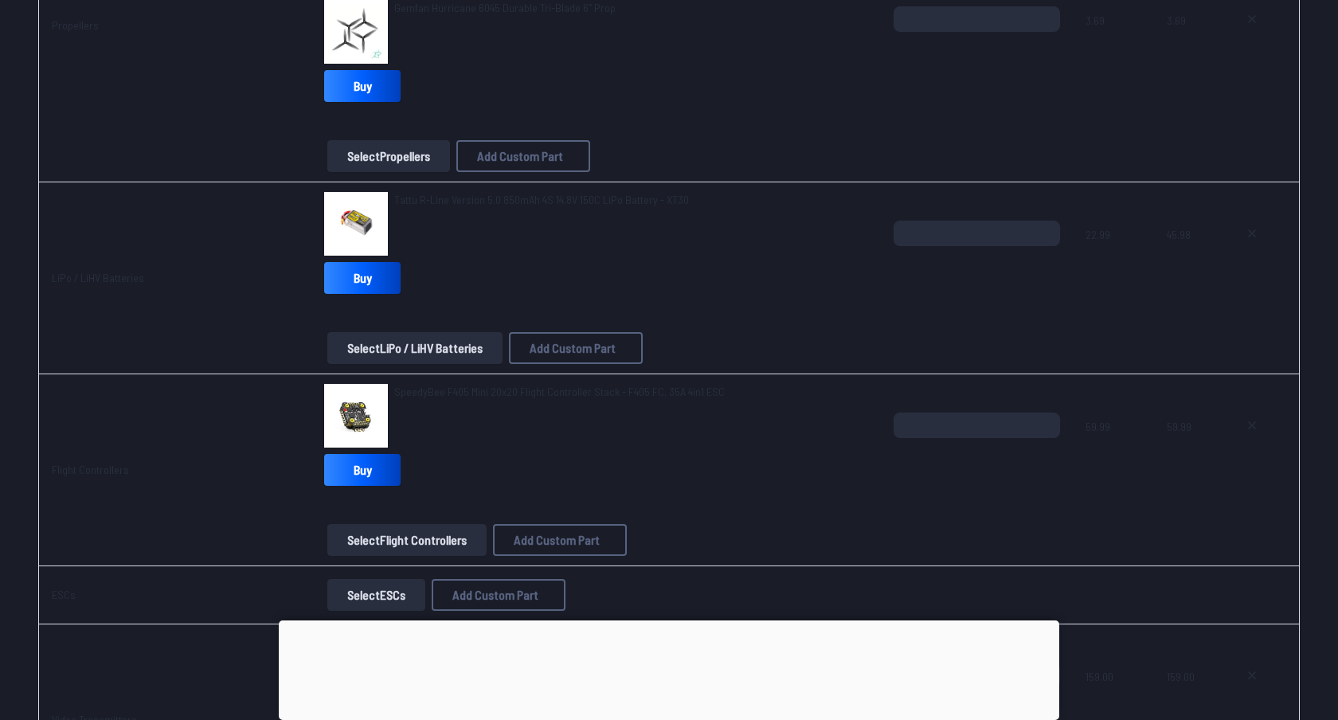
scroll to position [791, 0]
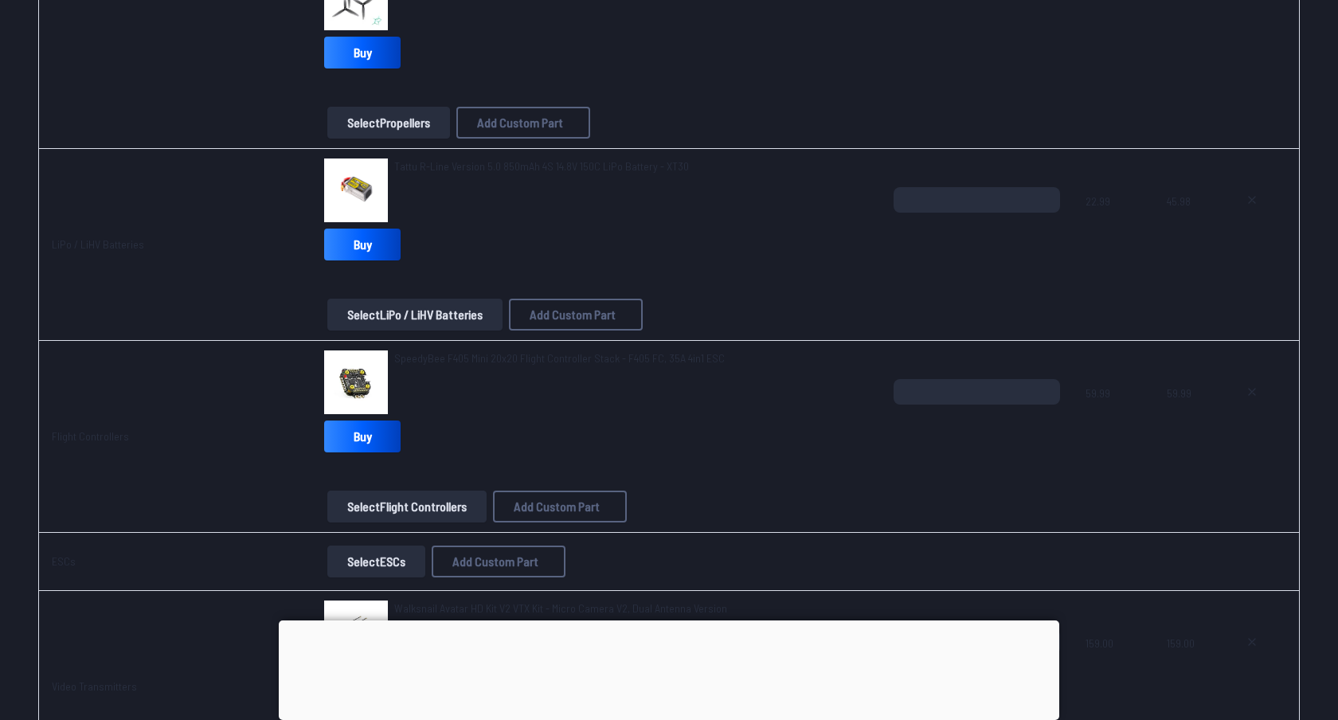
click at [429, 311] on button "Select LiPo / LiHV Batteries" at bounding box center [414, 315] width 175 height 32
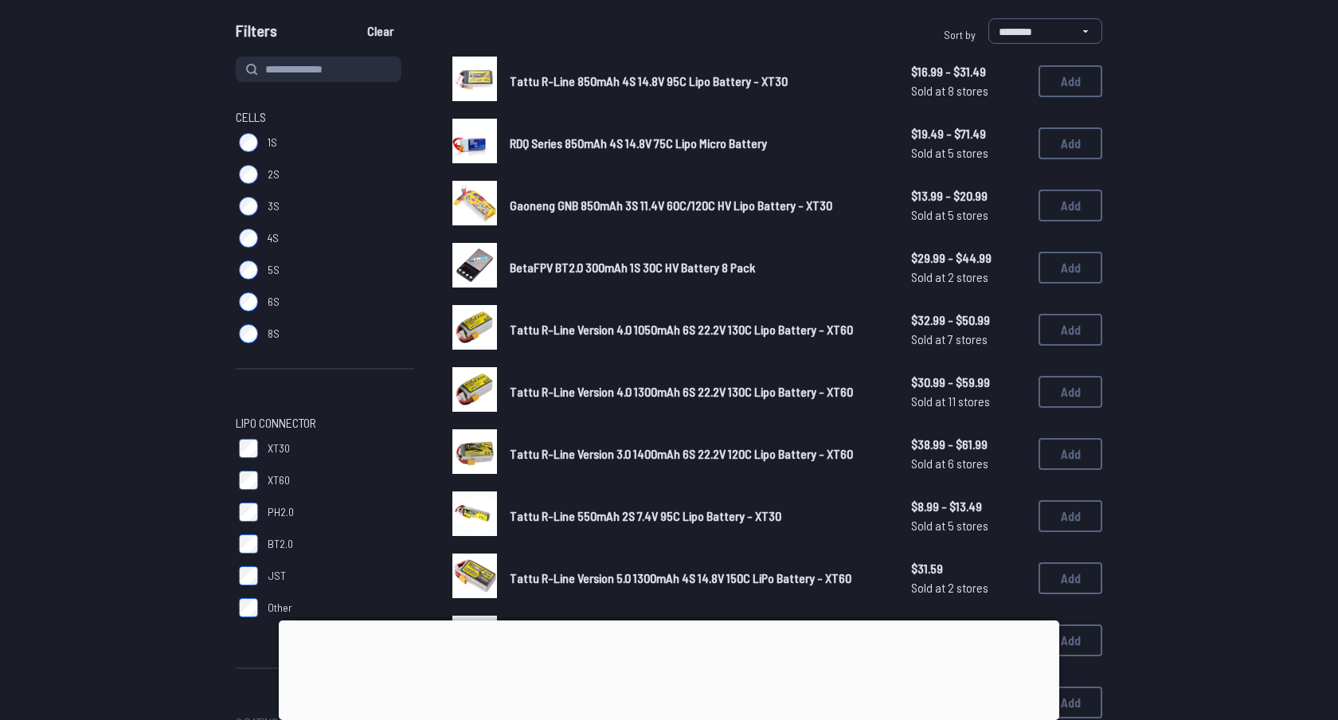
scroll to position [170, 0]
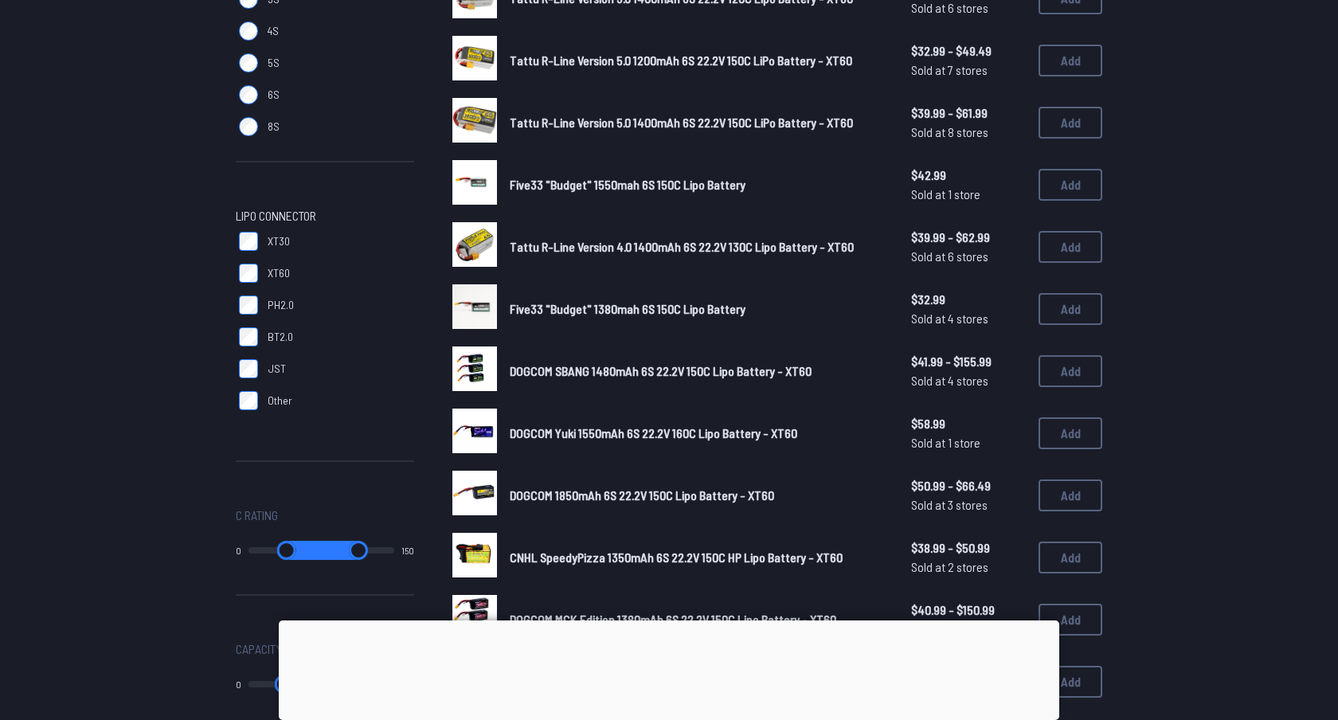
scroll to position [356, 0]
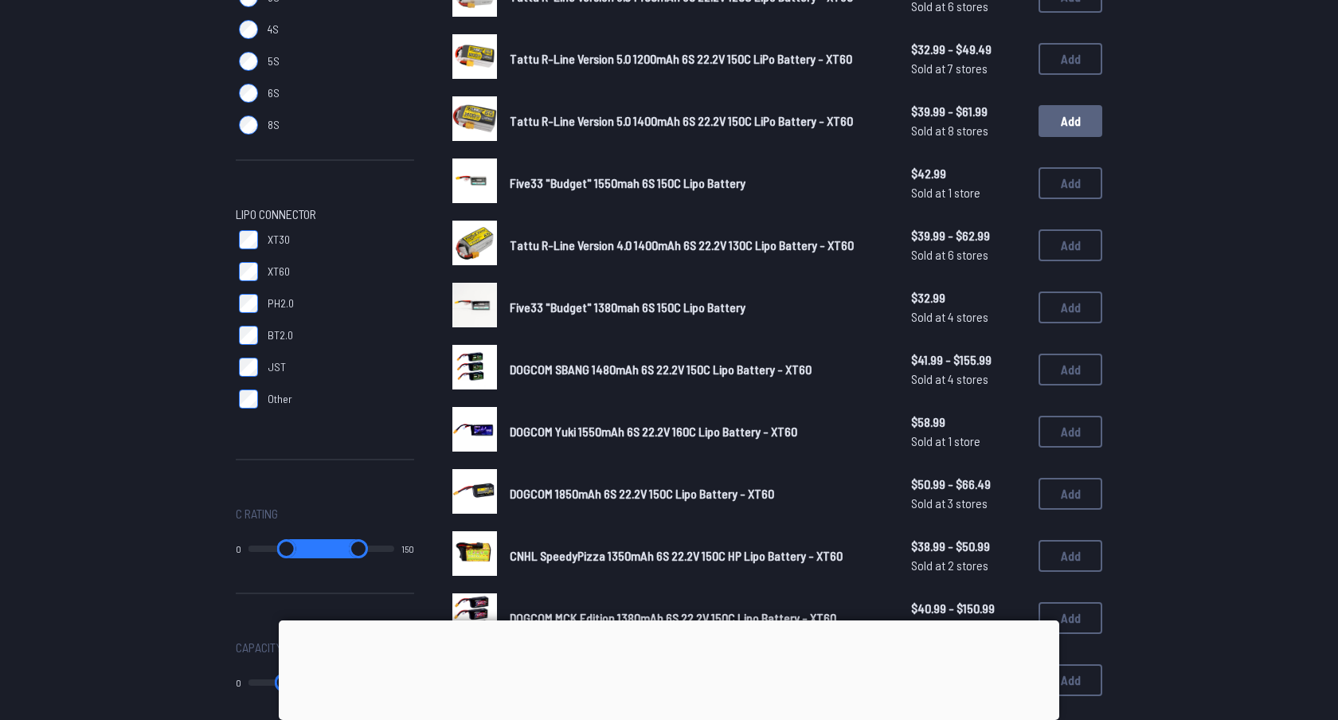
click at [1061, 124] on button "Add" at bounding box center [1071, 121] width 64 height 32
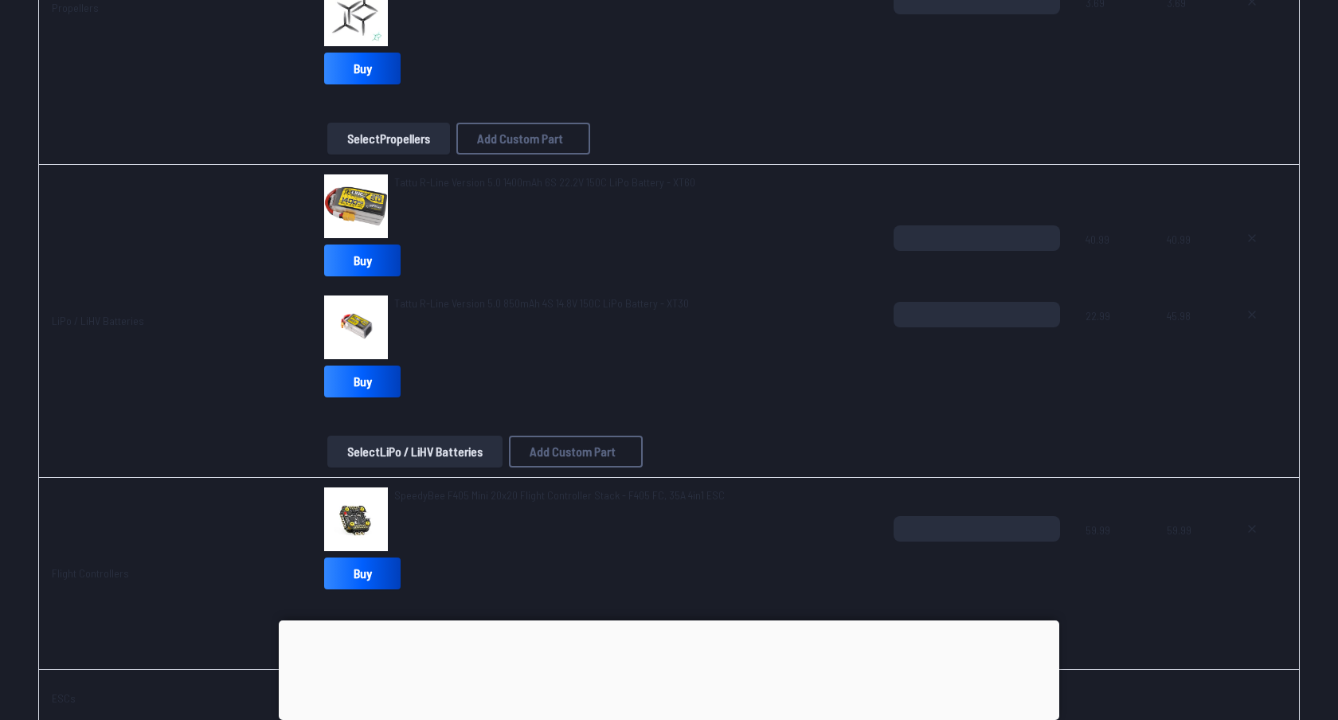
scroll to position [777, 0]
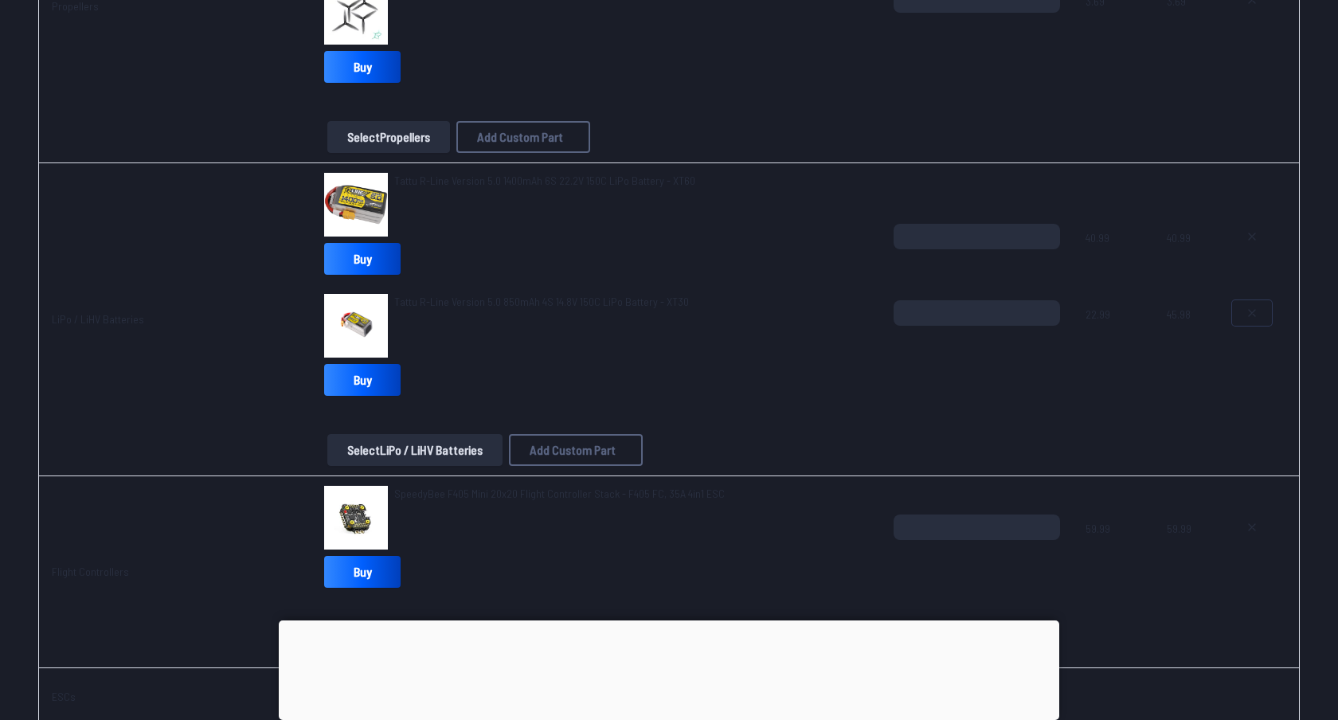
click at [1247, 314] on icon at bounding box center [1252, 313] width 13 height 13
type textarea "**********"
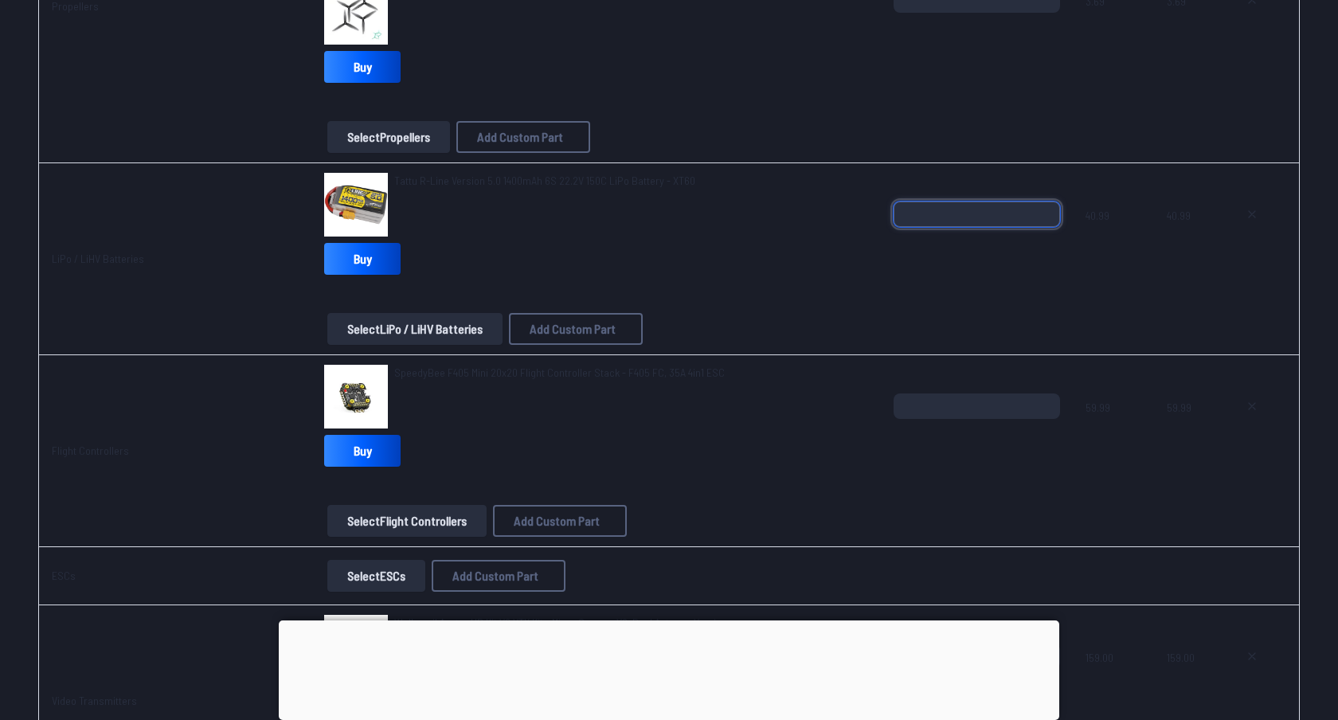
type input "*"
click at [1044, 206] on input "*" at bounding box center [977, 214] width 166 height 25
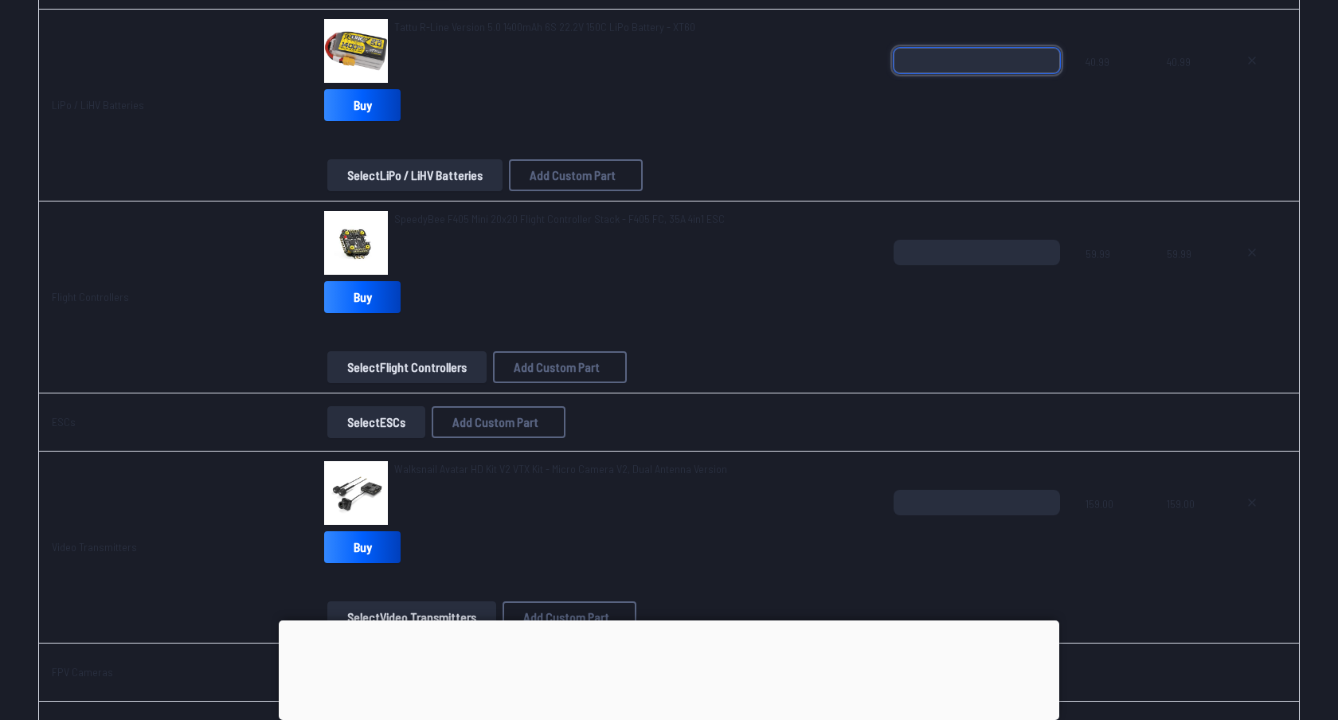
scroll to position [931, 0]
click at [396, 366] on button "Select Flight Controllers" at bounding box center [406, 367] width 159 height 32
click at [377, 361] on button "Select Flight Controllers" at bounding box center [406, 367] width 159 height 32
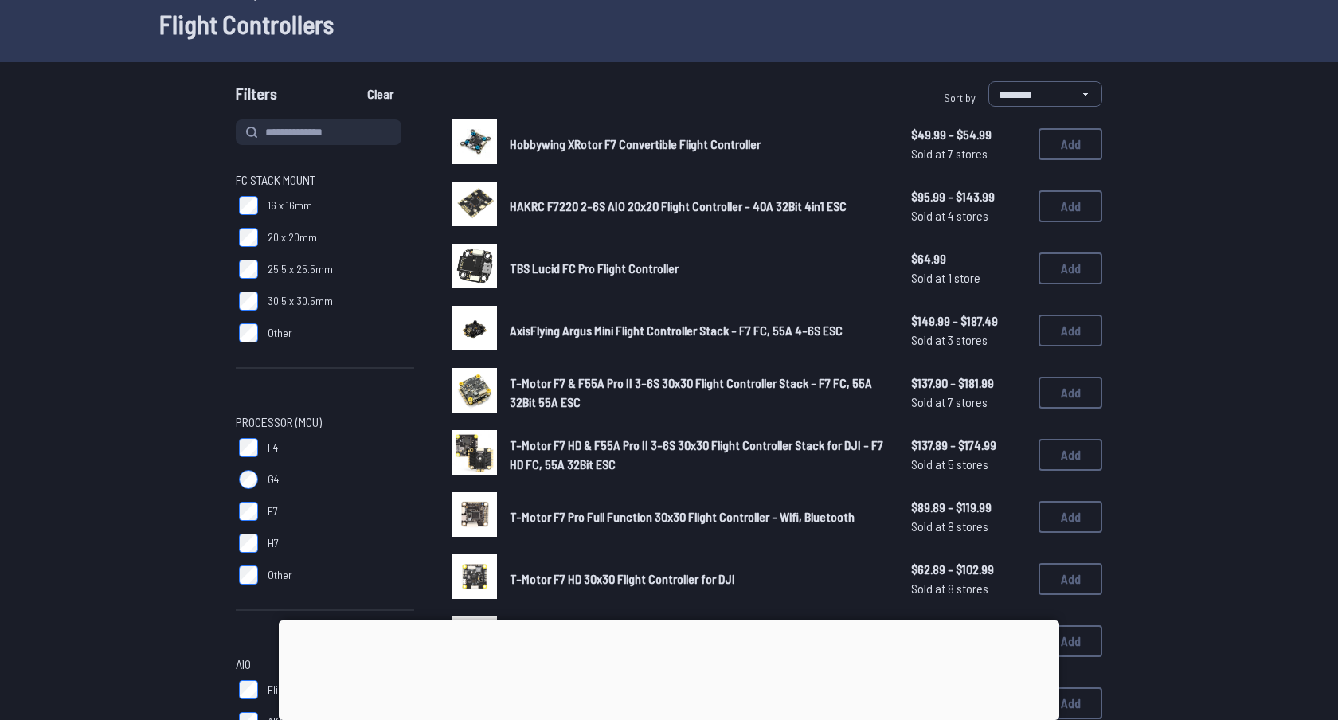
scroll to position [92, 0]
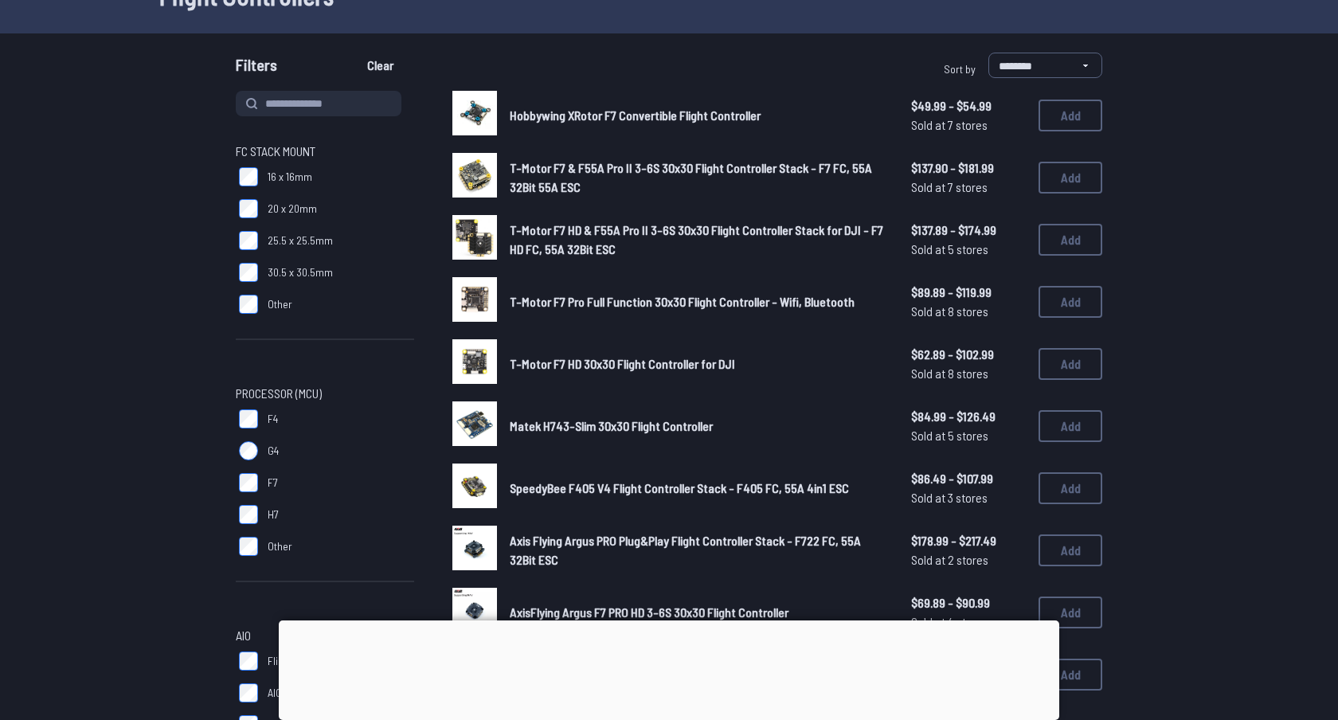
scroll to position [264, 0]
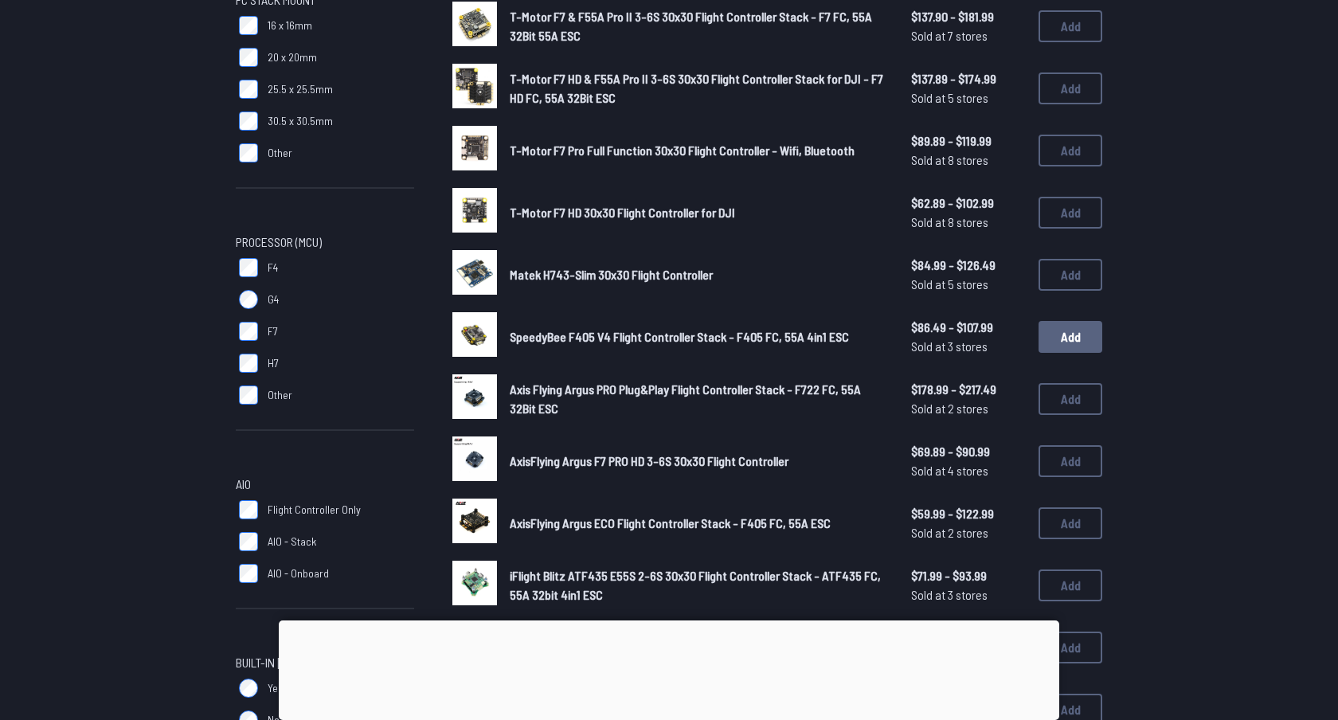
click at [1070, 335] on button "Add" at bounding box center [1071, 337] width 64 height 32
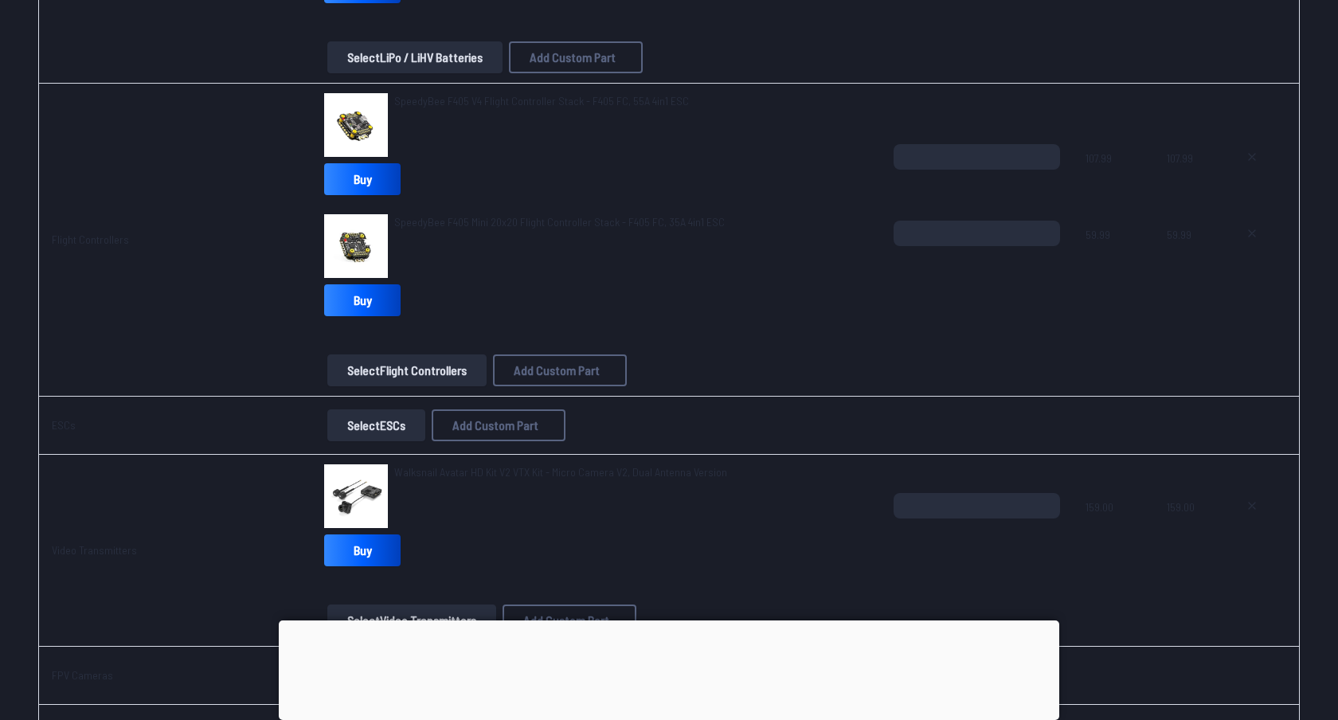
scroll to position [1048, 0]
click at [1246, 231] on icon at bounding box center [1252, 234] width 13 height 13
type textarea "**********"
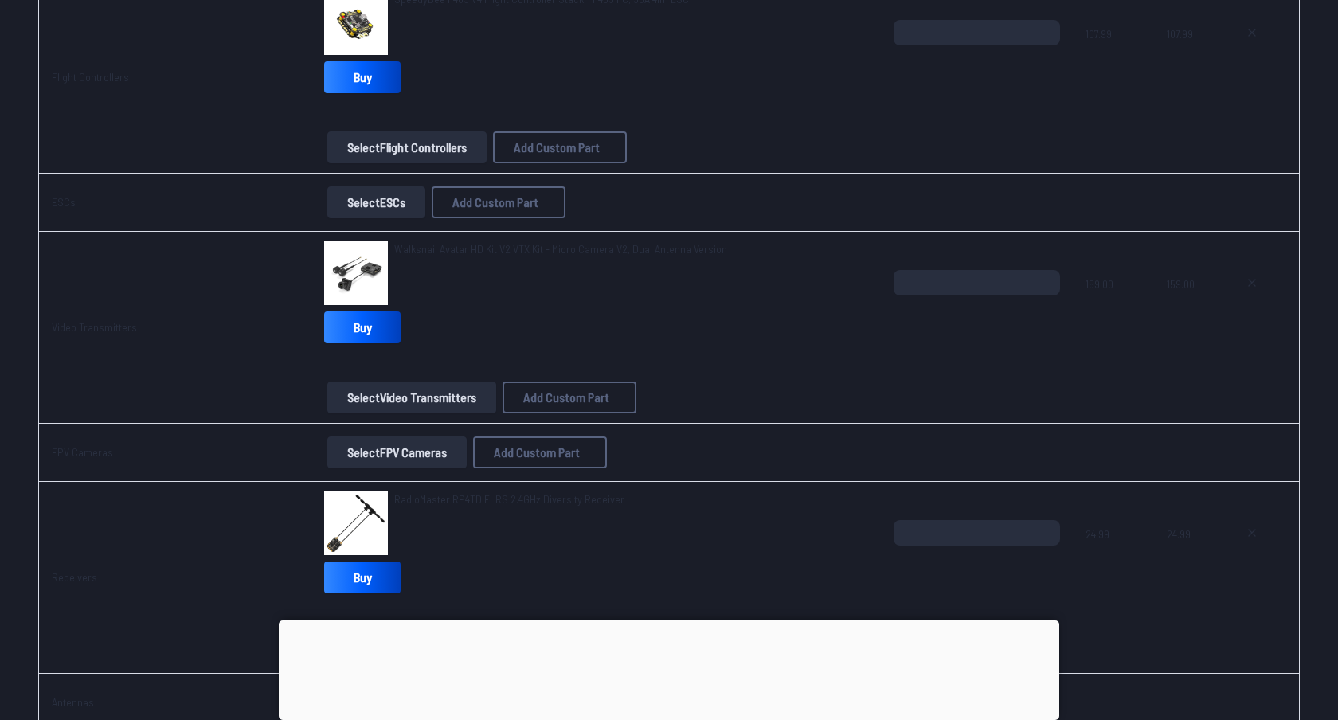
scroll to position [1159, 0]
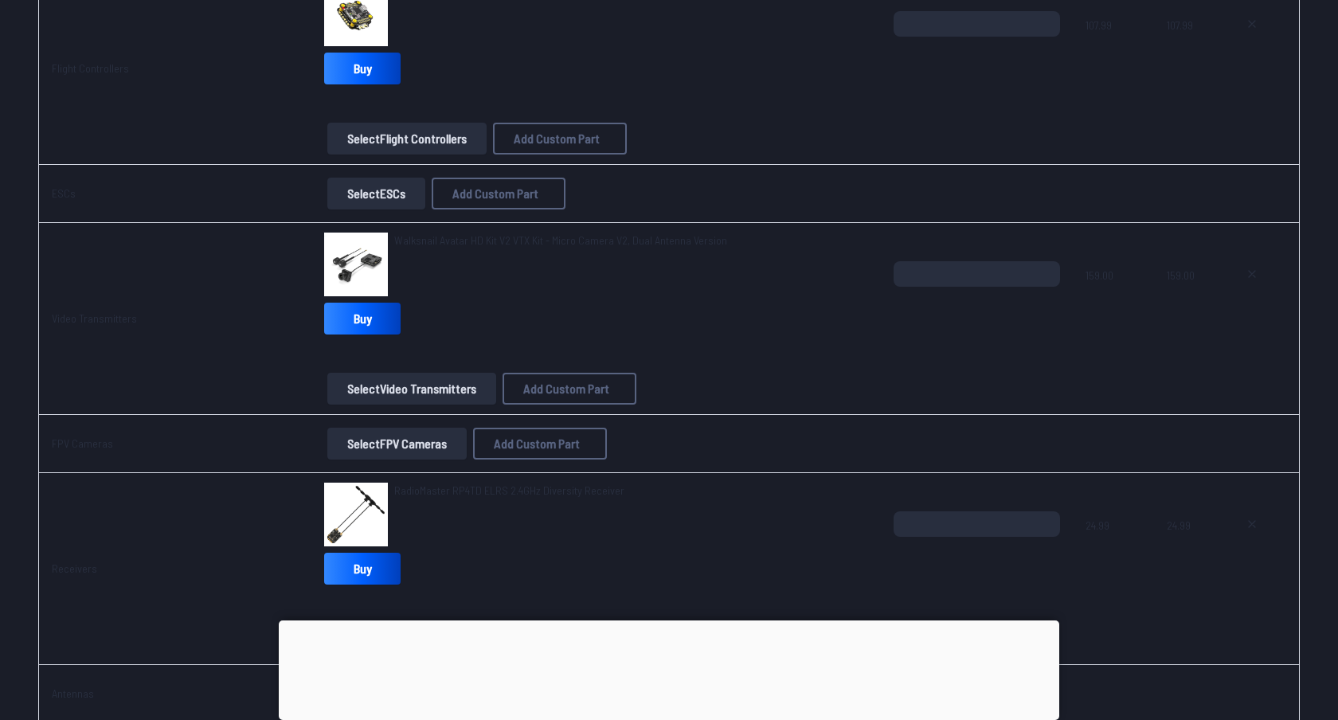
click at [441, 386] on button "Select Video Transmitters" at bounding box center [411, 389] width 169 height 32
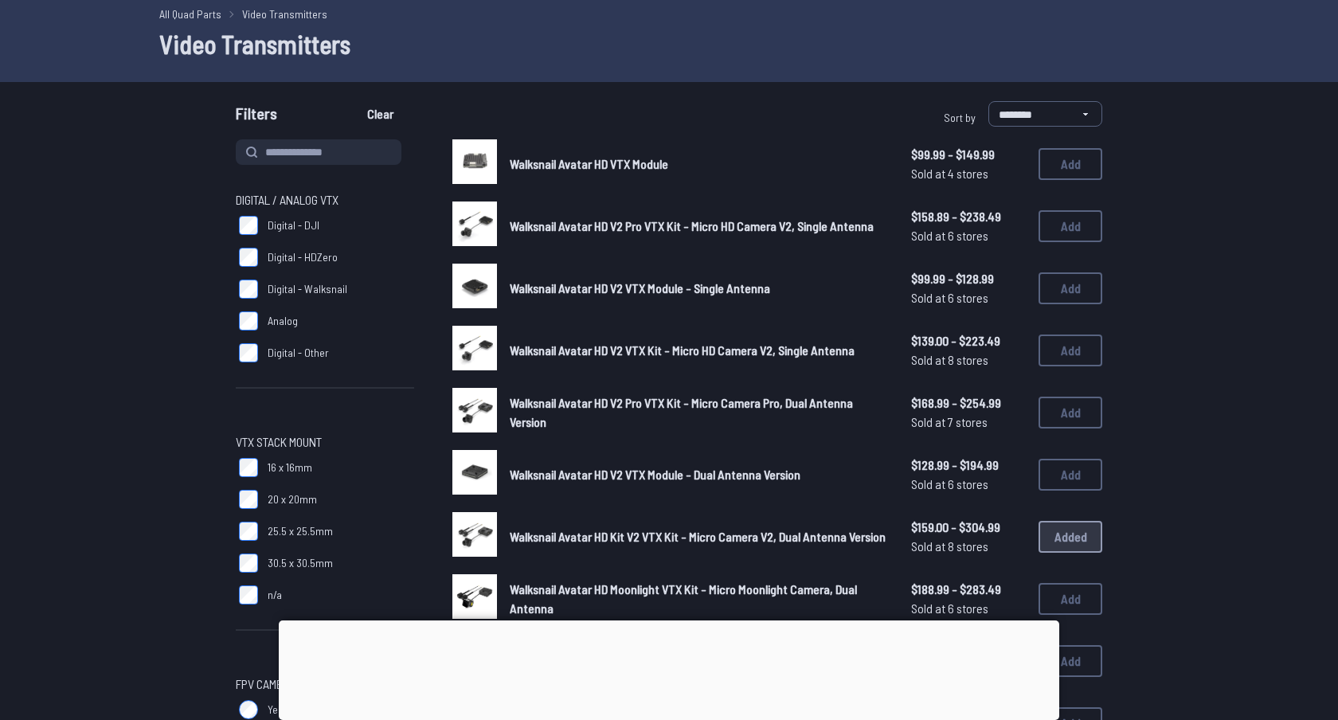
scroll to position [72, 0]
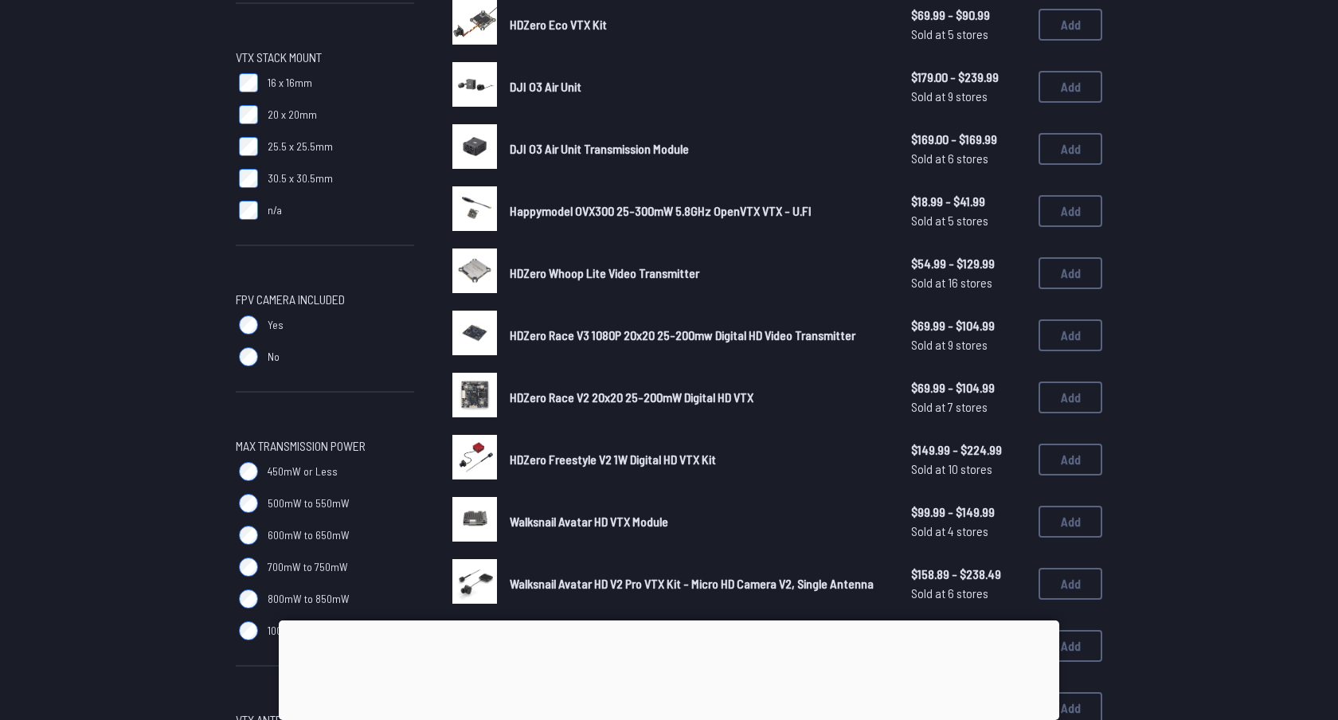
scroll to position [550, 0]
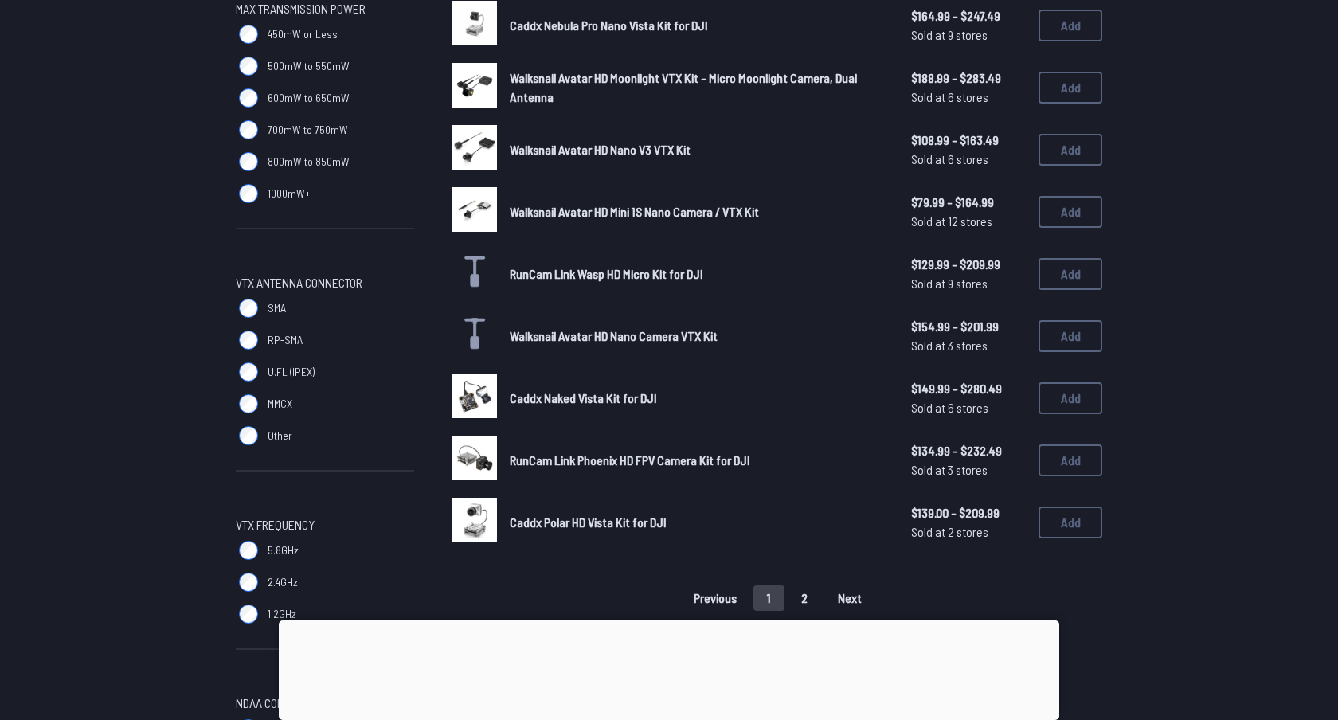
scroll to position [901, 0]
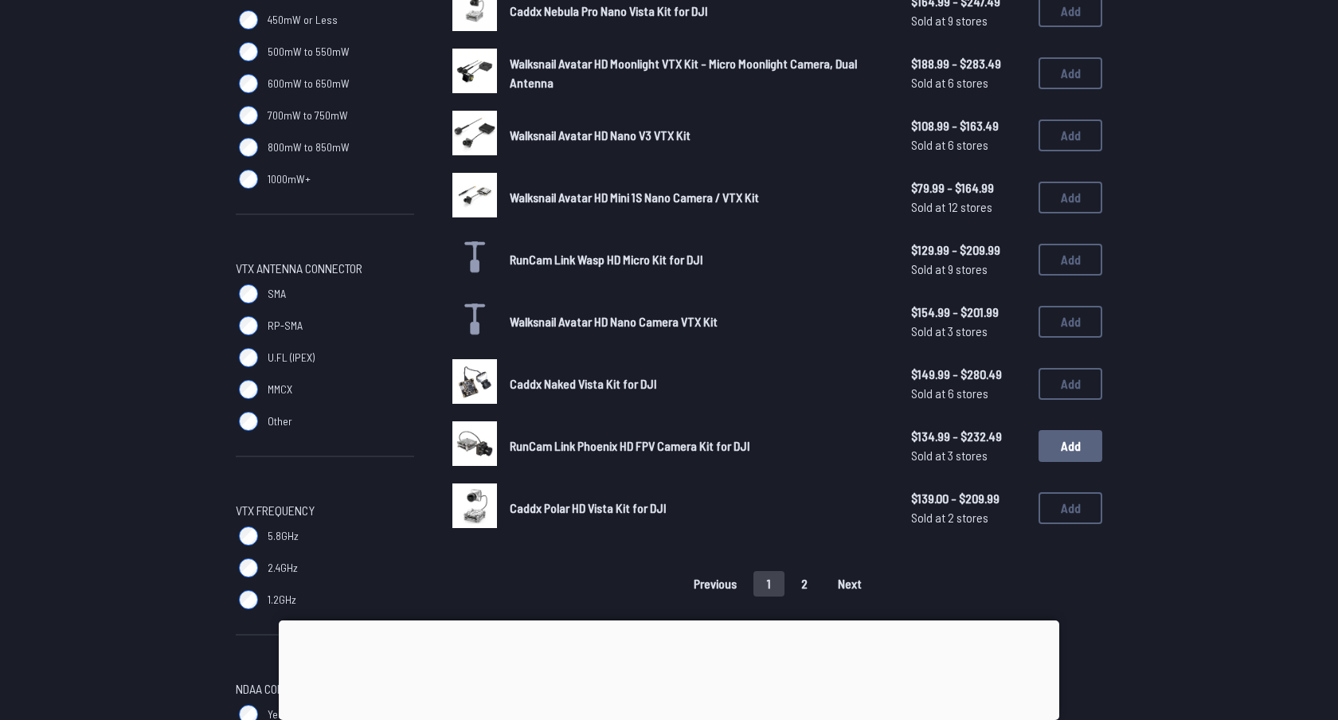
click at [1053, 437] on button "Add" at bounding box center [1071, 446] width 64 height 32
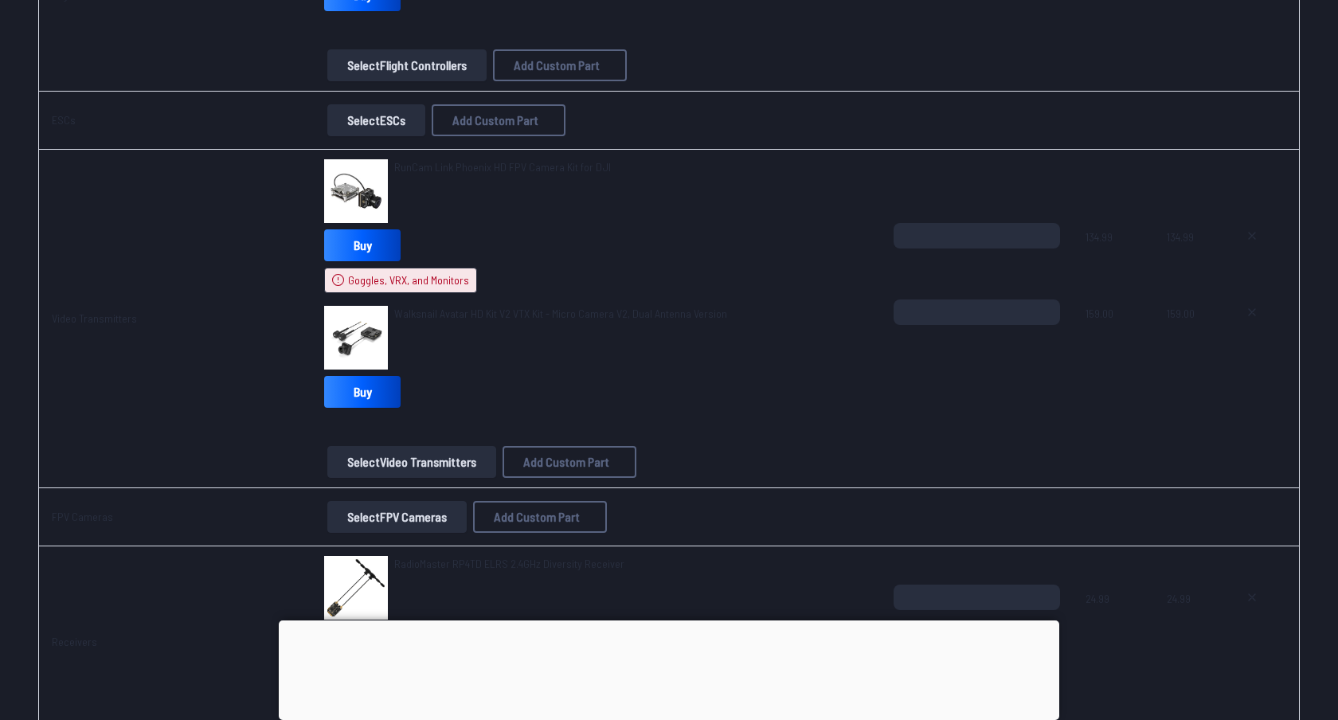
scroll to position [1326, 0]
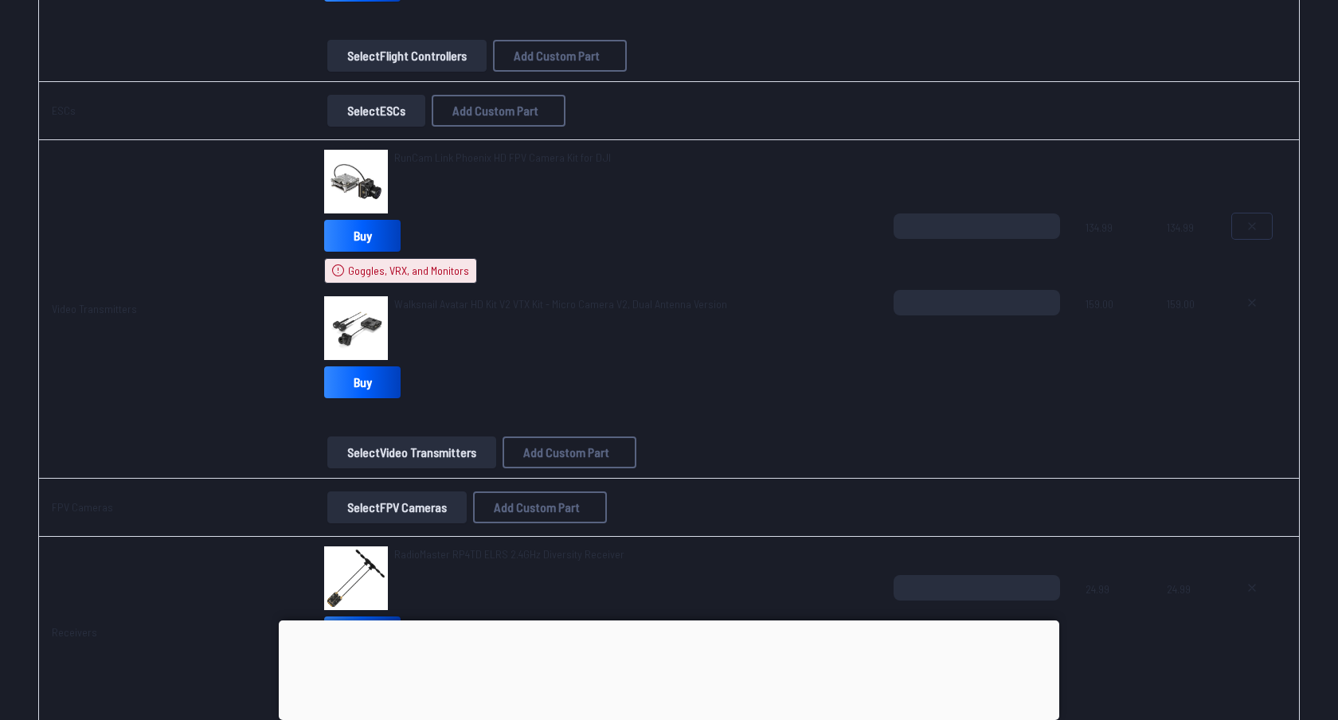
click at [1243, 227] on button at bounding box center [1252, 225] width 40 height 25
type textarea "**********"
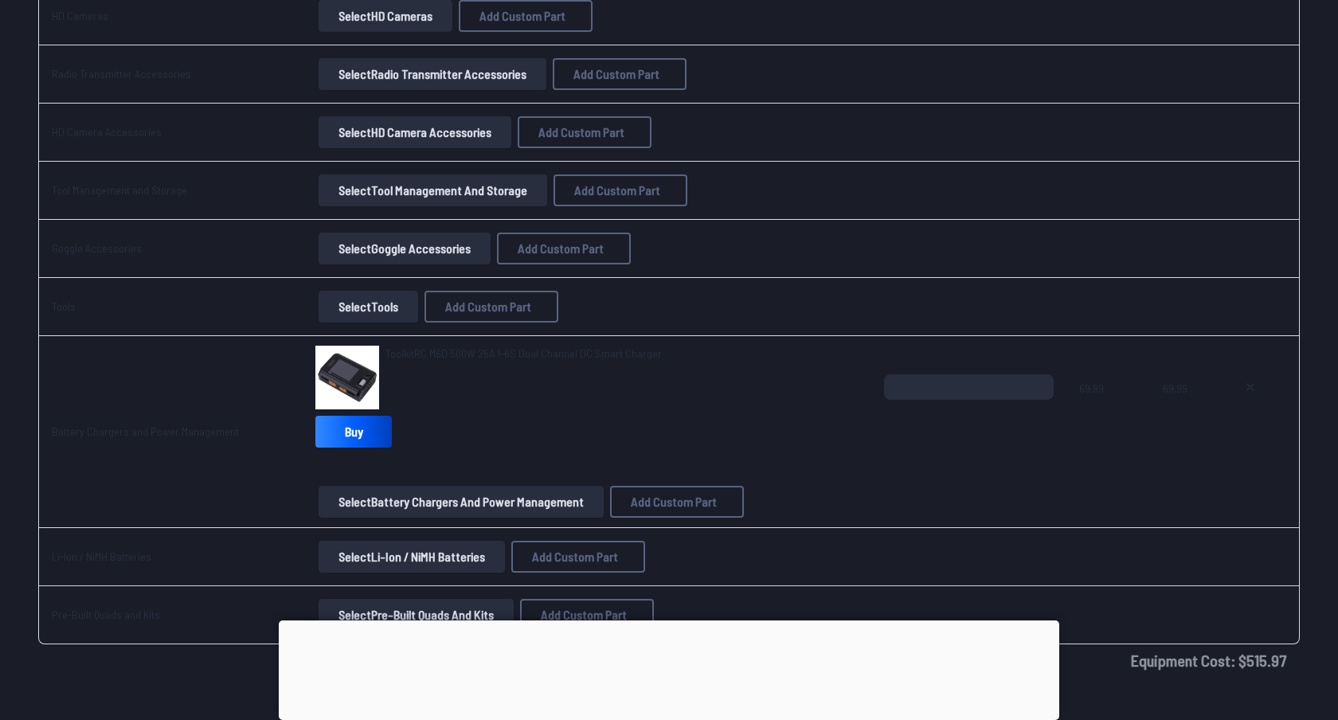
scroll to position [2821, 0]
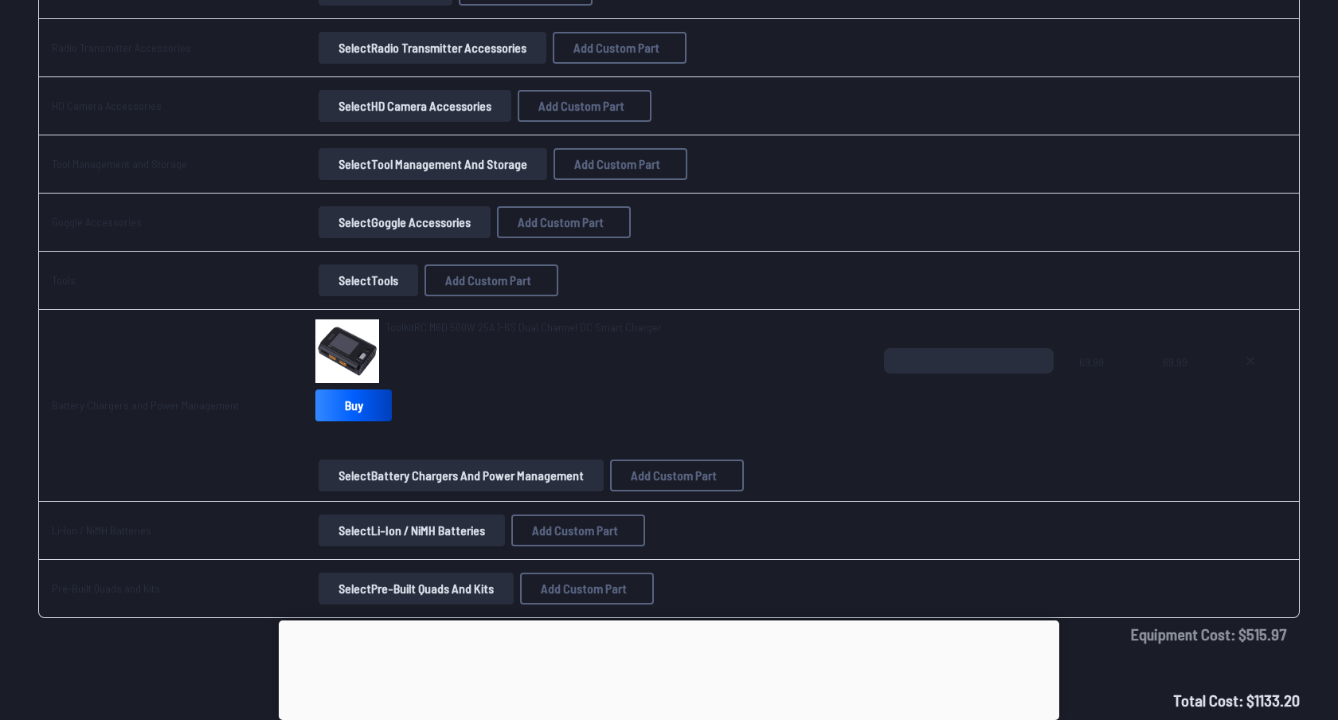
click at [495, 469] on button "Select Battery Chargers and Power Management" at bounding box center [461, 476] width 285 height 32
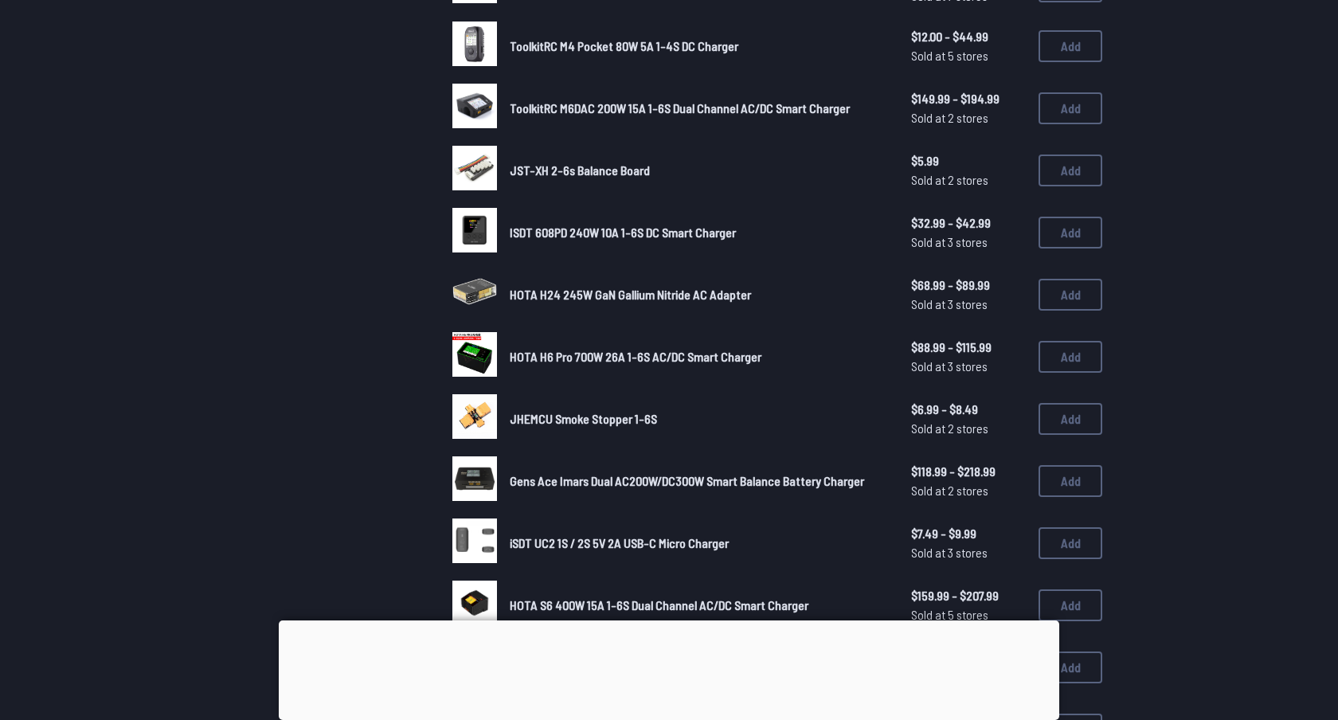
scroll to position [491, 0]
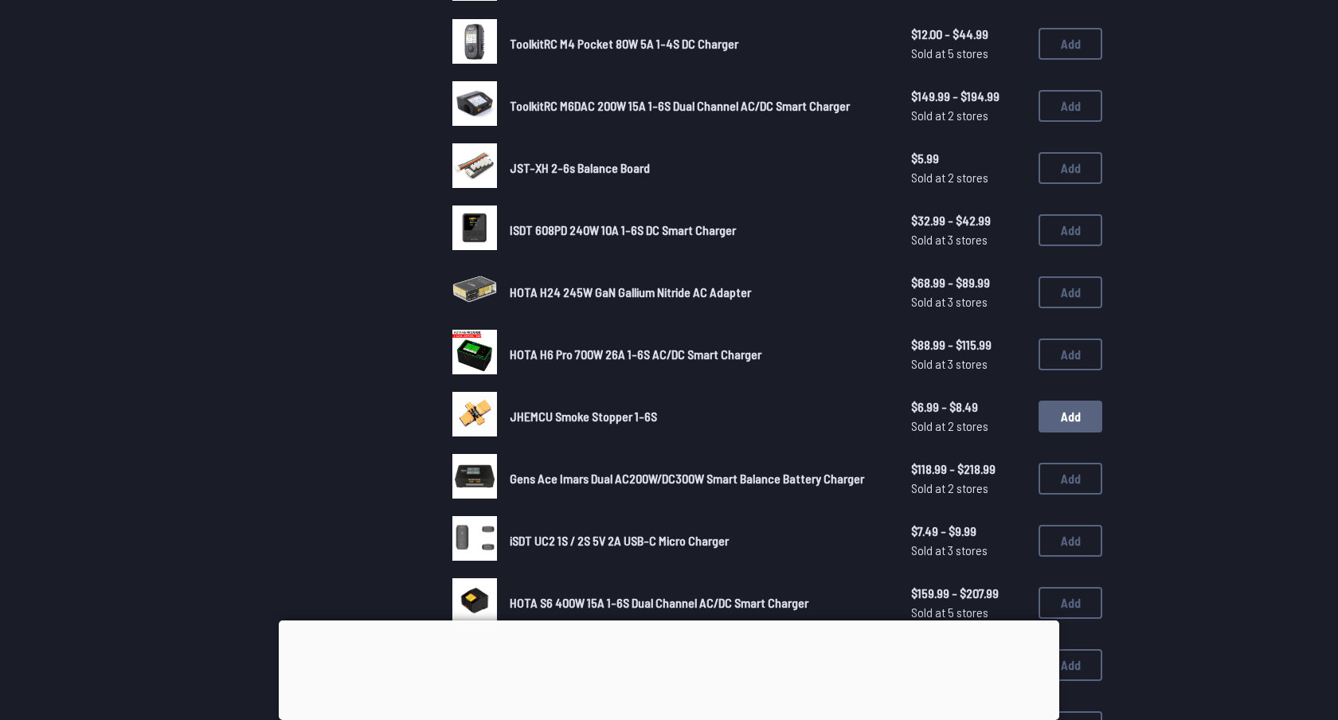
click at [1062, 409] on button "Add" at bounding box center [1071, 417] width 64 height 32
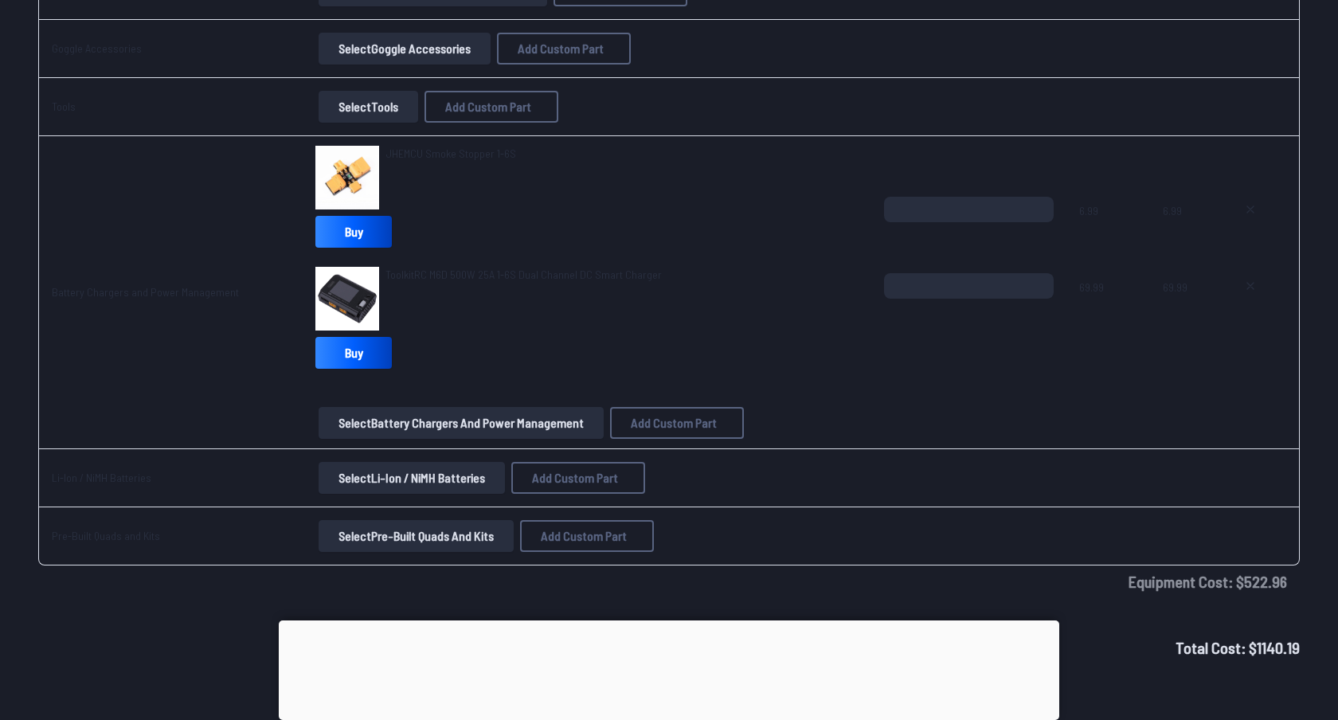
scroll to position [3043, 0]
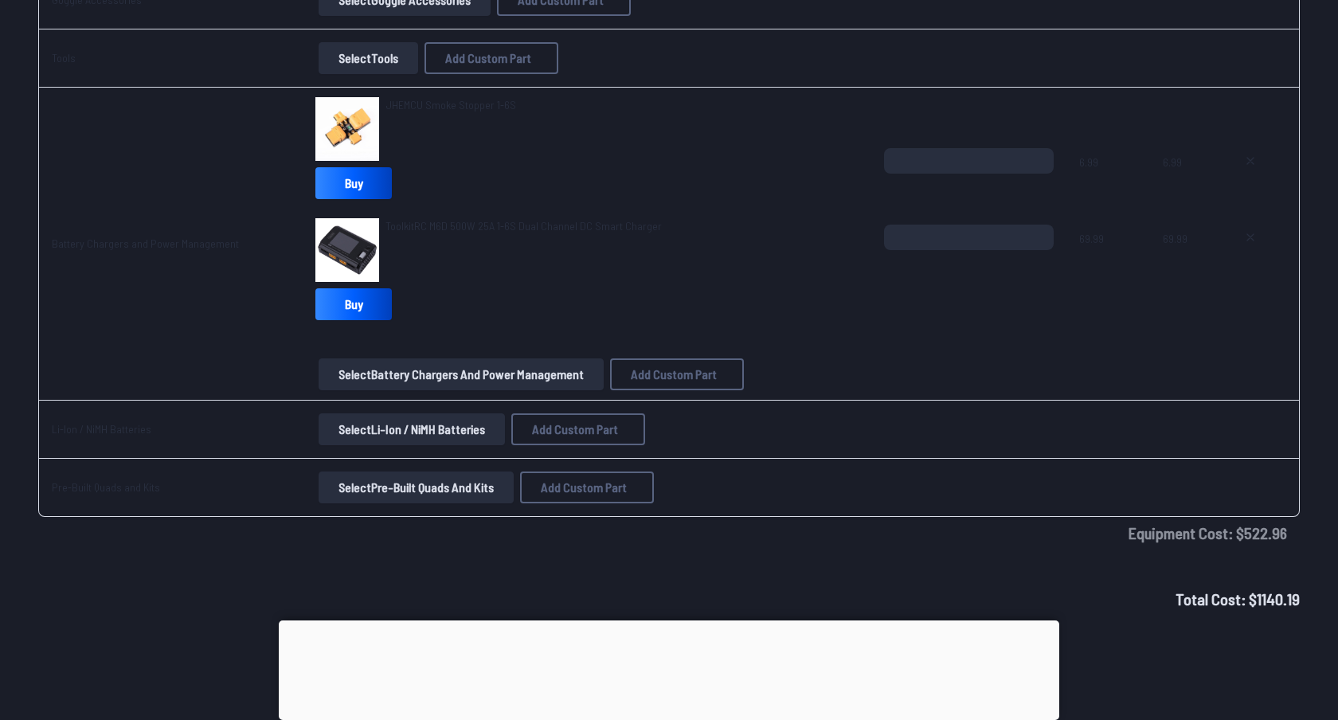
click at [502, 367] on button "Select Battery Chargers and Power Management" at bounding box center [461, 374] width 285 height 32
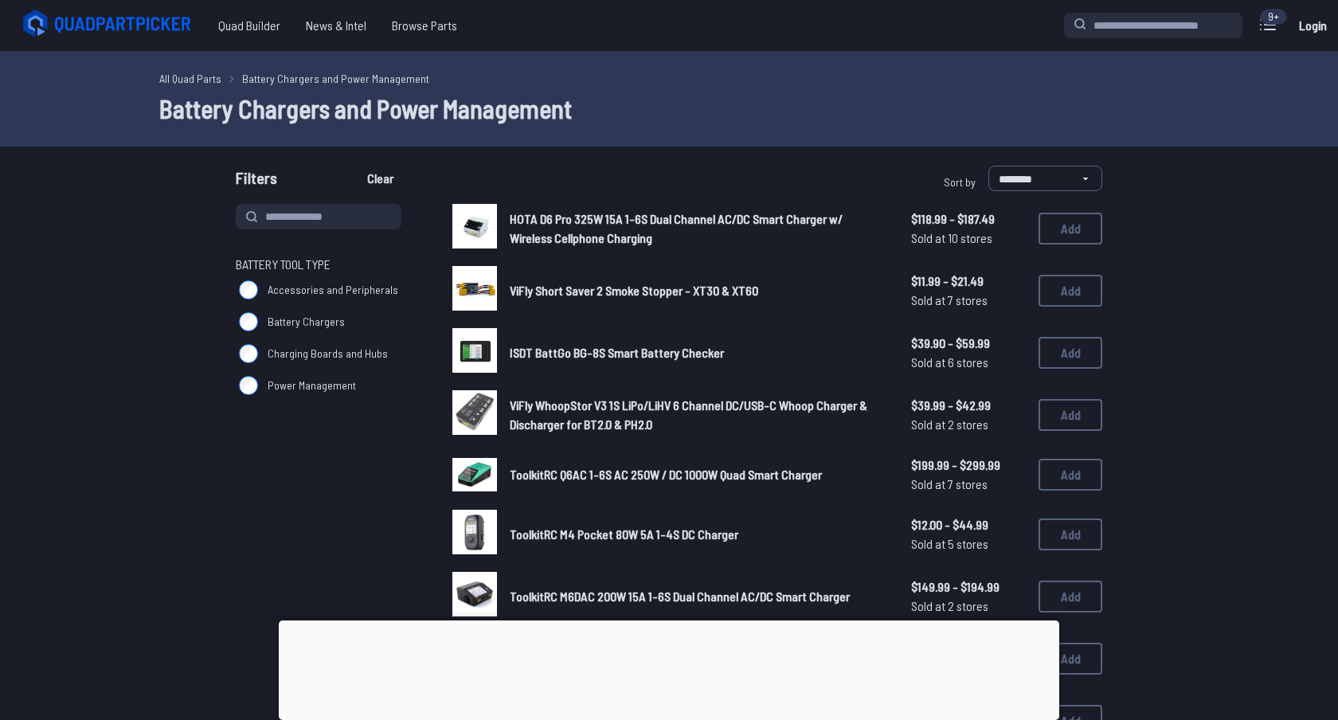
click at [317, 319] on span "Battery Chargers" at bounding box center [306, 322] width 77 height 16
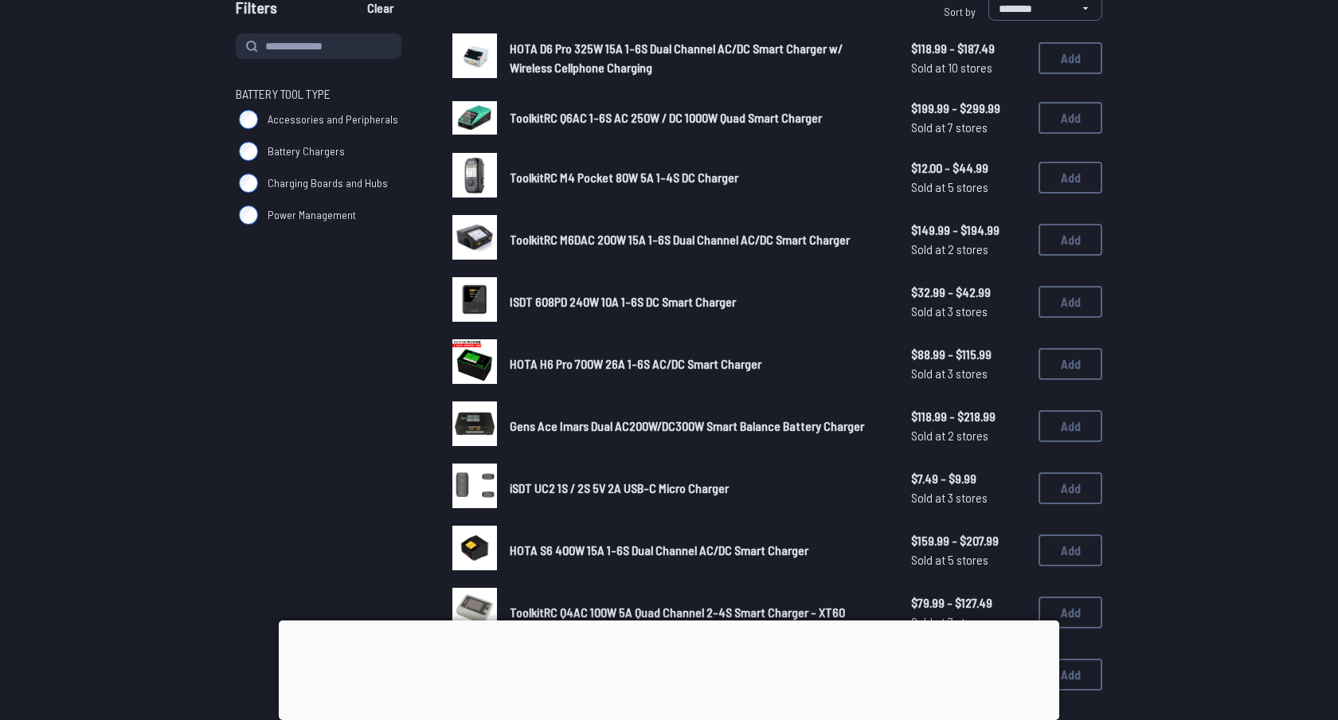
scroll to position [173, 0]
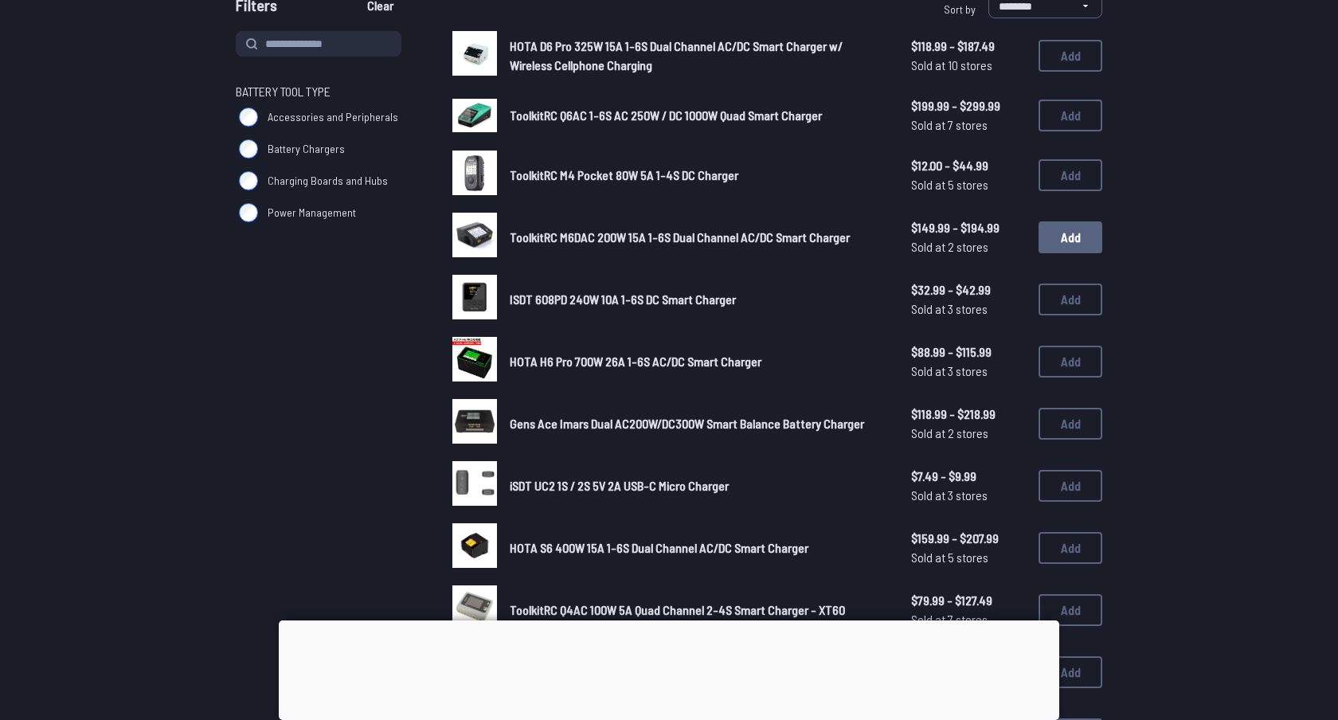
click at [1067, 244] on button "Add" at bounding box center [1071, 237] width 64 height 32
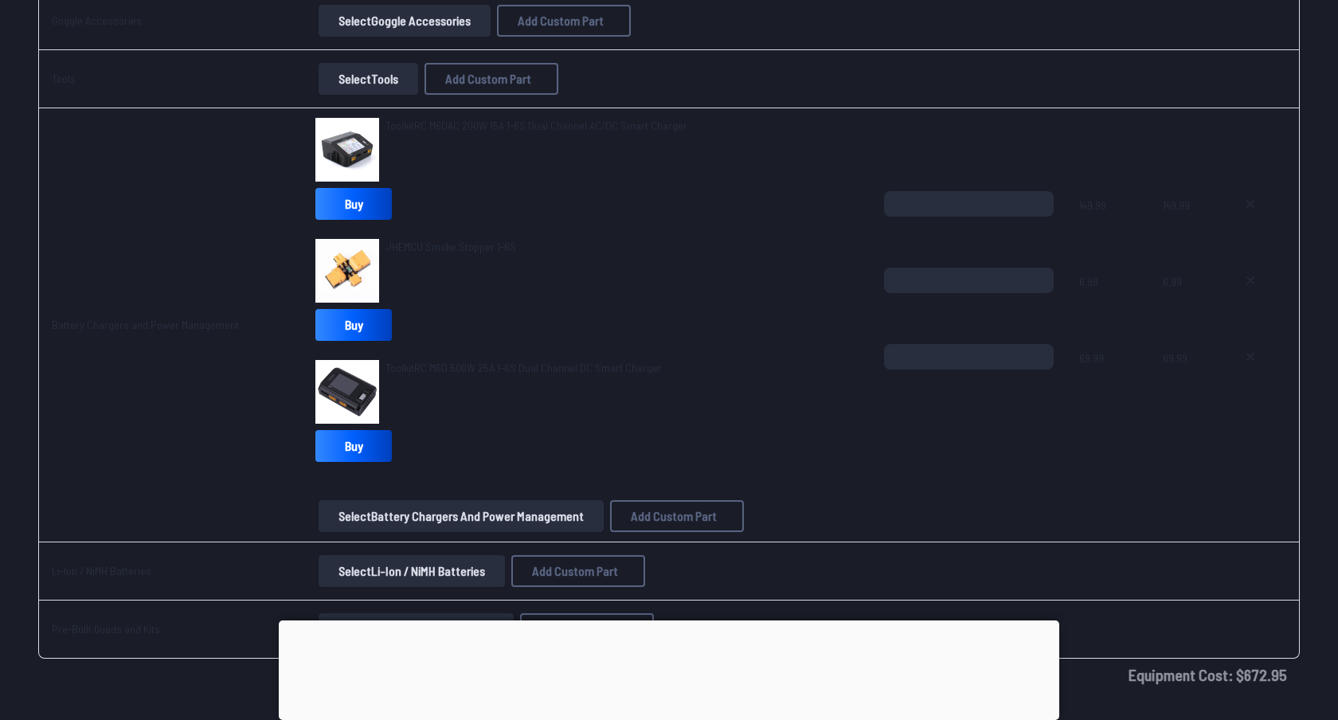
scroll to position [3024, 0]
click at [1244, 358] on icon at bounding box center [1250, 355] width 13 height 13
type textarea "**********"
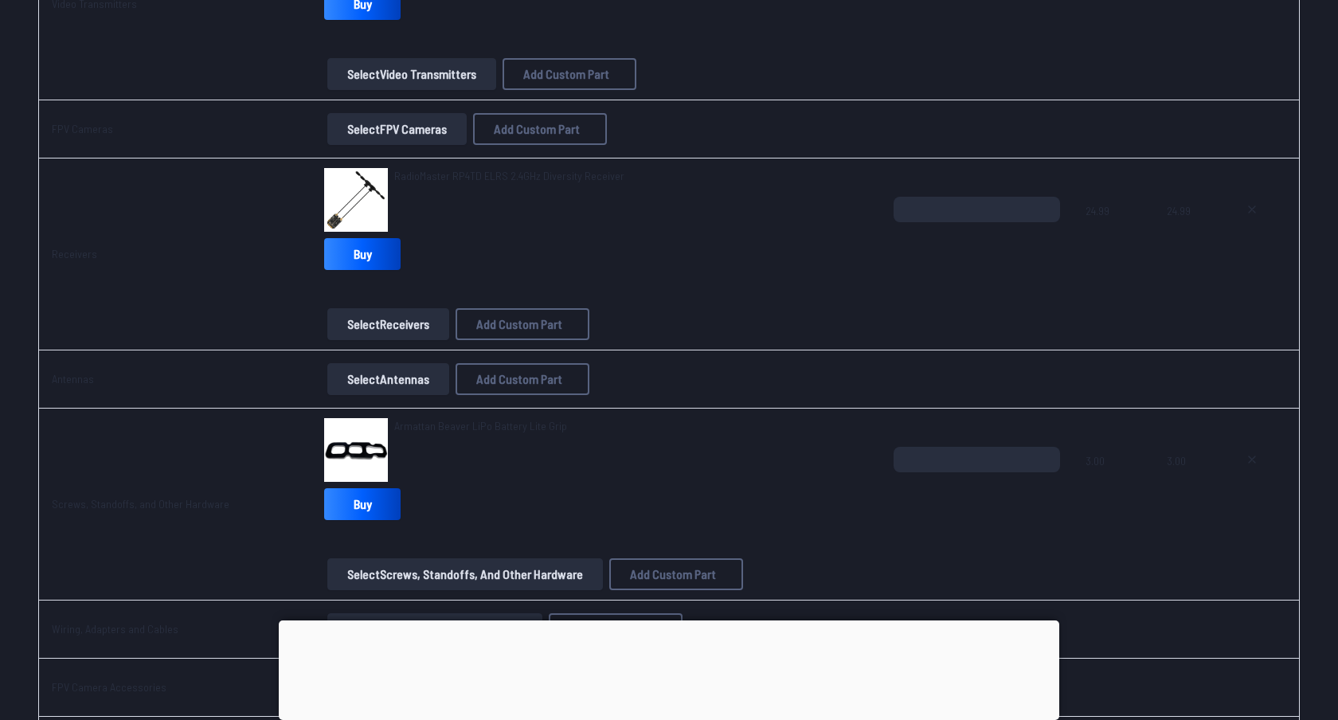
scroll to position [1471, 0]
